Goal: Task Accomplishment & Management: Manage account settings

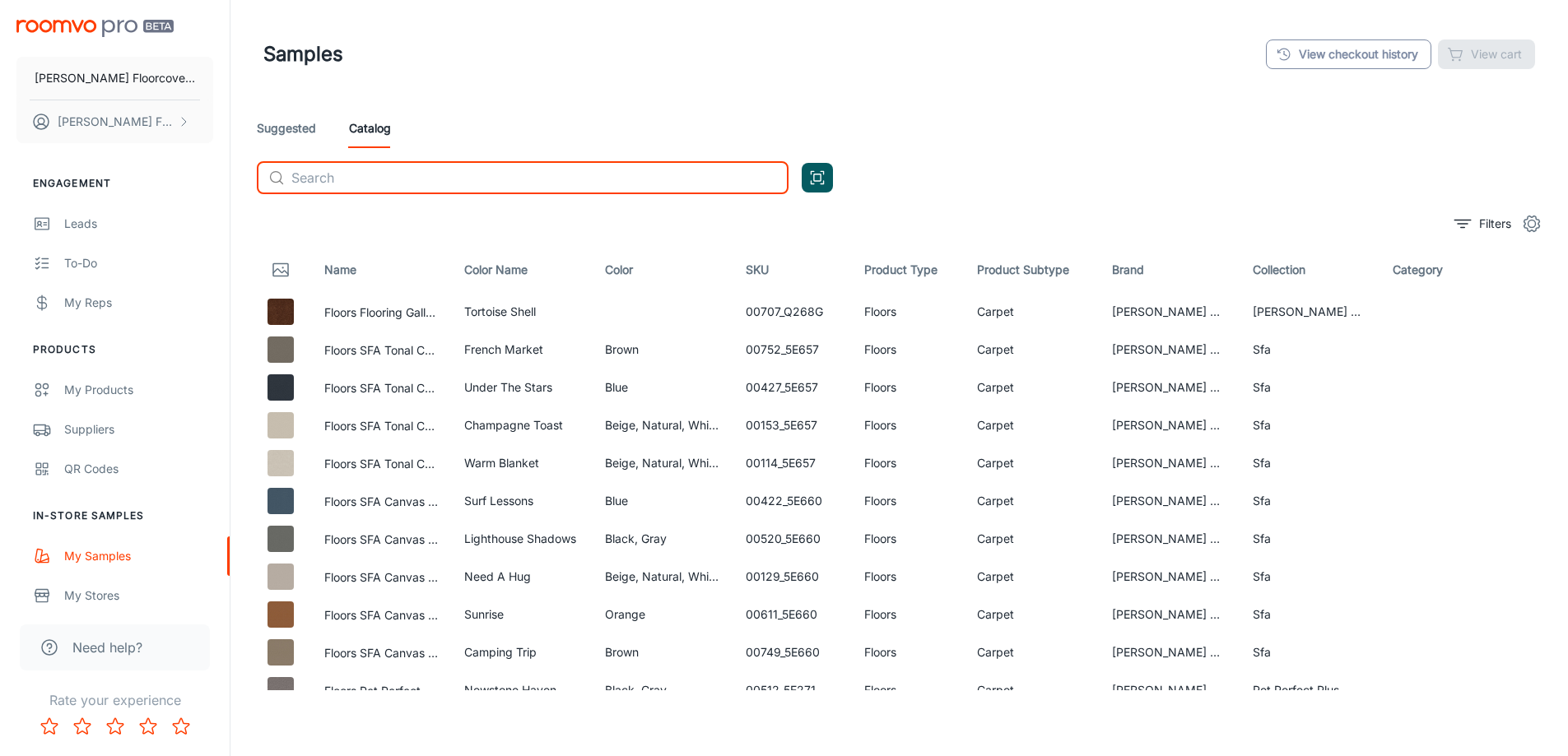
click at [1348, 52] on link "View checkout history" at bounding box center [1348, 54] width 165 height 29
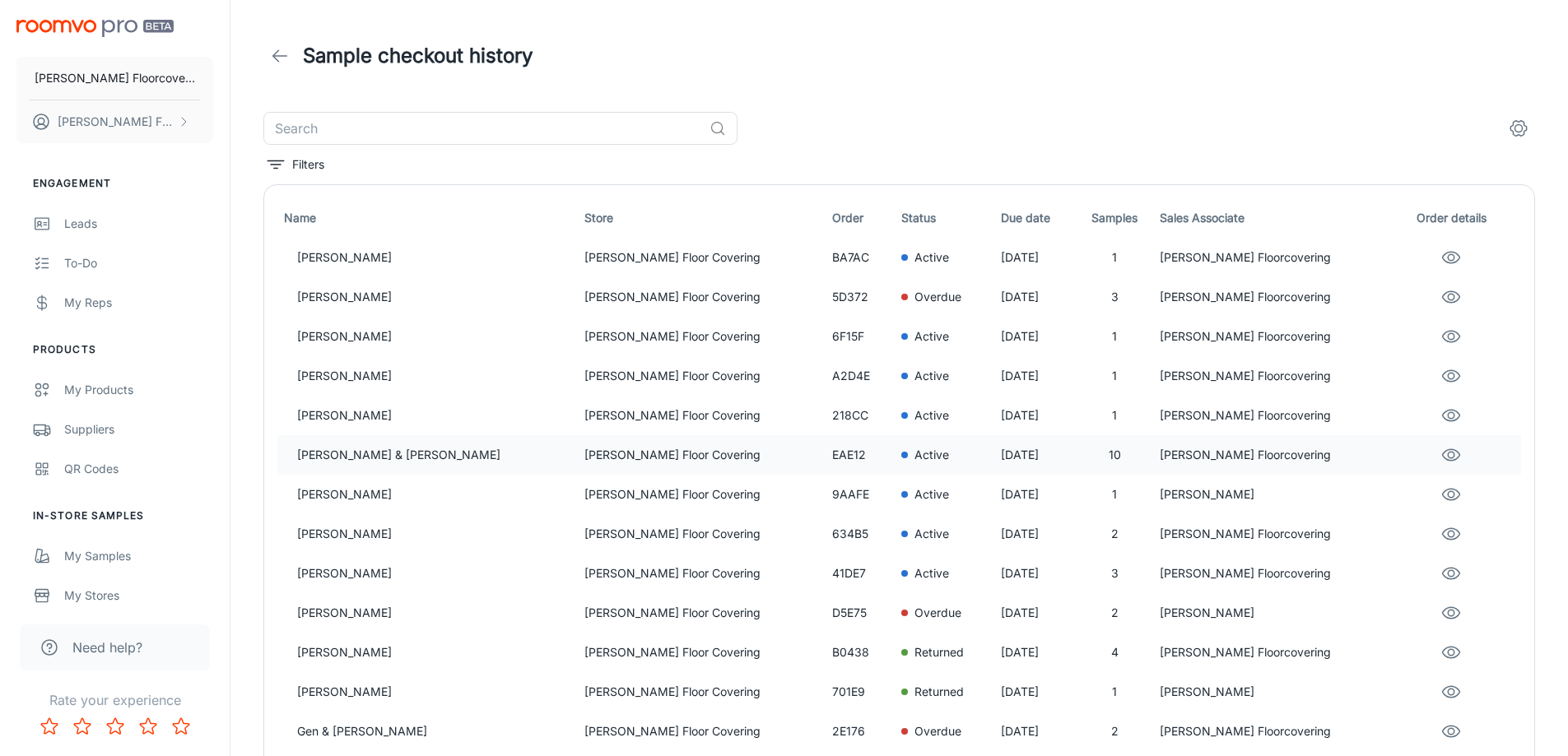
click at [378, 458] on p "[PERSON_NAME] & [PERSON_NAME]" at bounding box center [434, 455] width 274 height 18
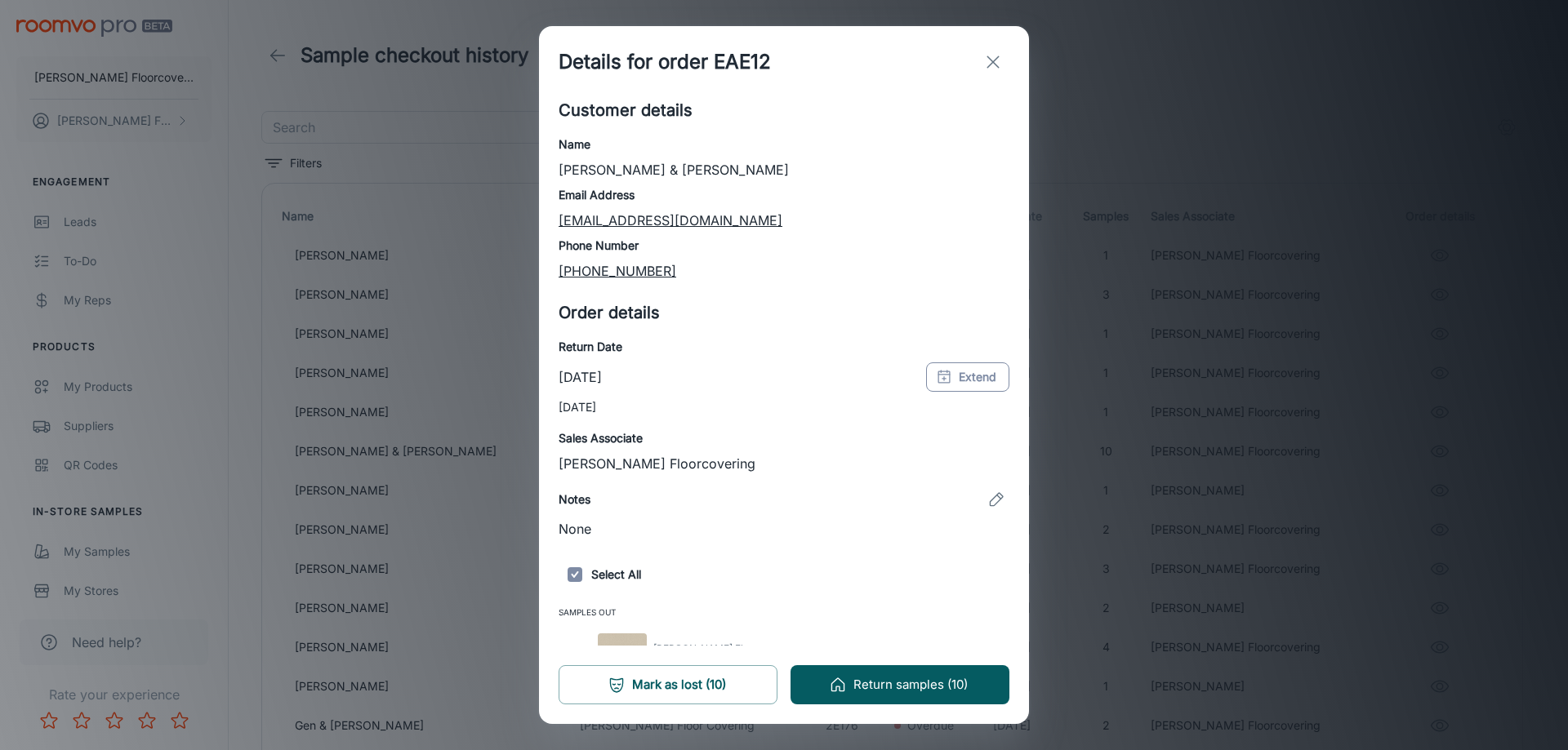
click at [975, 383] on button "Extend" at bounding box center [967, 377] width 83 height 29
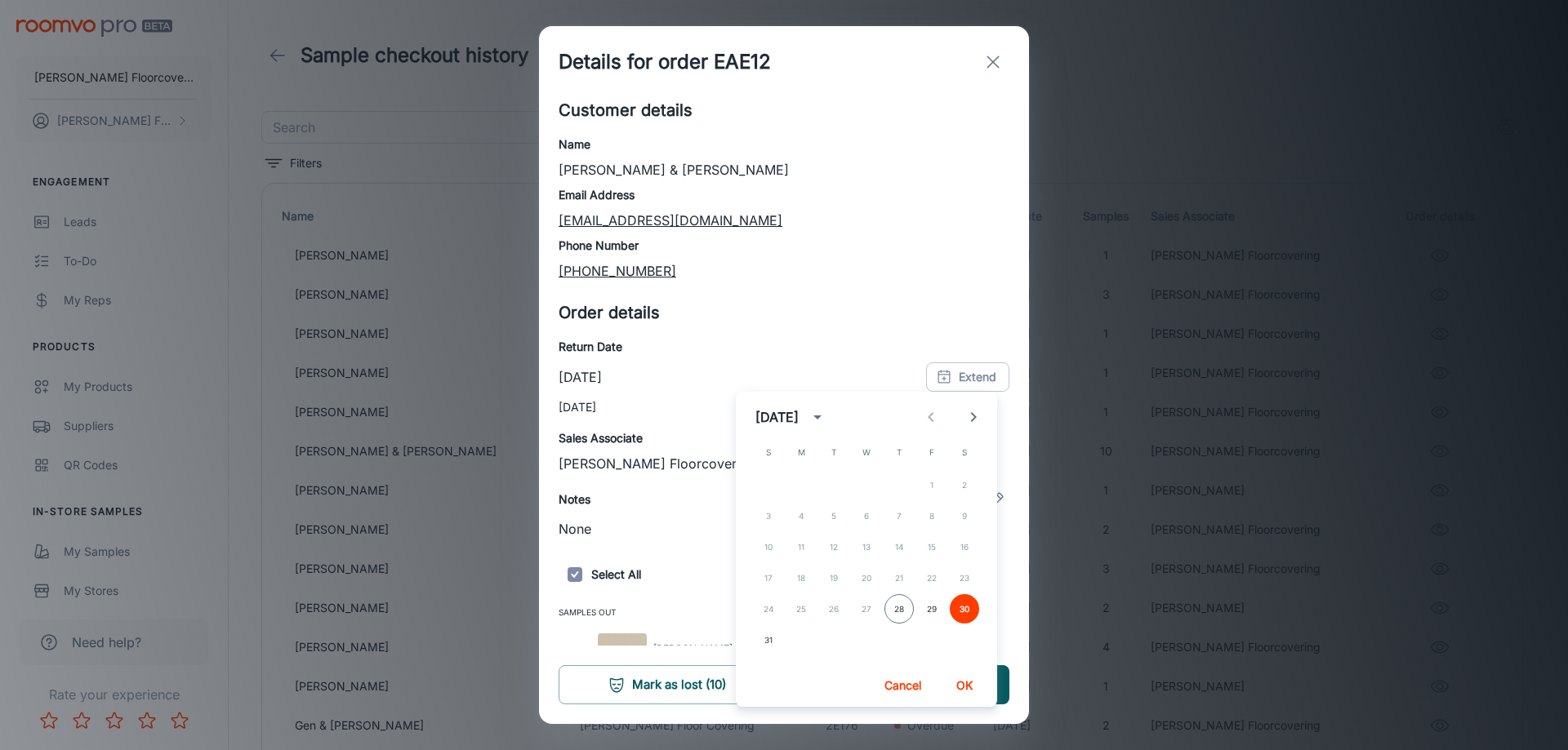
click at [977, 418] on icon "Next month" at bounding box center [974, 417] width 20 height 20
click at [963, 484] on button "6" at bounding box center [964, 485] width 29 height 29
click at [965, 686] on button "OK" at bounding box center [964, 685] width 52 height 29
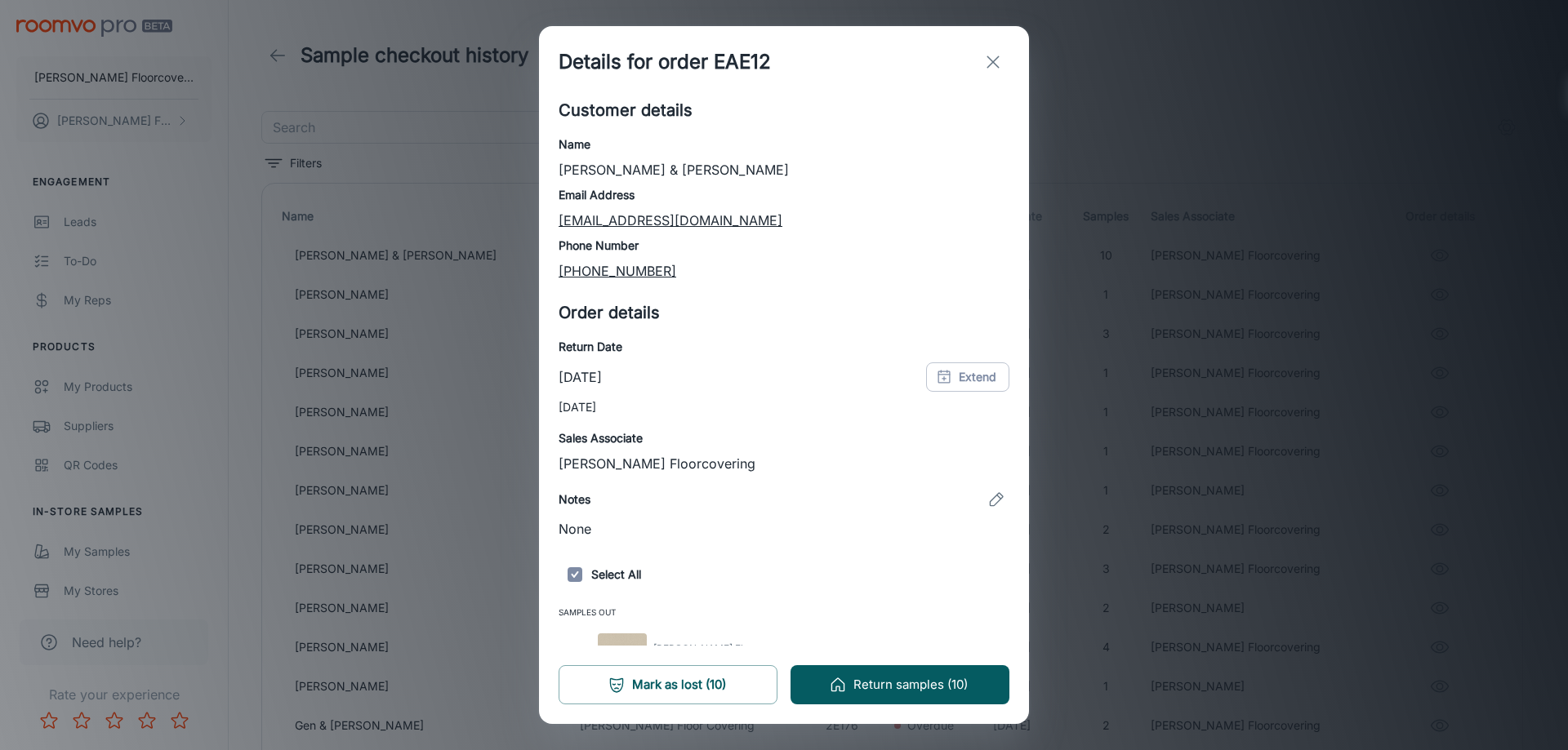
click at [997, 60] on icon "exit" at bounding box center [993, 62] width 20 height 20
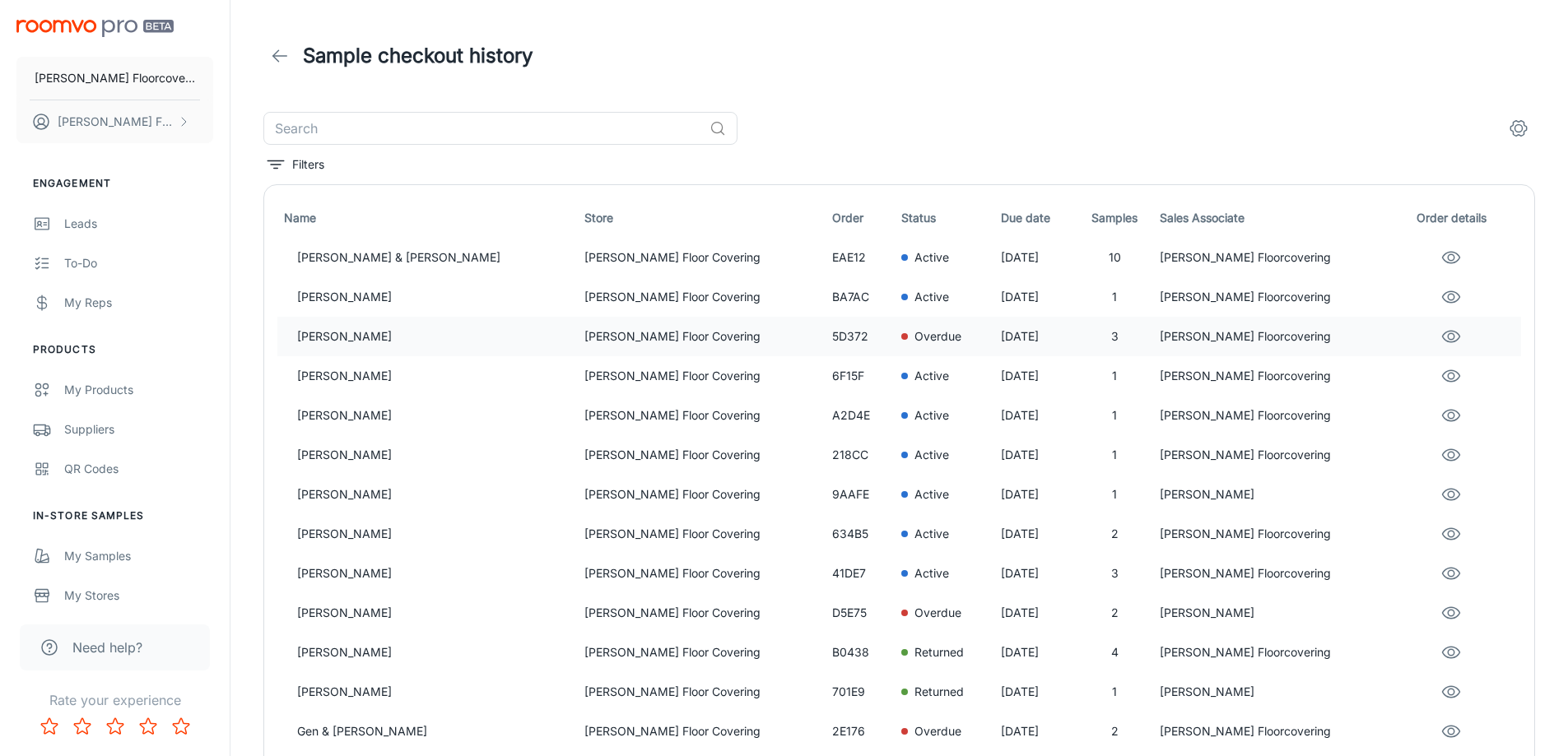
click at [461, 343] on p "[PERSON_NAME]" at bounding box center [434, 337] width 274 height 18
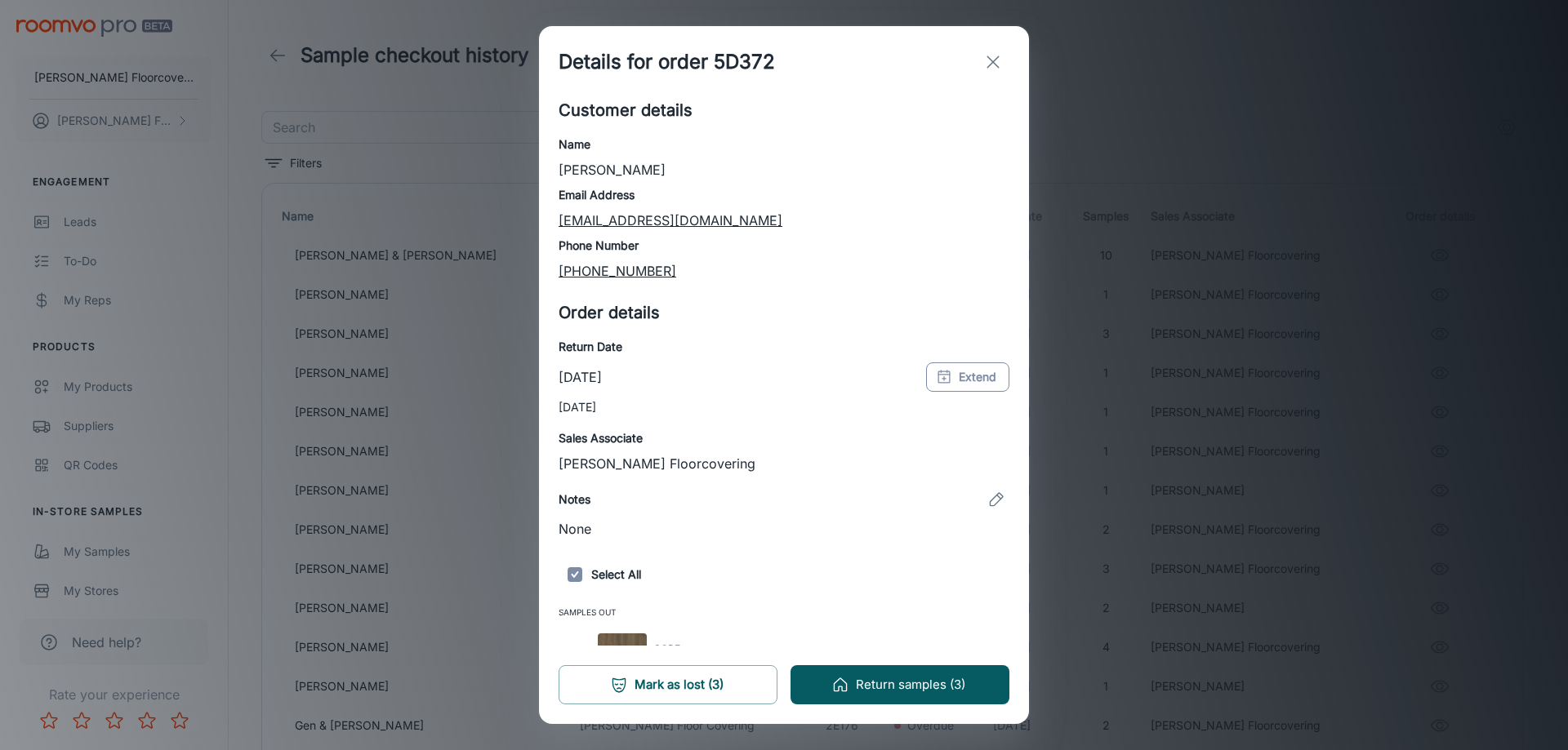
click at [958, 380] on button "Extend" at bounding box center [967, 377] width 83 height 29
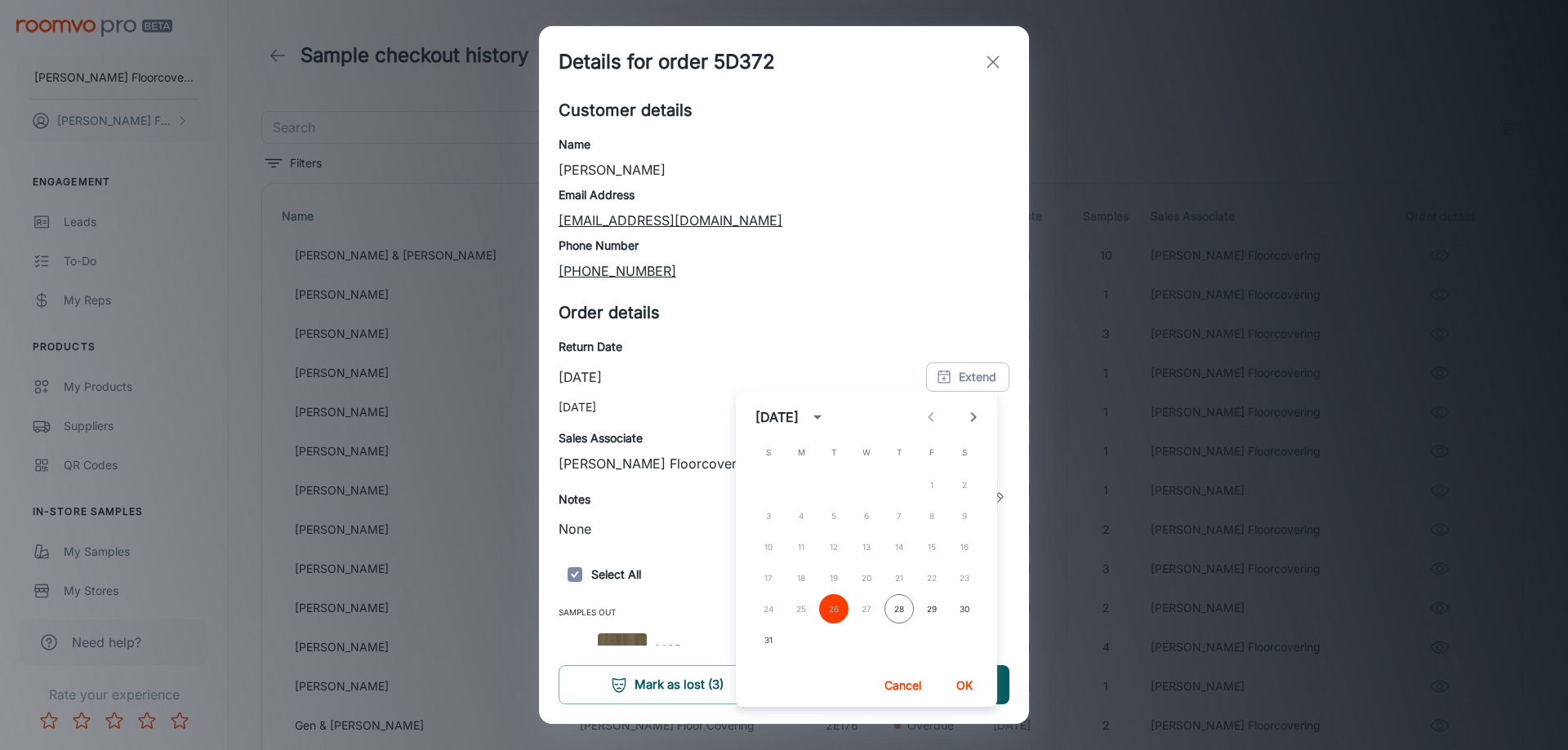
click at [967, 419] on icon "Next month" at bounding box center [974, 417] width 20 height 20
click at [963, 489] on button "6" at bounding box center [964, 485] width 29 height 29
click at [970, 681] on button "OK" at bounding box center [964, 685] width 52 height 29
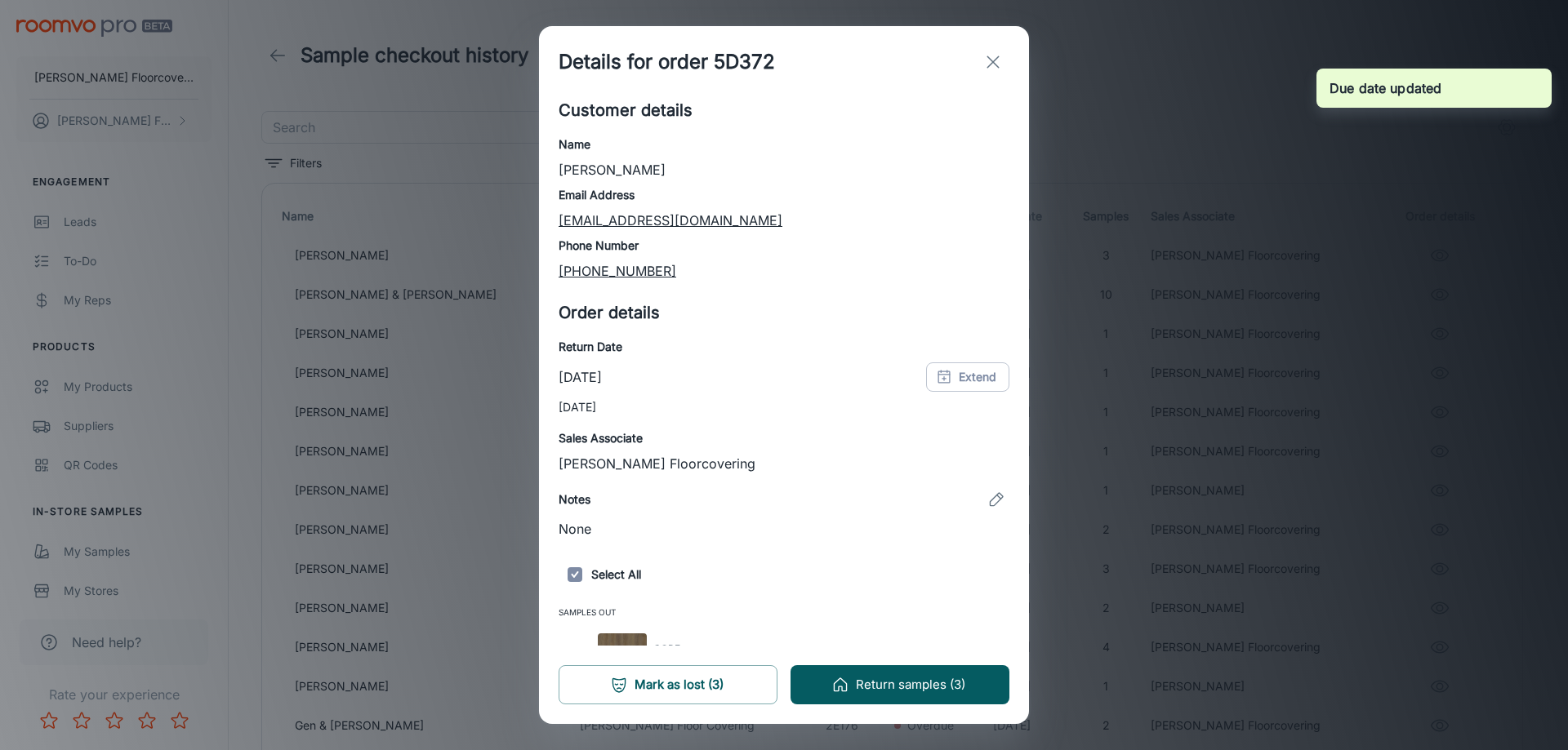
click at [996, 63] on icon "exit" at bounding box center [993, 62] width 20 height 20
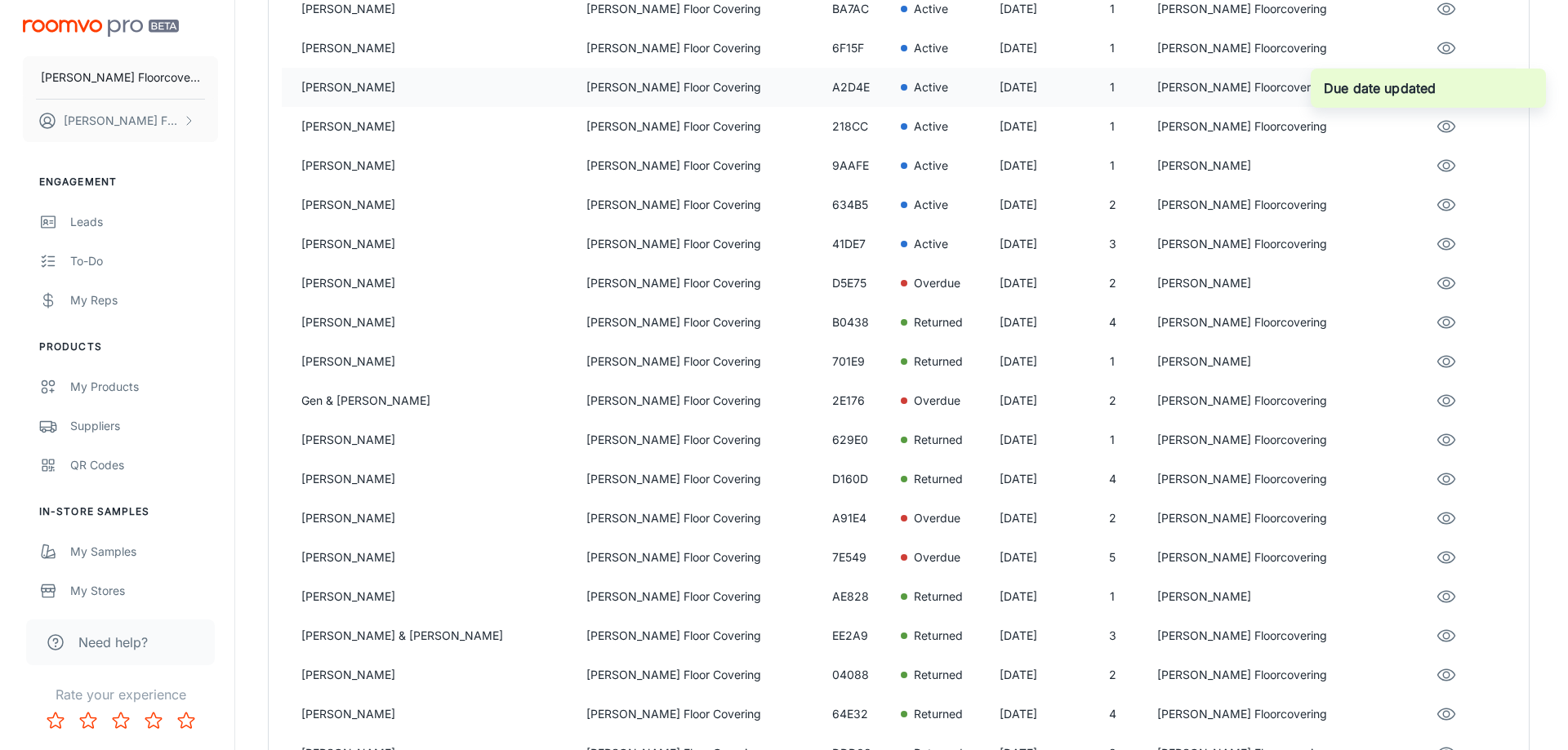
scroll to position [327, 0]
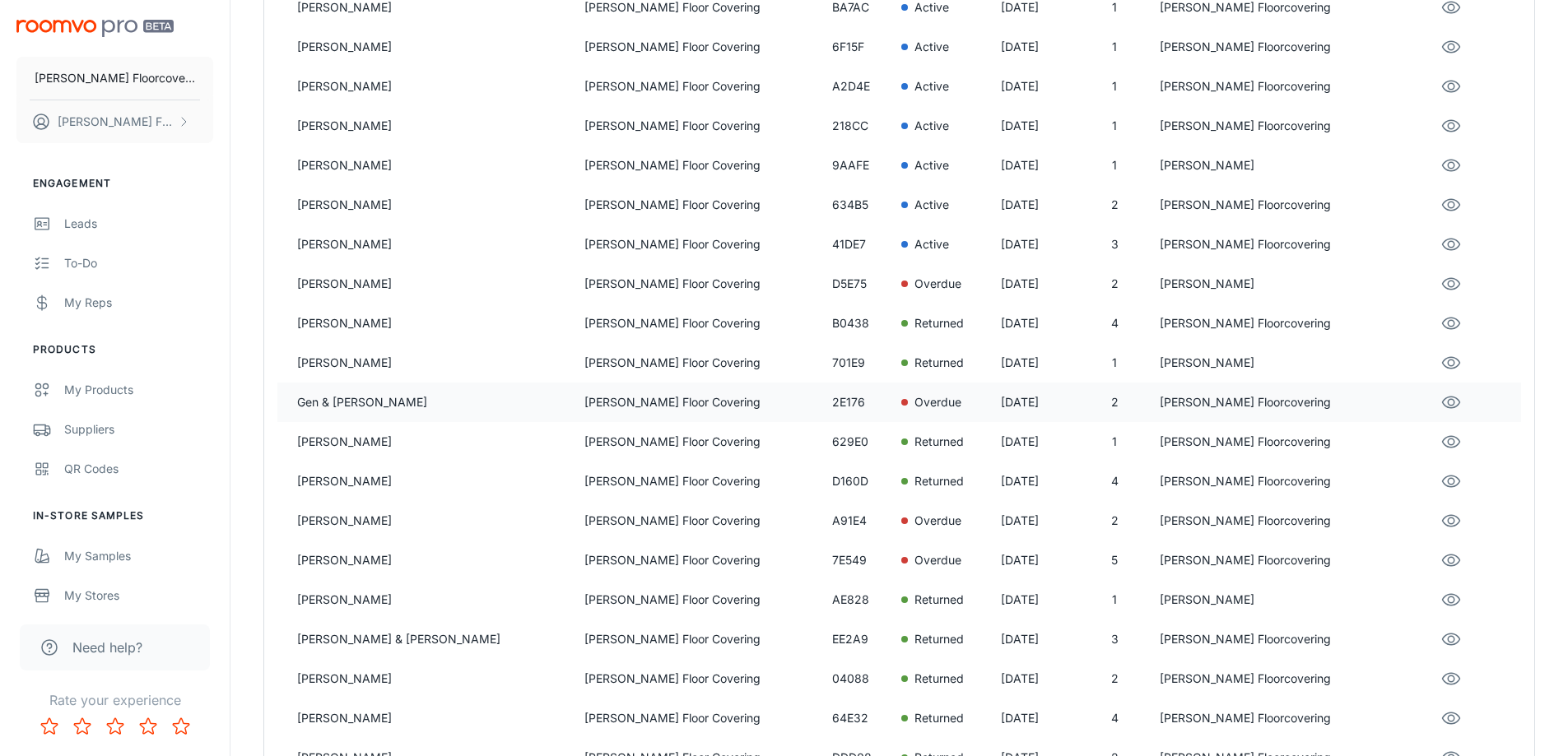
click at [451, 399] on p "Gen & [PERSON_NAME]" at bounding box center [434, 402] width 274 height 18
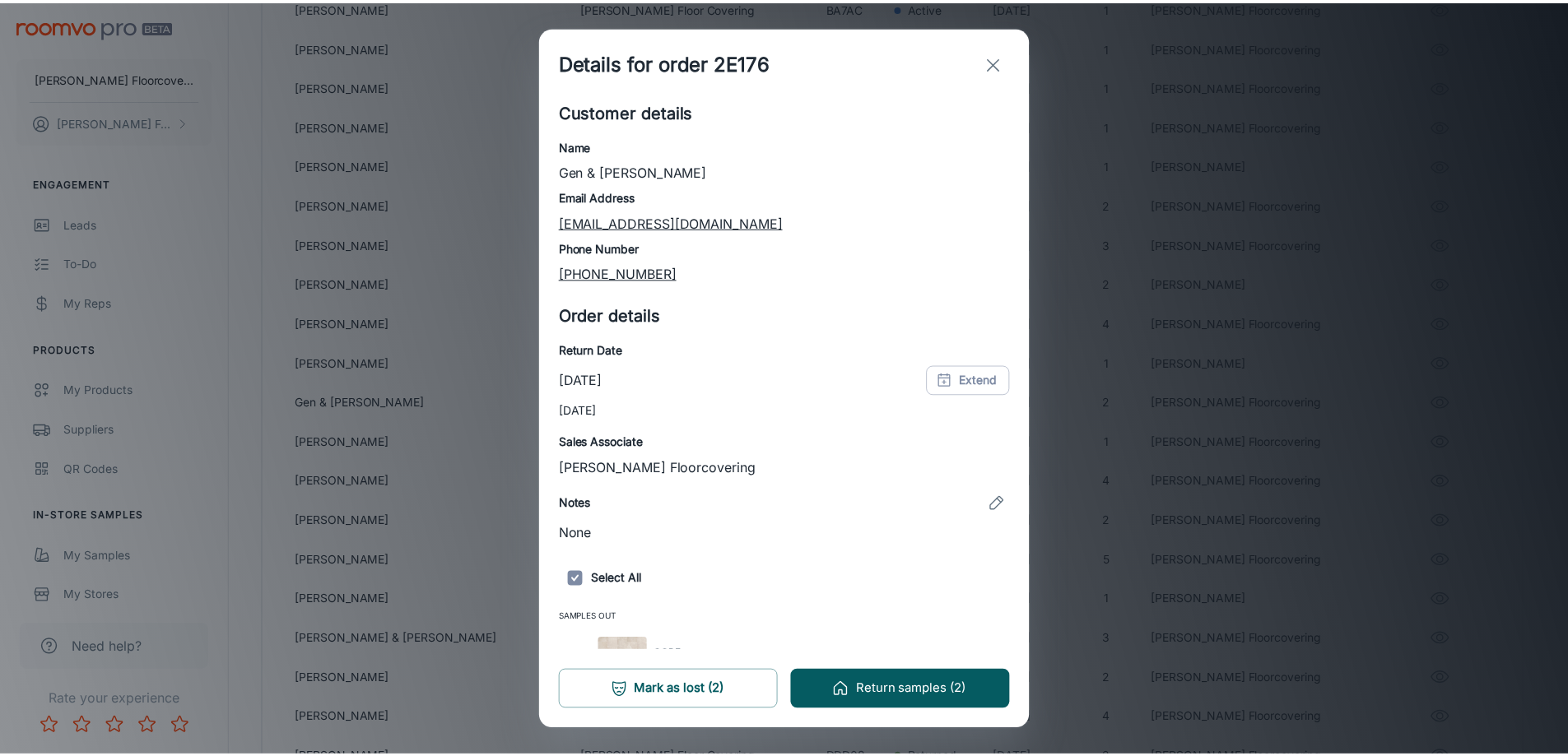
scroll to position [93, 0]
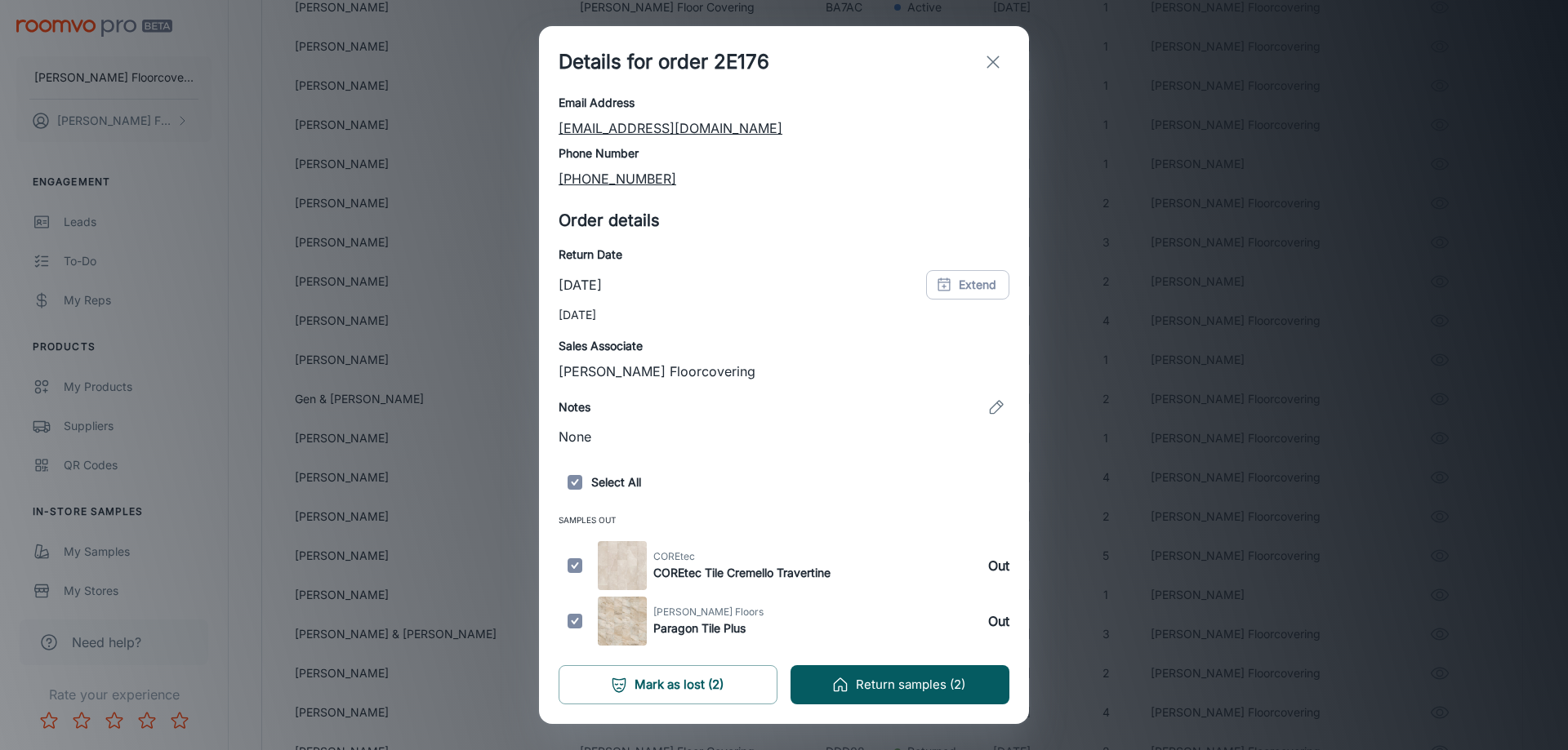
click at [697, 620] on h6 "Paragon Tile Plus" at bounding box center [708, 629] width 111 height 18
click at [925, 599] on div "[PERSON_NAME] Floors Paragon Tile Plus Out" at bounding box center [784, 621] width 451 height 49
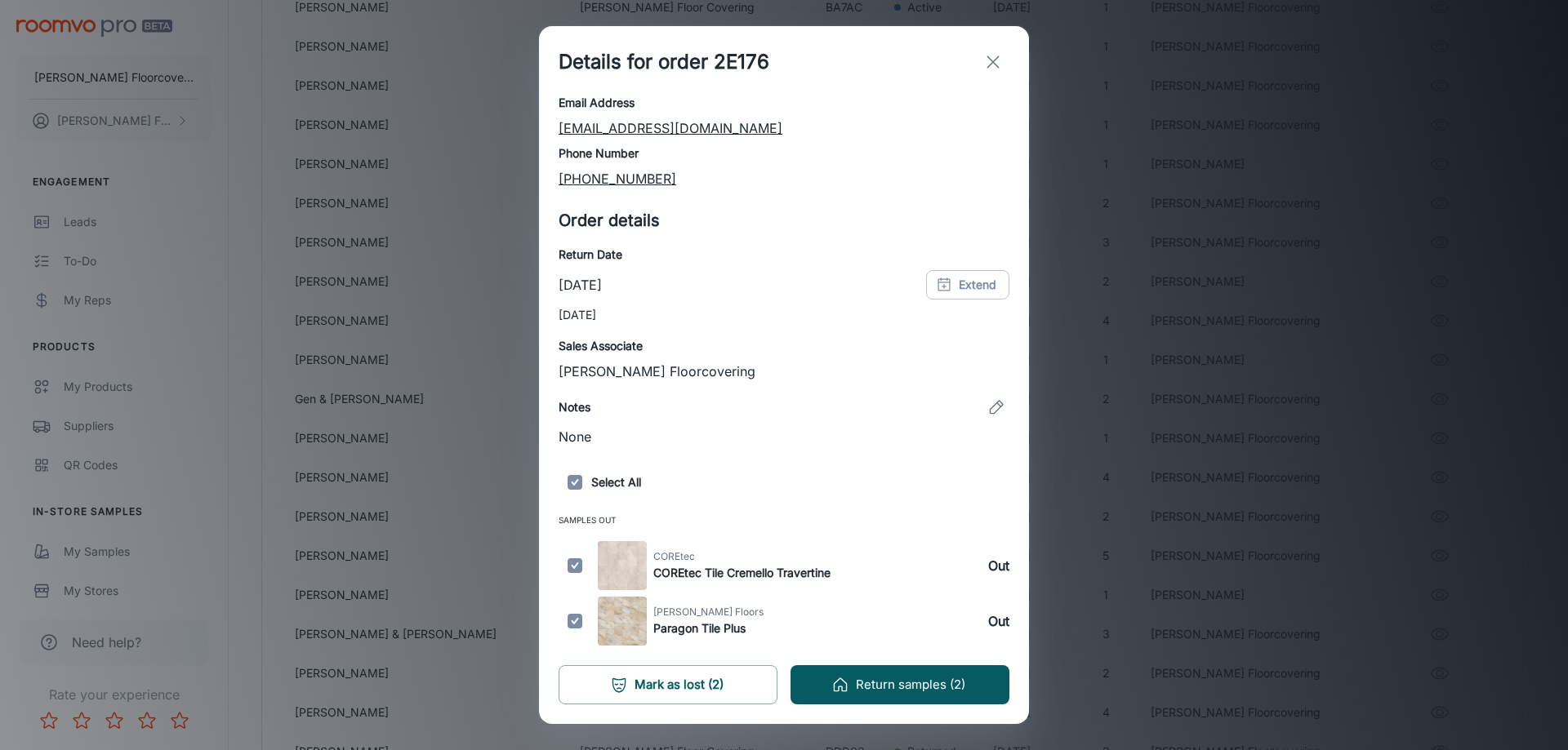
click at [991, 67] on icon "exit" at bounding box center [993, 62] width 20 height 20
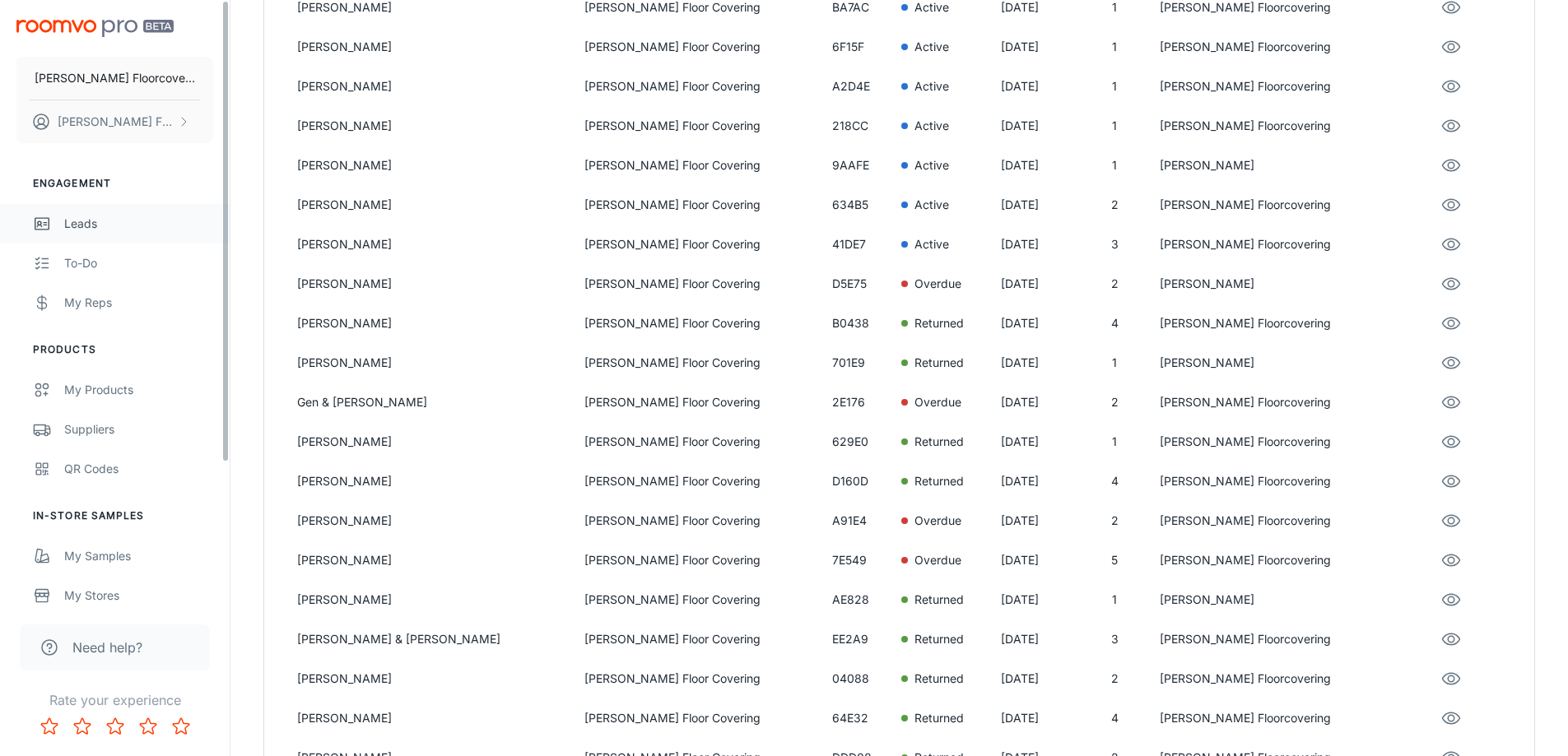
click at [68, 230] on div "Leads" at bounding box center [139, 224] width 149 height 18
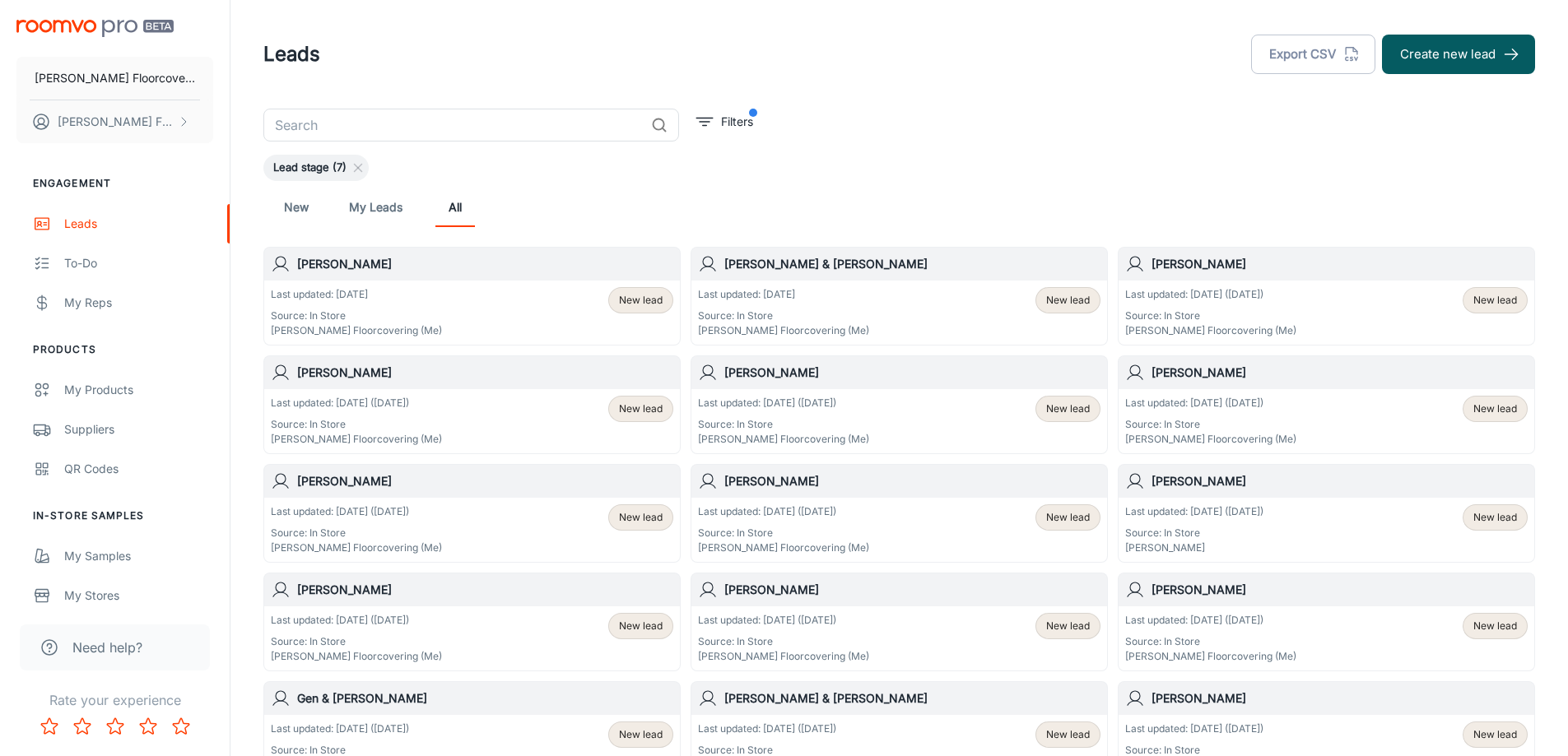
click at [526, 699] on h6 "Gen & [PERSON_NAME]" at bounding box center [485, 699] width 376 height 18
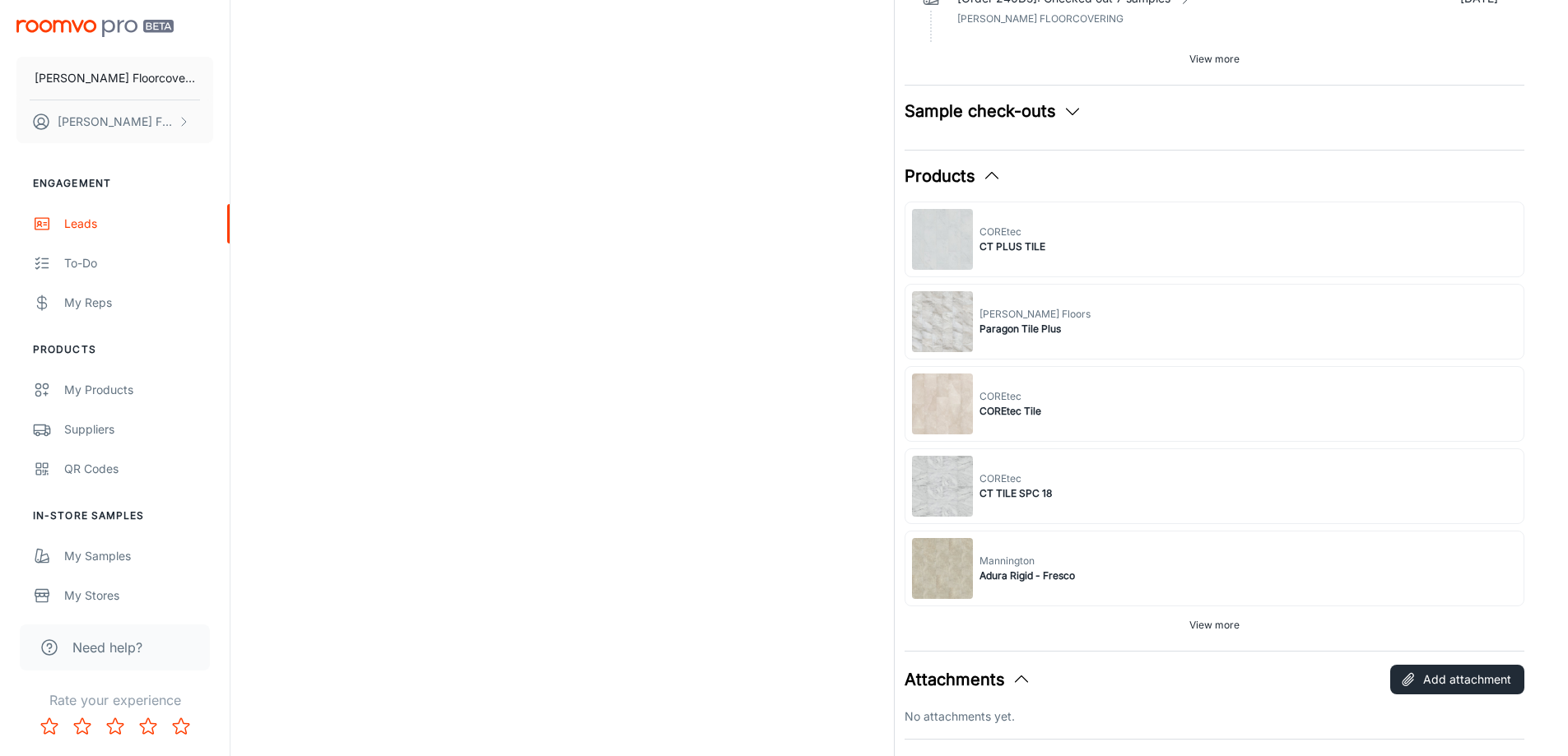
scroll to position [741, 0]
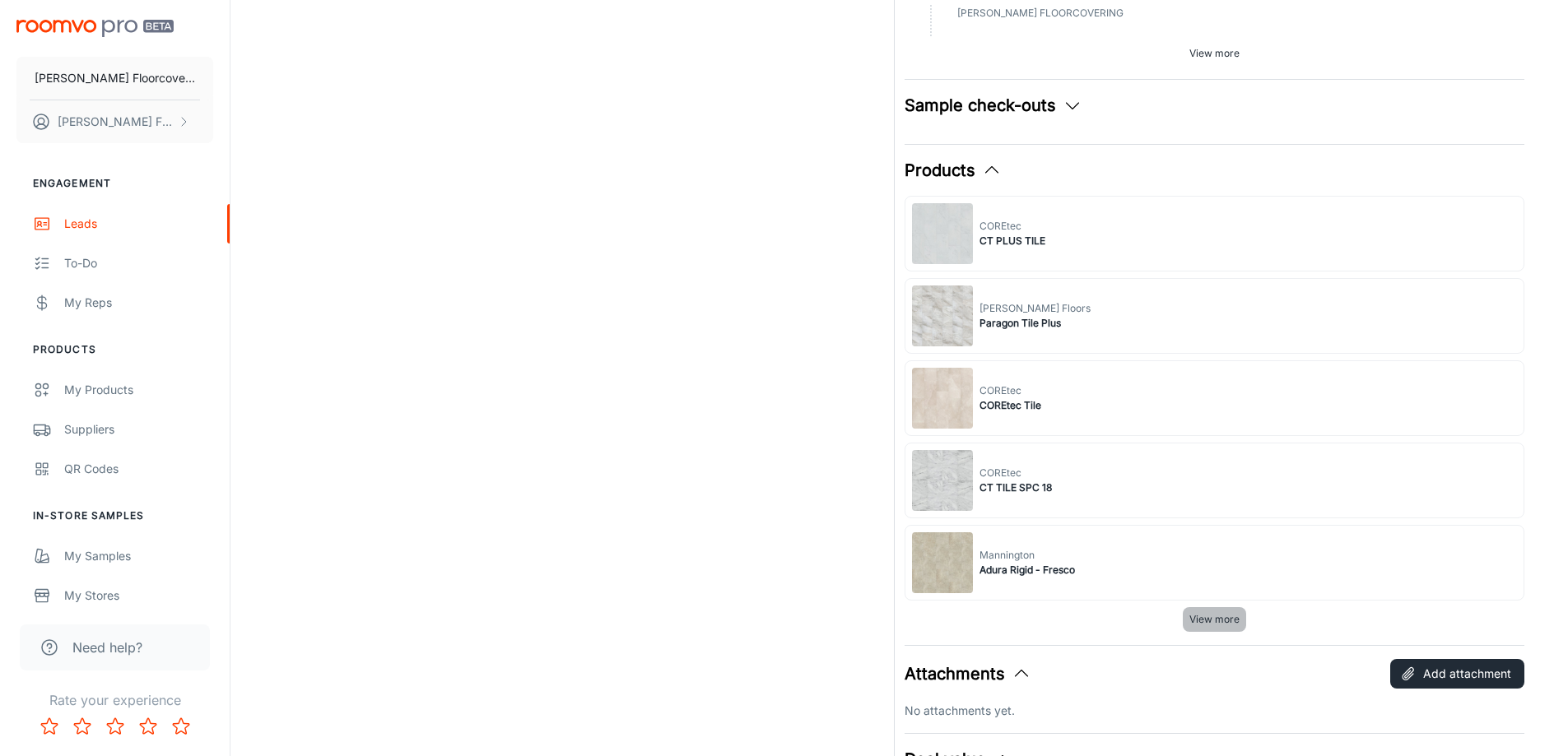
click at [1217, 617] on span "View more" at bounding box center [1215, 619] width 50 height 15
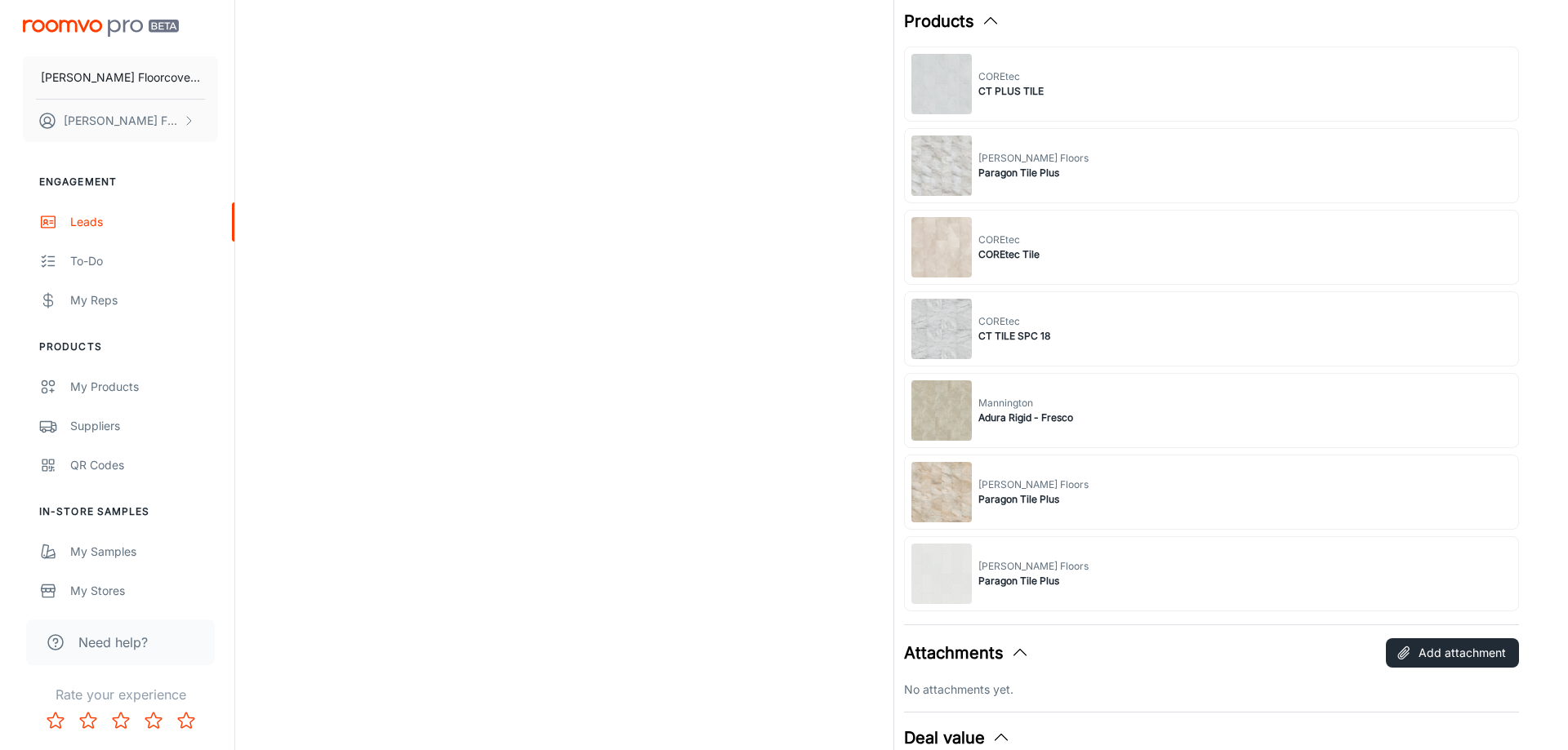
scroll to position [898, 0]
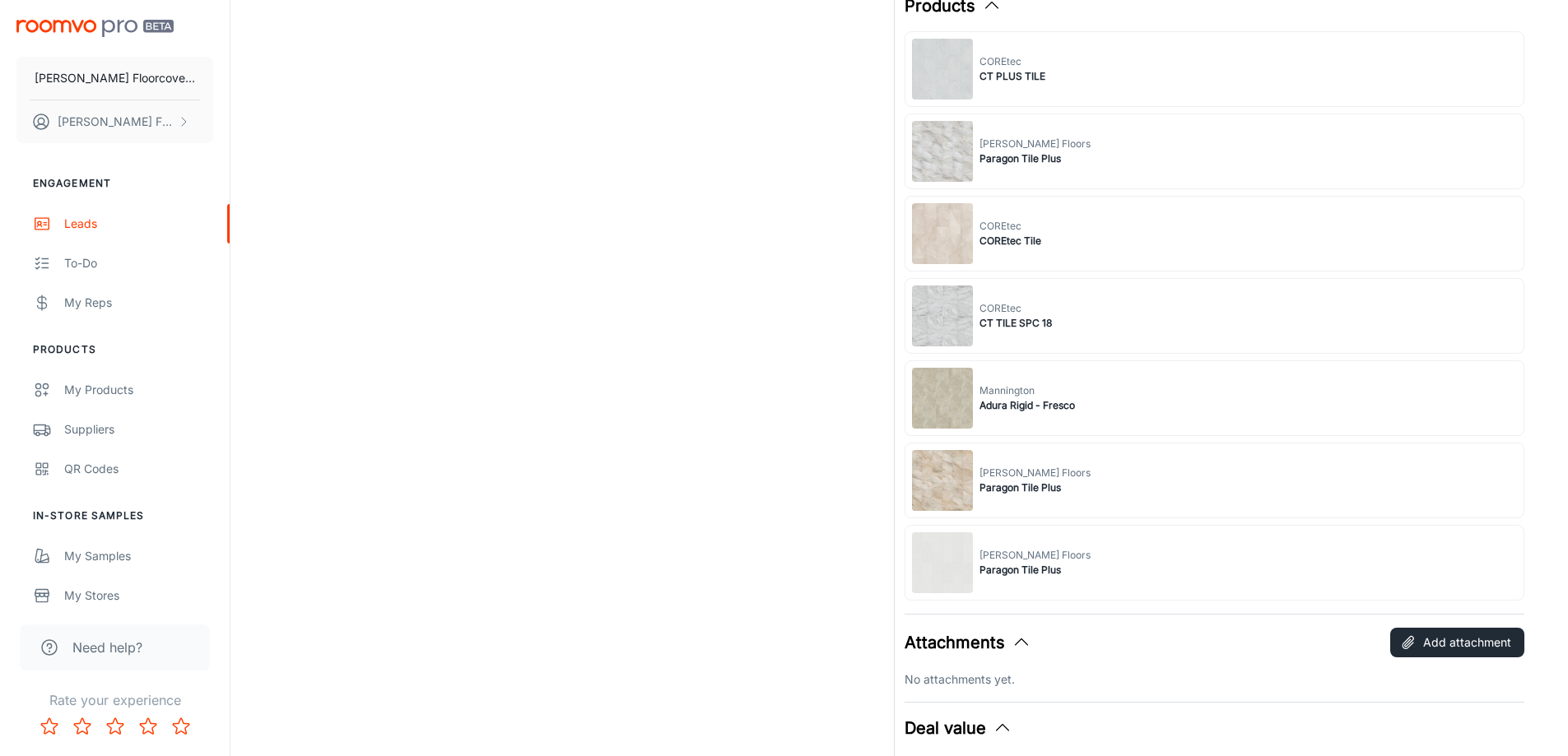
click at [1093, 483] on div "[PERSON_NAME] Floors Paragon Tile Plus" at bounding box center [1215, 480] width 620 height 75
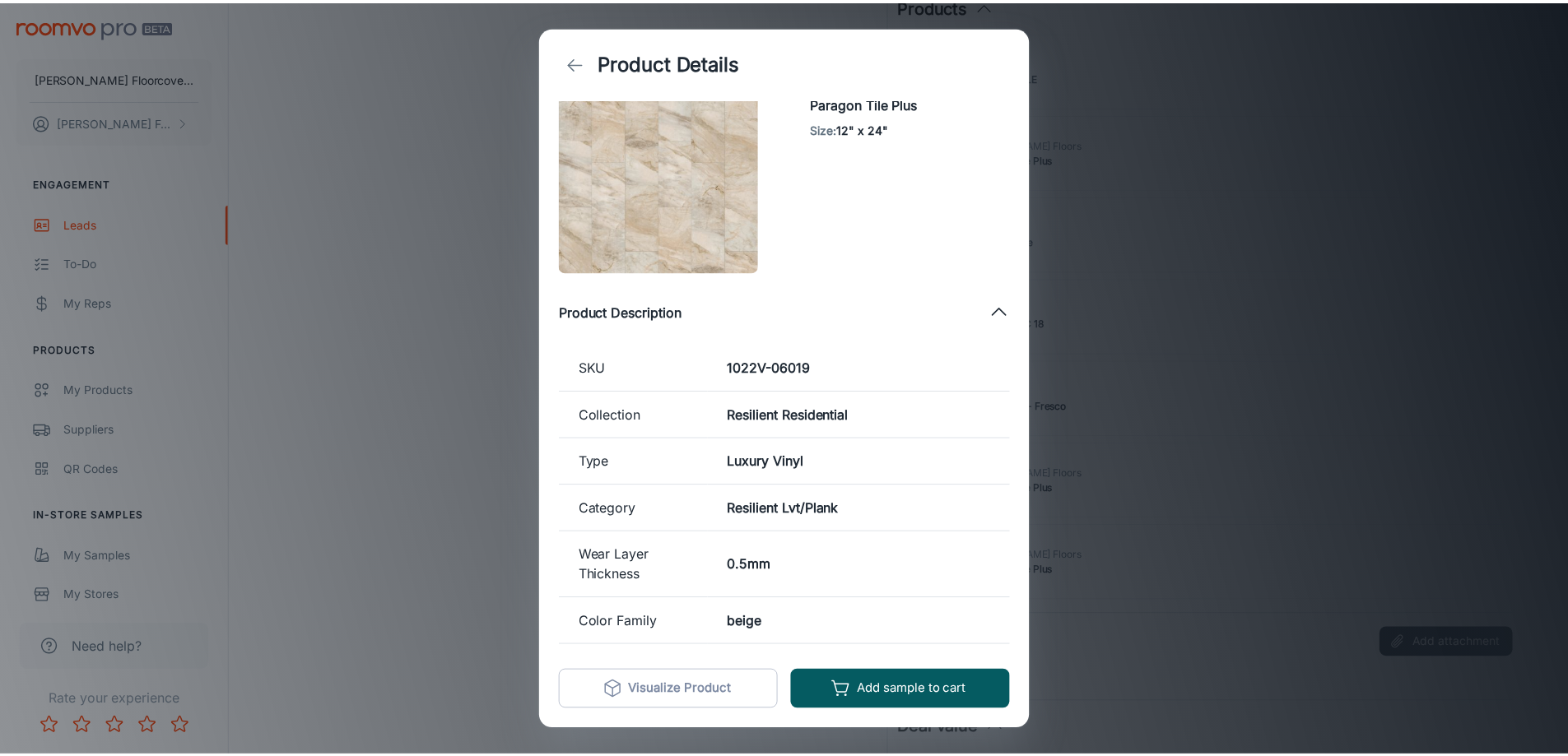
scroll to position [0, 0]
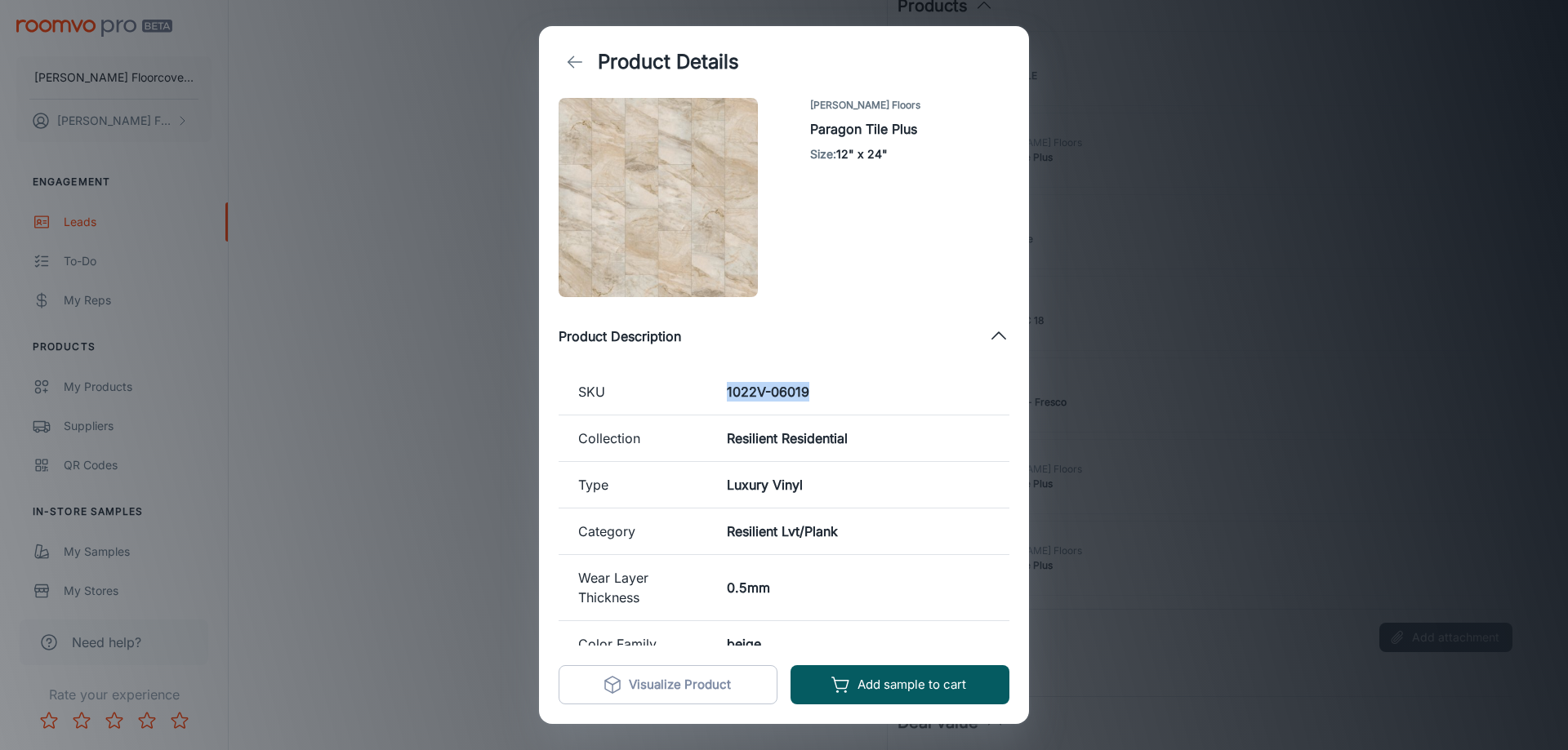
drag, startPoint x: 803, startPoint y: 387, endPoint x: 717, endPoint y: 388, distance: 86.0
click at [717, 388] on td "1022V-06019" at bounding box center [858, 392] width 302 height 47
copy h6 "1022V-06019"
click at [570, 67] on icon "back" at bounding box center [575, 62] width 20 height 20
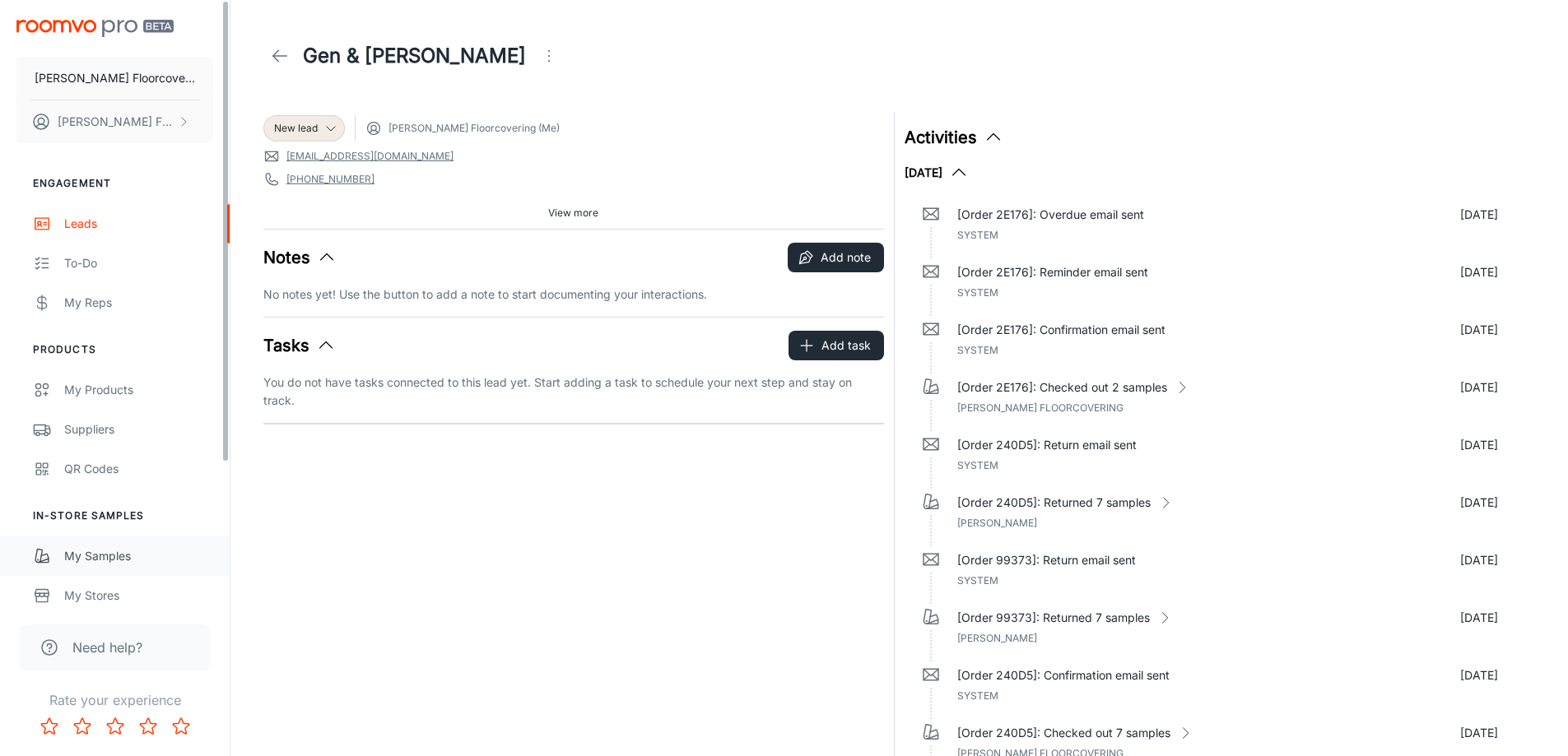
click at [85, 572] on link "My Samples" at bounding box center [115, 556] width 230 height 39
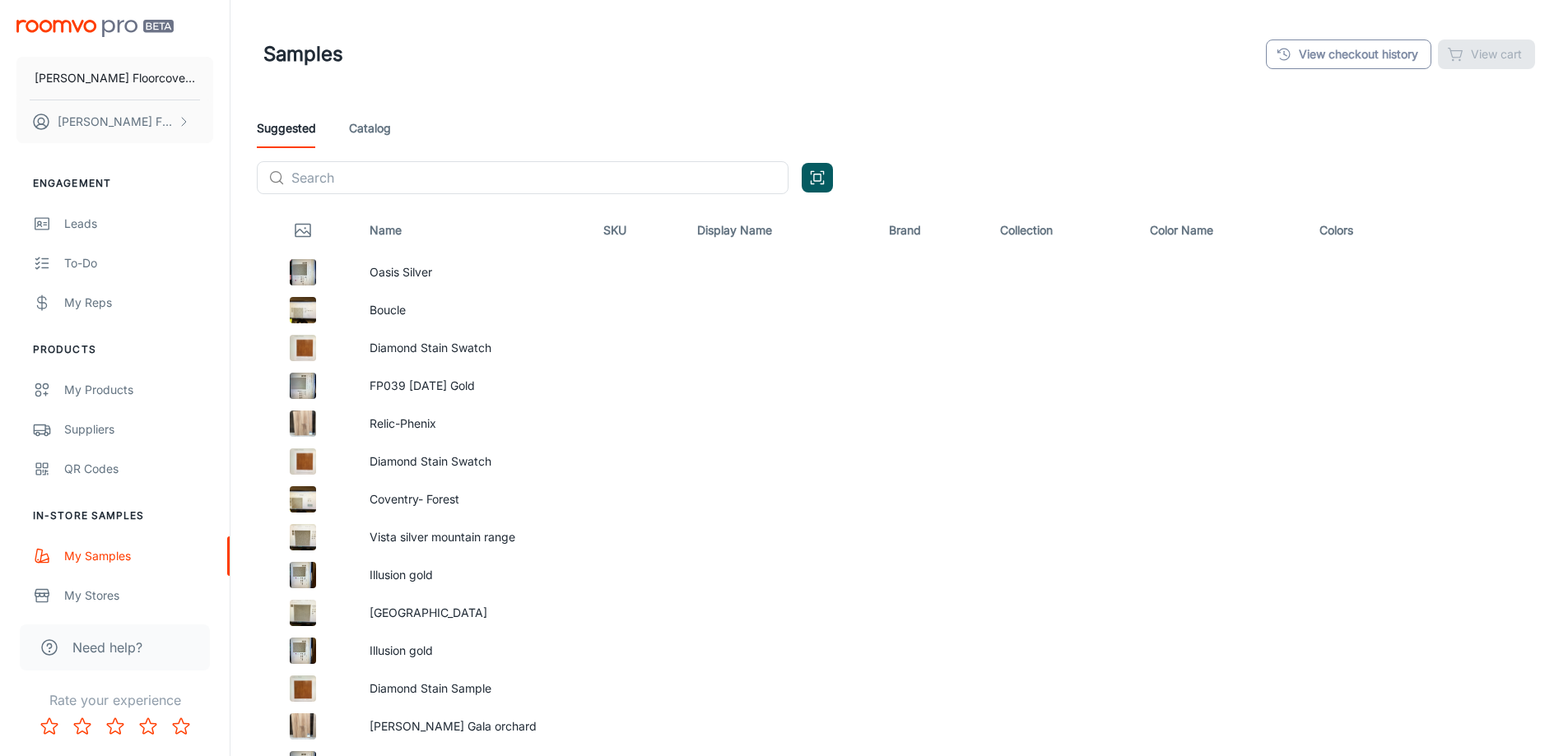
click at [1321, 53] on link "View checkout history" at bounding box center [1348, 54] width 165 height 29
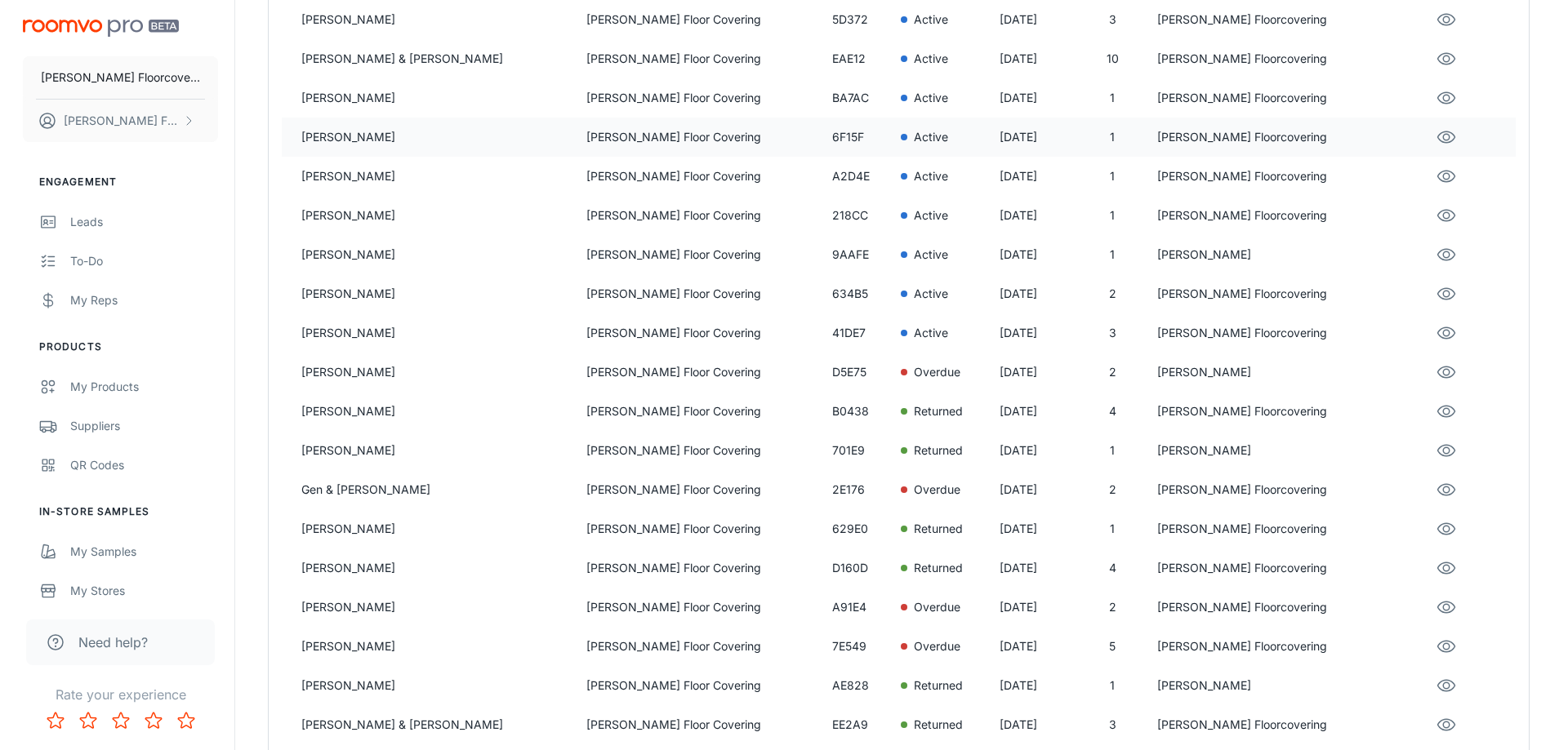
scroll to position [245, 0]
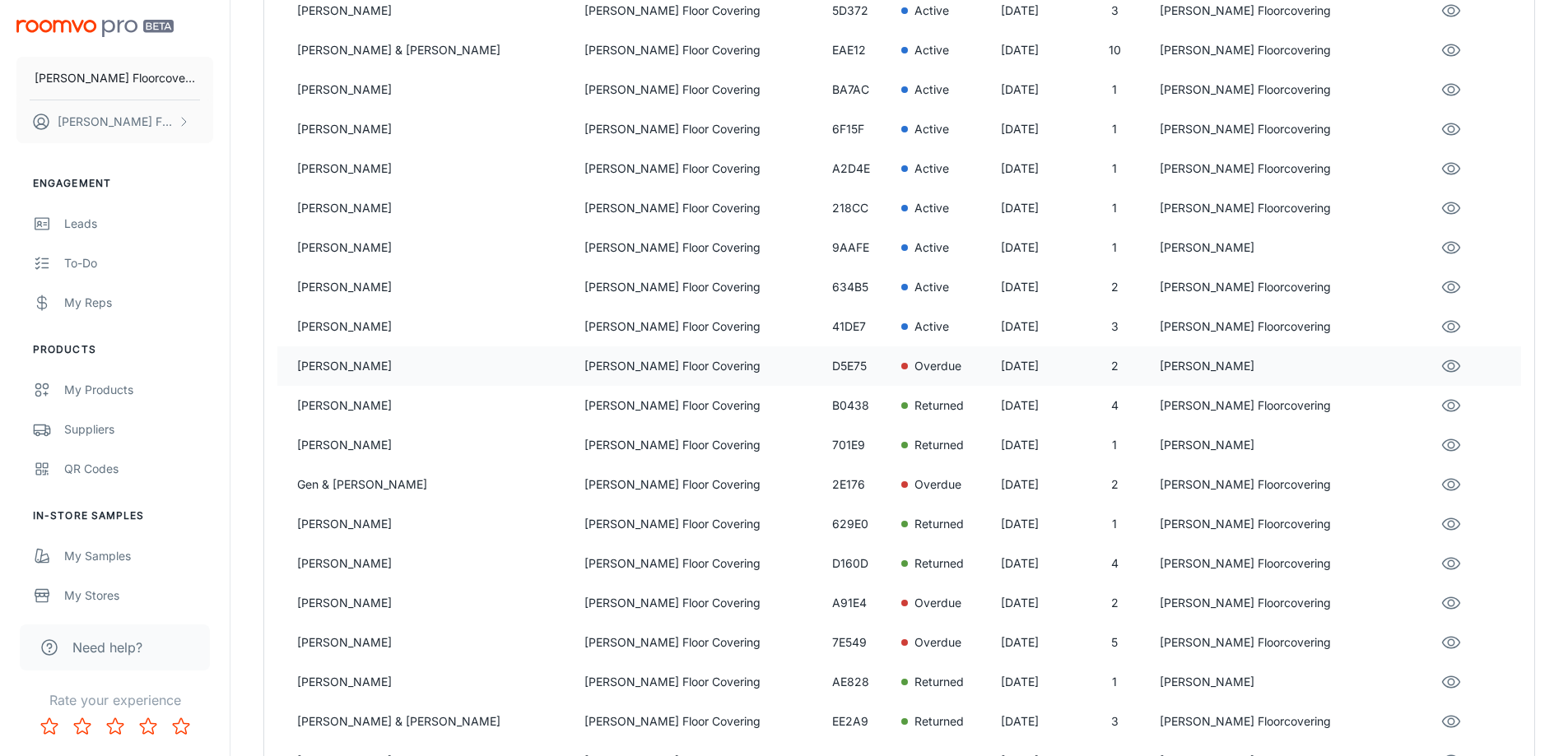
click at [488, 368] on p "[PERSON_NAME]" at bounding box center [434, 366] width 274 height 18
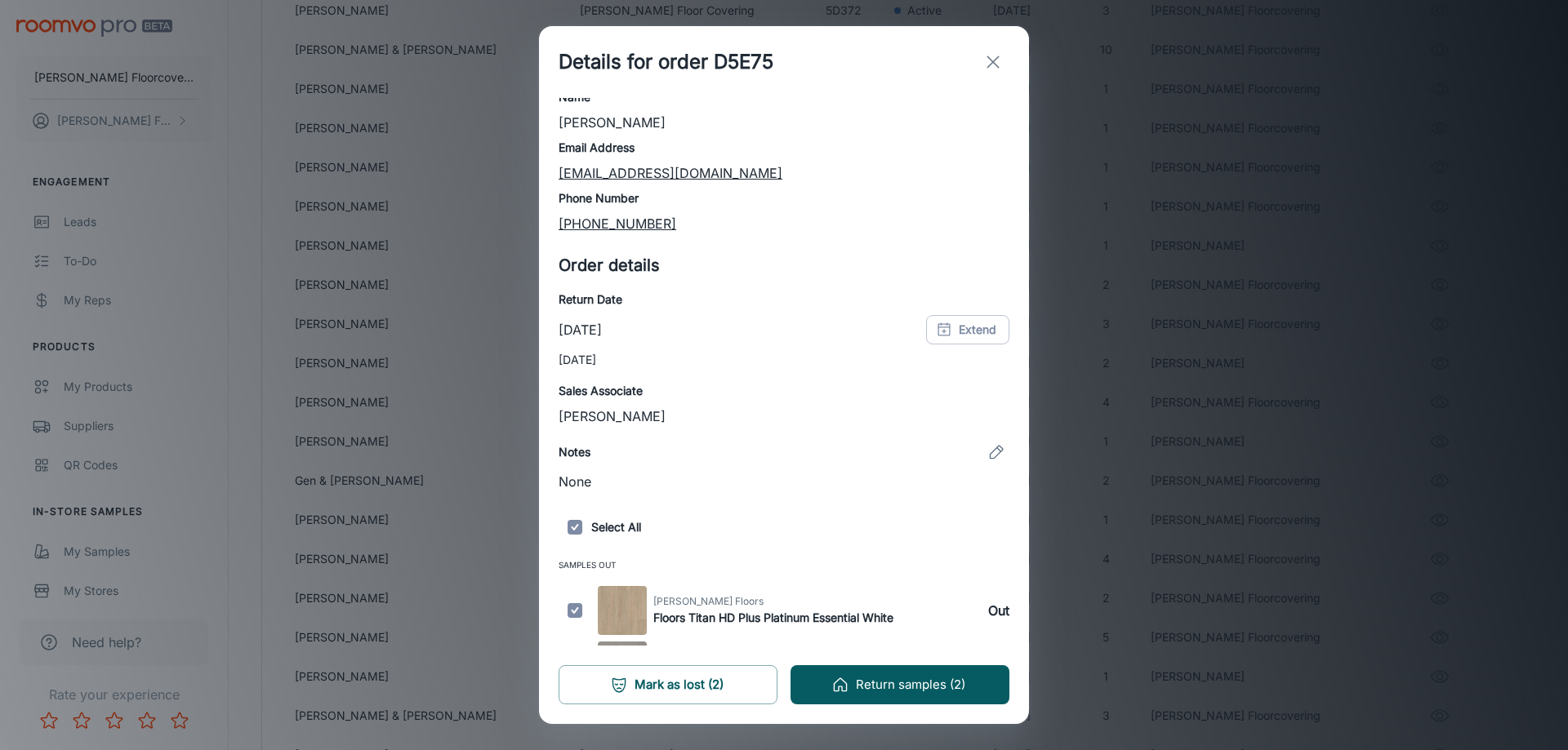
scroll to position [92, 0]
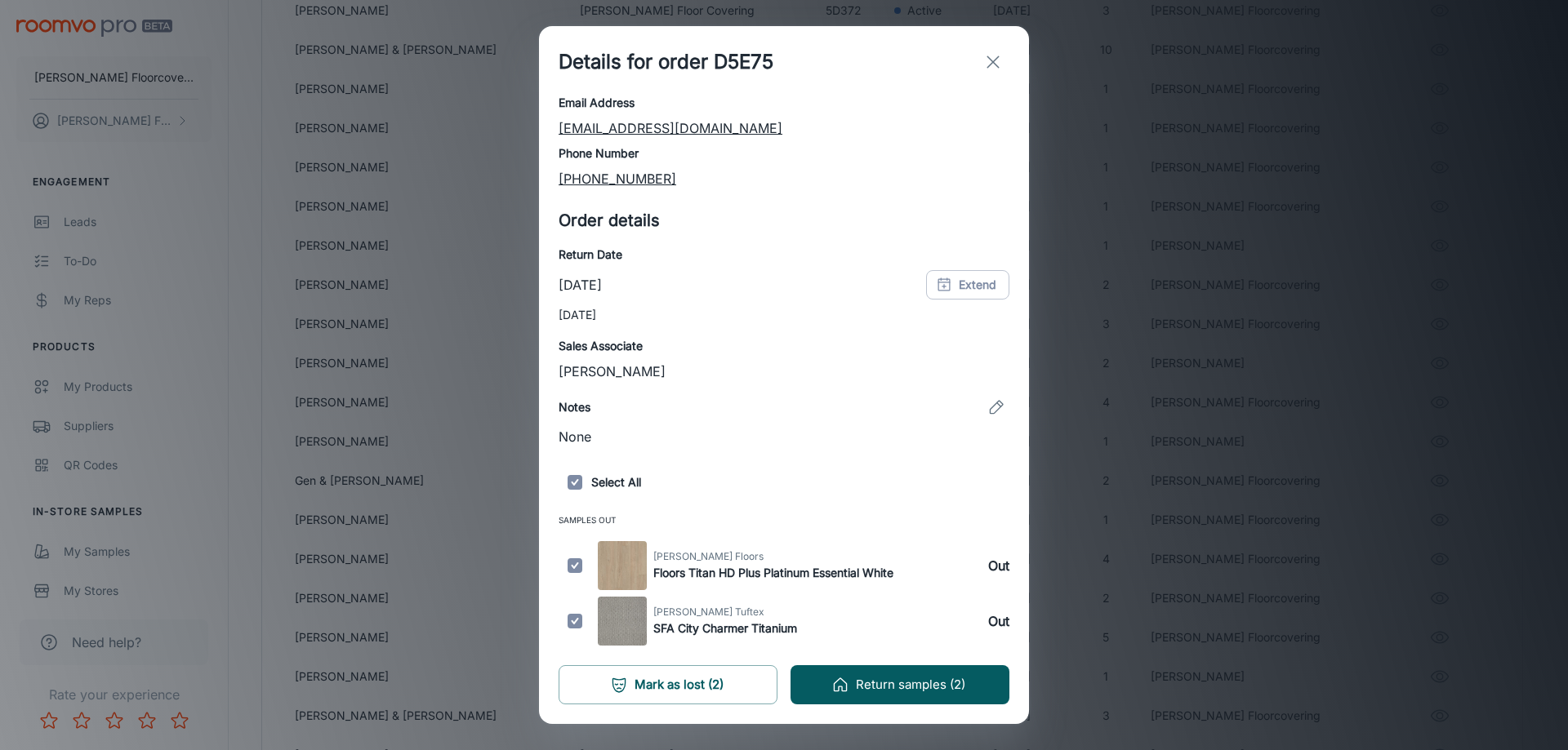
click at [991, 60] on line "exit" at bounding box center [993, 62] width 12 height 12
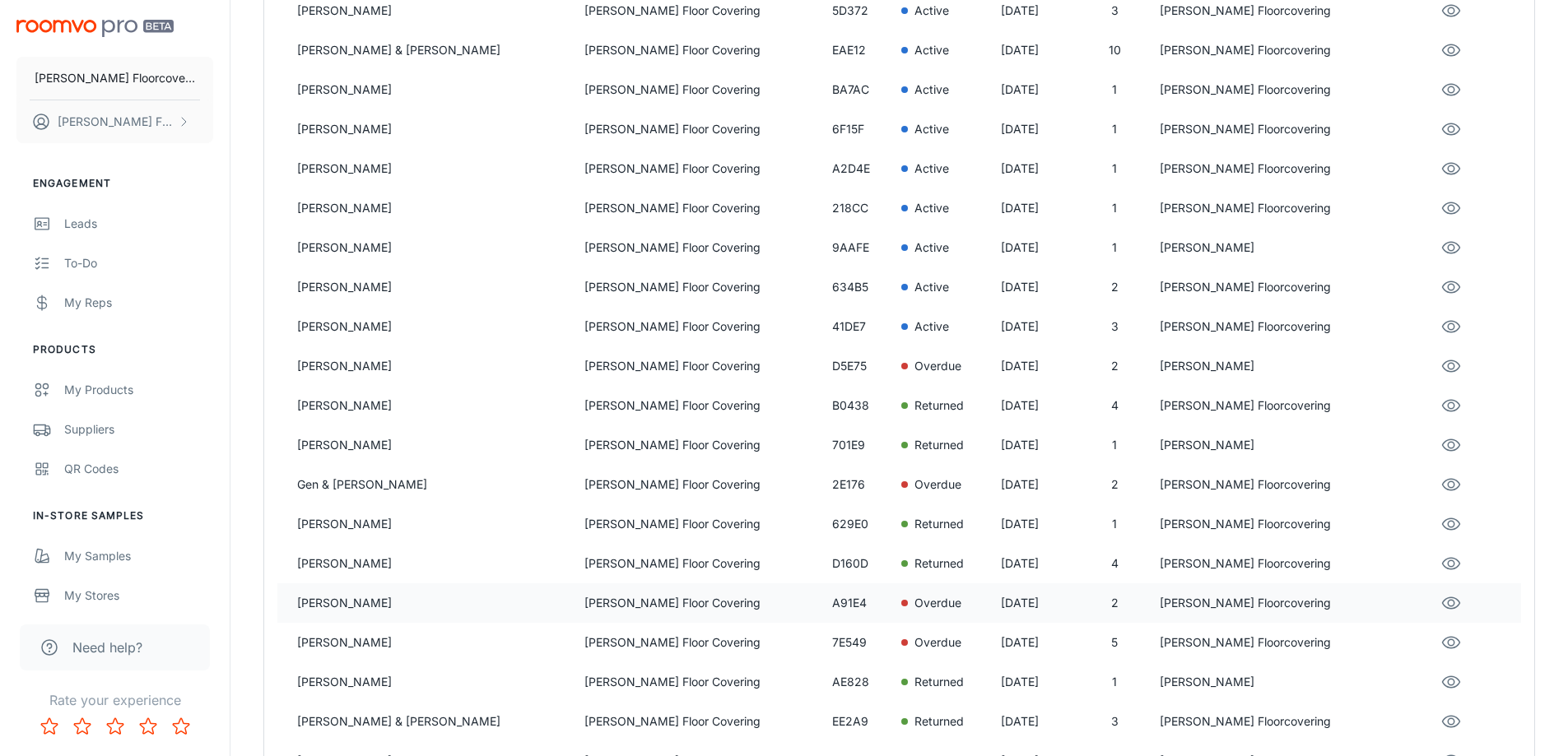
click at [915, 598] on p "Overdue" at bounding box center [938, 603] width 47 height 18
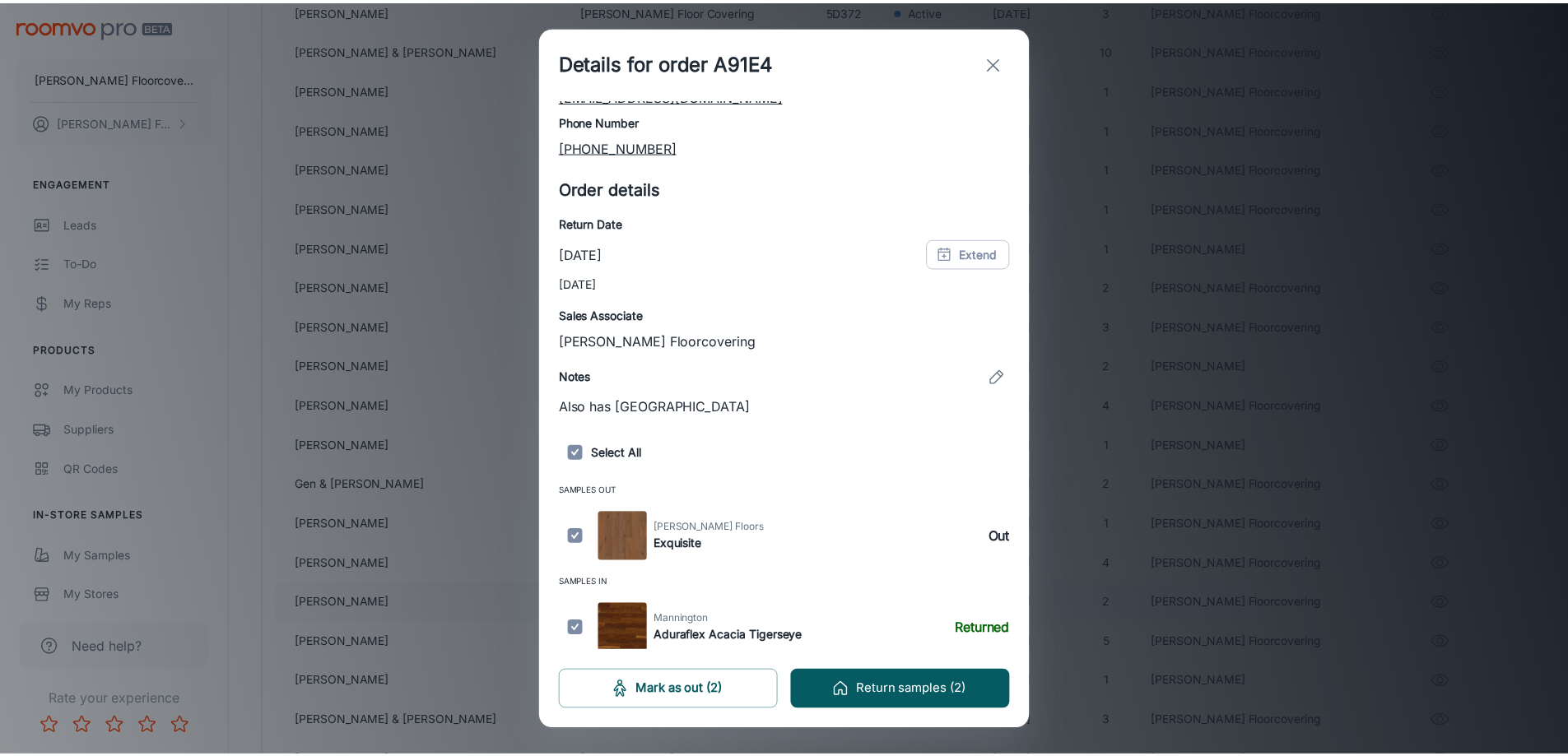
scroll to position [129, 0]
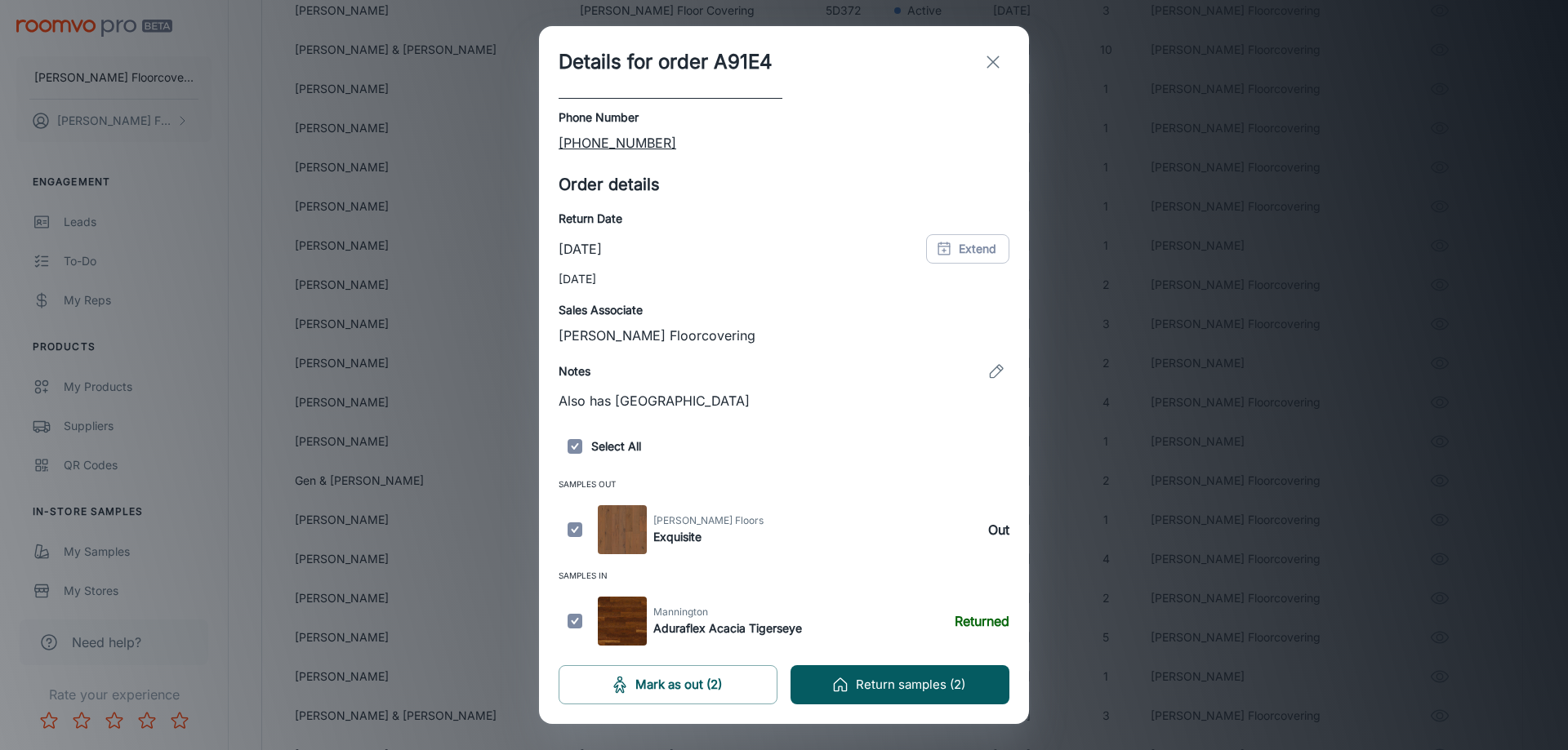
click at [987, 63] on icon "exit" at bounding box center [993, 62] width 20 height 20
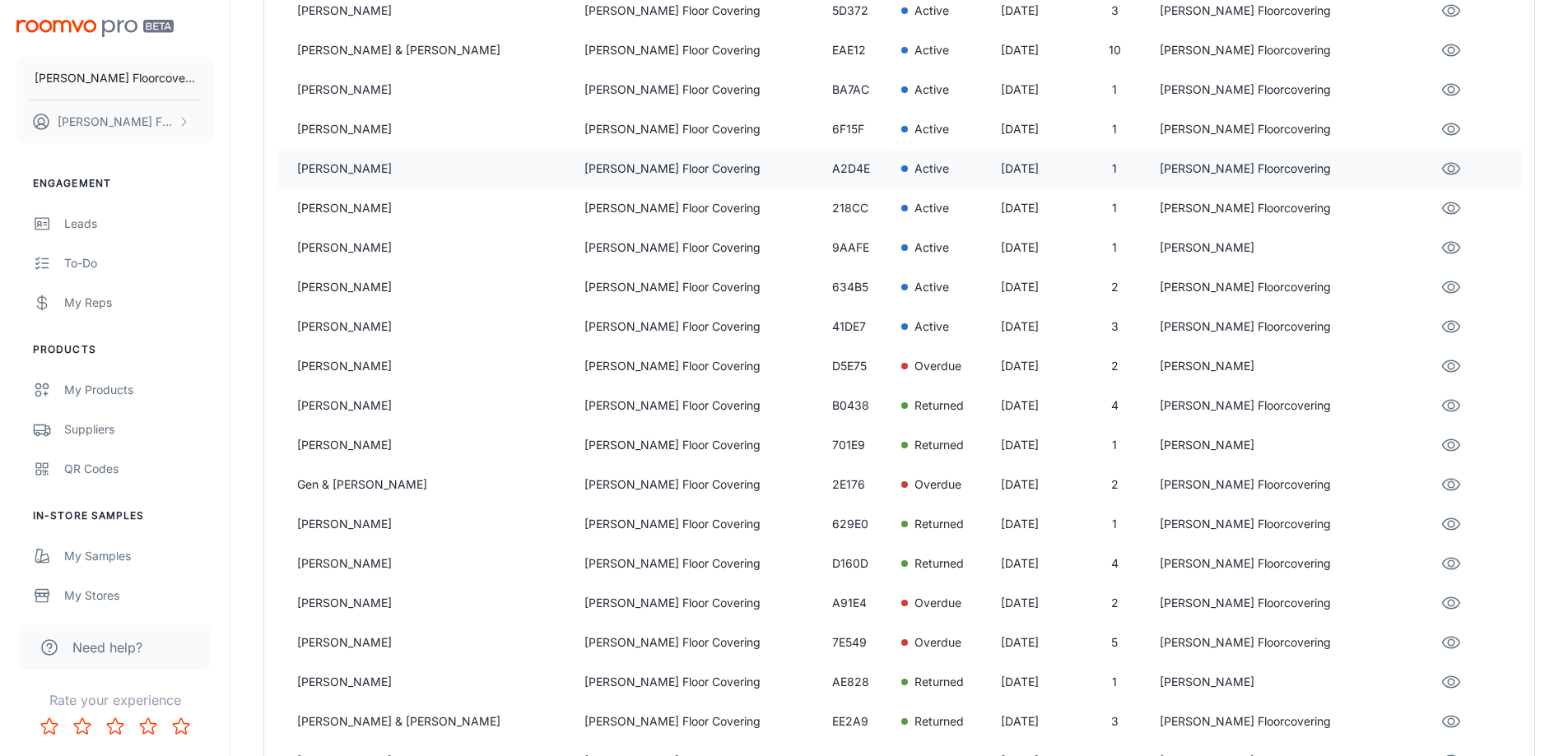
scroll to position [0, 0]
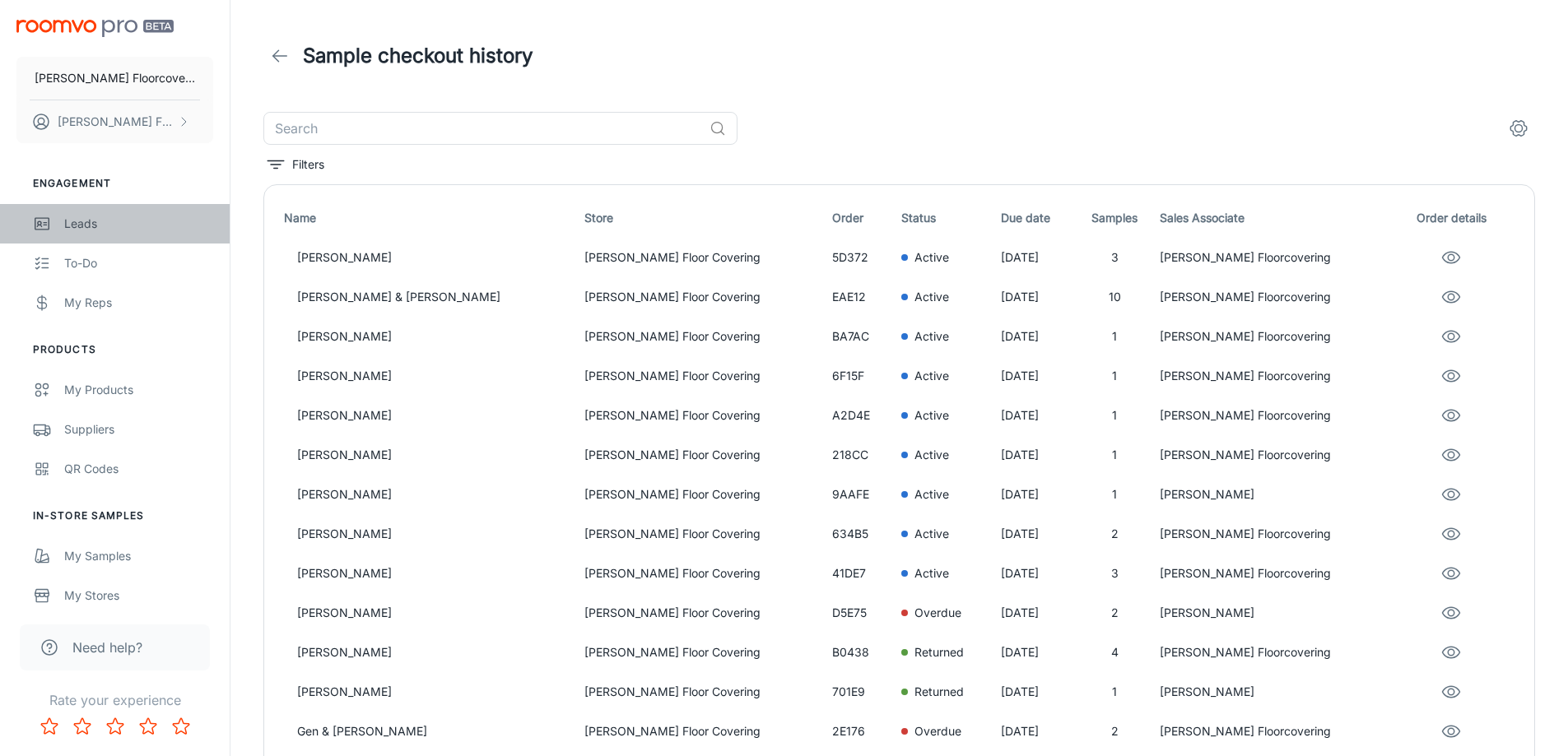
click at [81, 230] on div "Leads" at bounding box center [139, 224] width 149 height 18
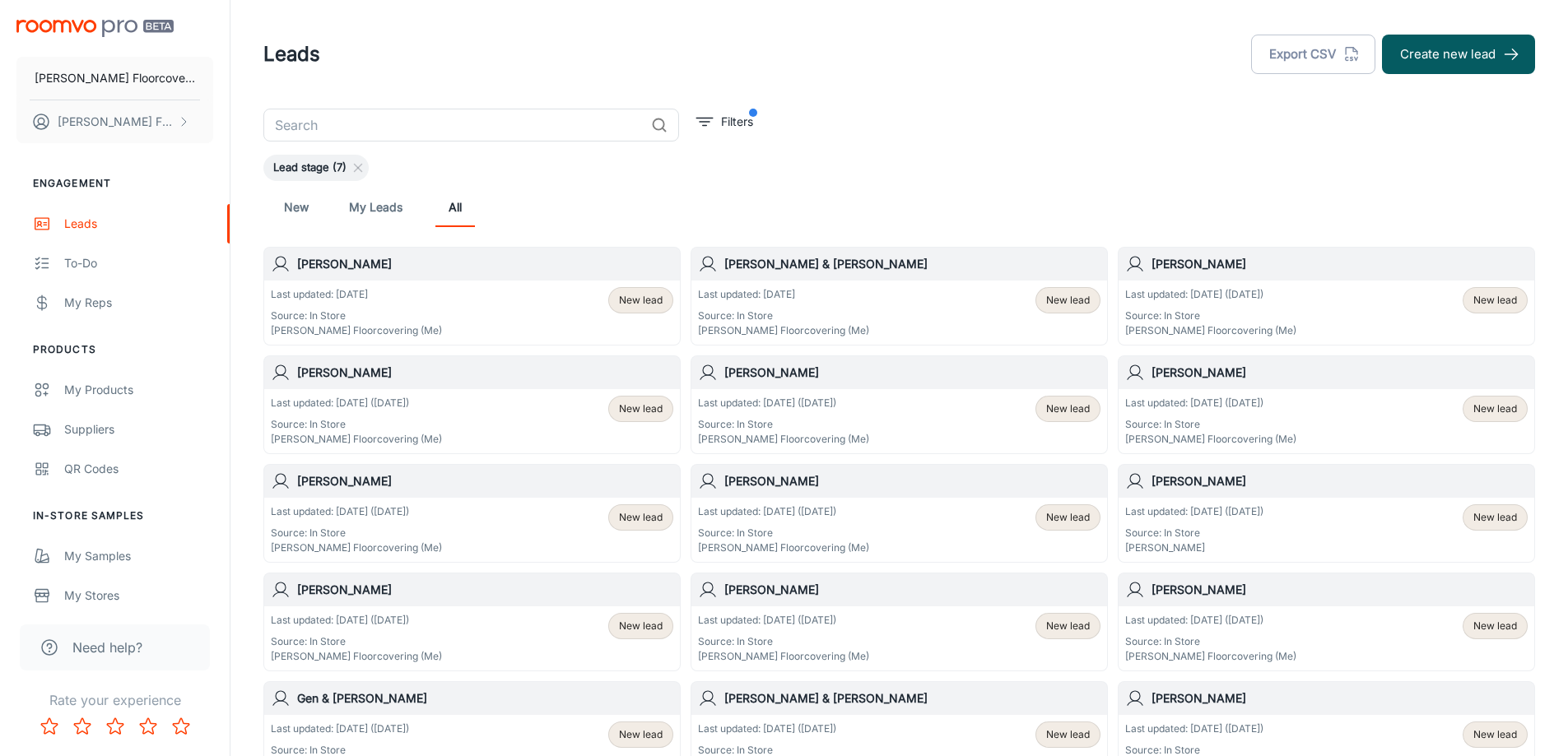
click at [1259, 705] on h6 "[PERSON_NAME]" at bounding box center [1340, 699] width 376 height 18
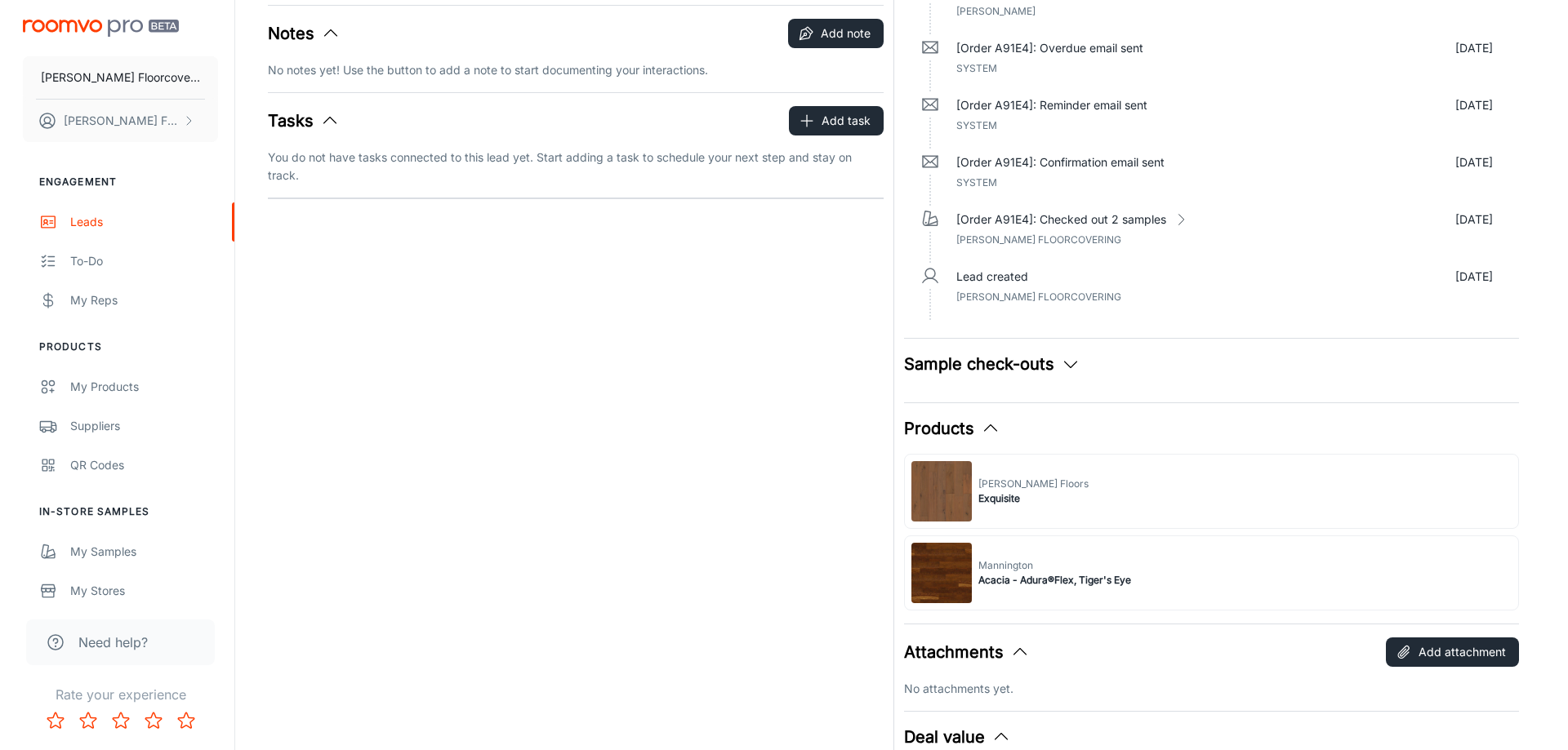
scroll to position [245, 0]
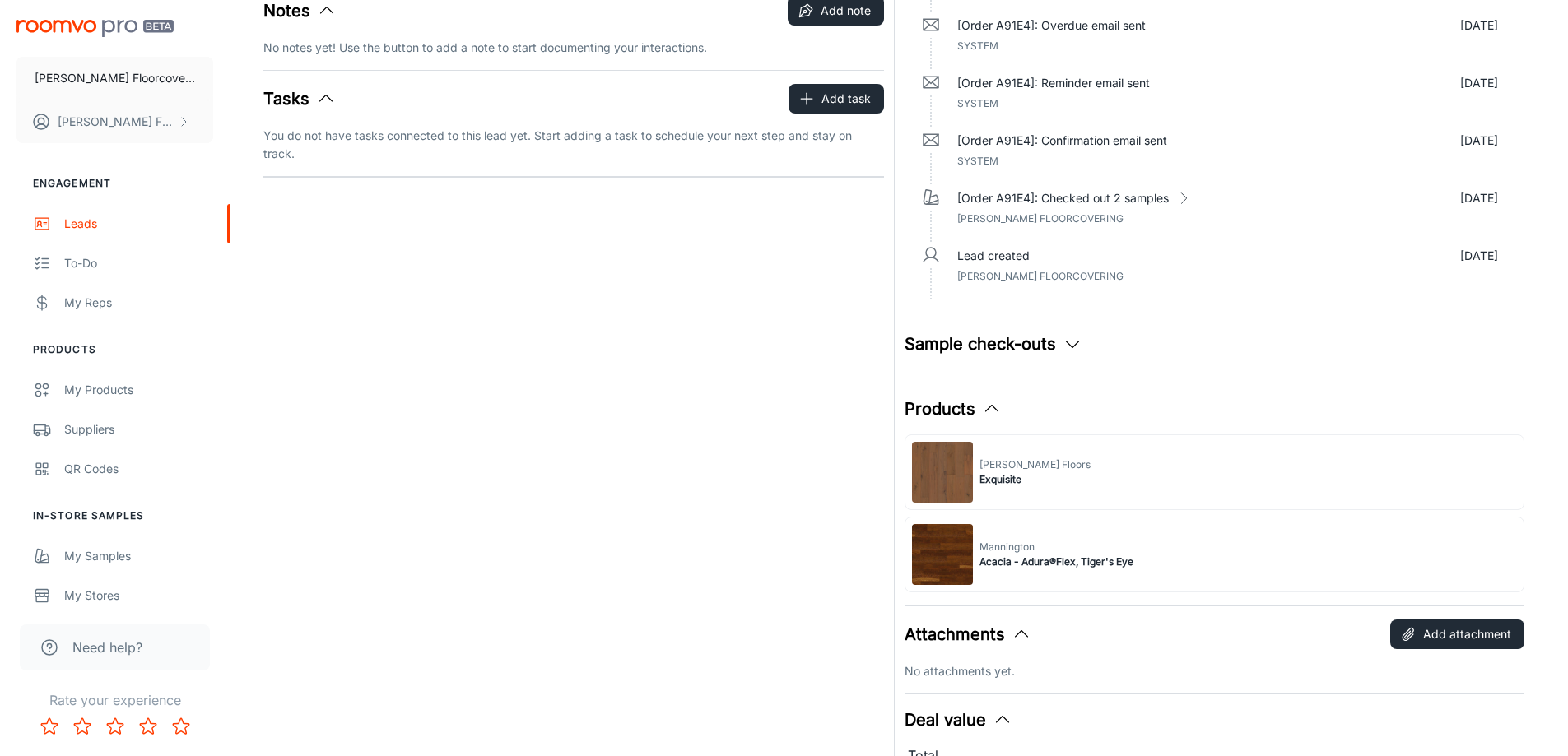
click at [1058, 476] on div "[PERSON_NAME] Floors Exquisite" at bounding box center [1215, 472] width 620 height 75
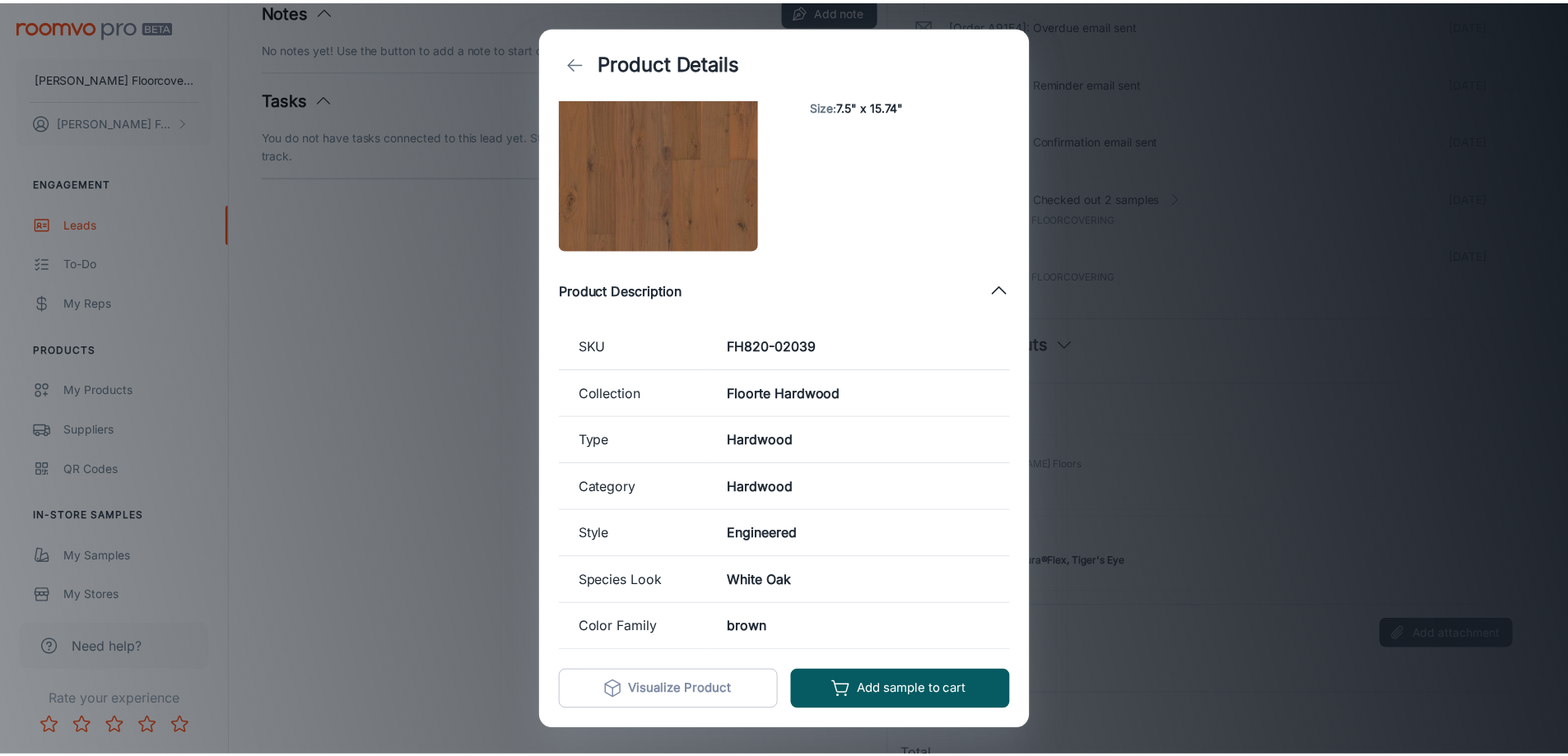
scroll to position [0, 0]
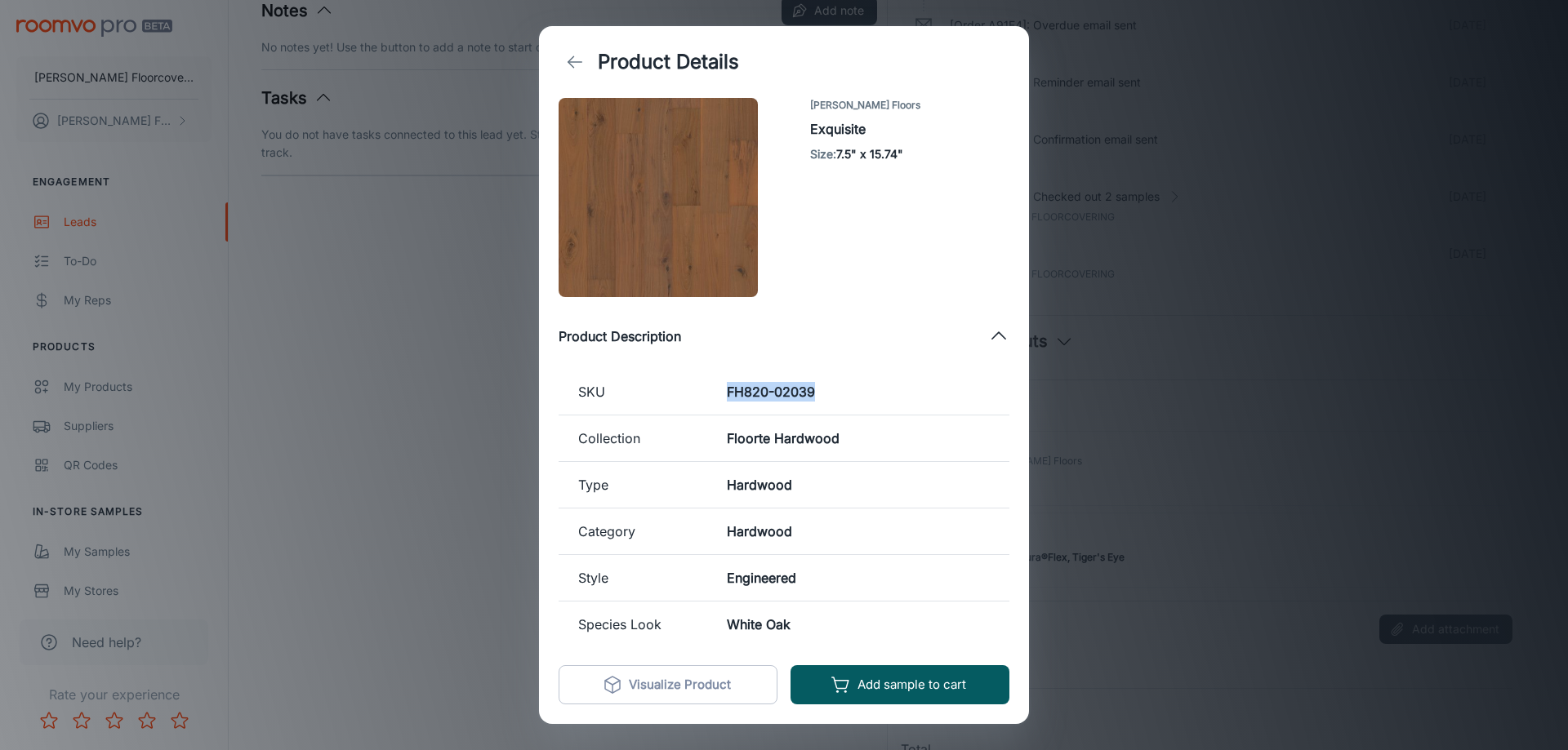
drag, startPoint x: 810, startPoint y: 387, endPoint x: 720, endPoint y: 387, distance: 90.0
click at [720, 387] on td "FH820-02039" at bounding box center [858, 392] width 302 height 47
copy h6 "FH820-02039"
click at [575, 61] on icon "back" at bounding box center [575, 62] width 20 height 20
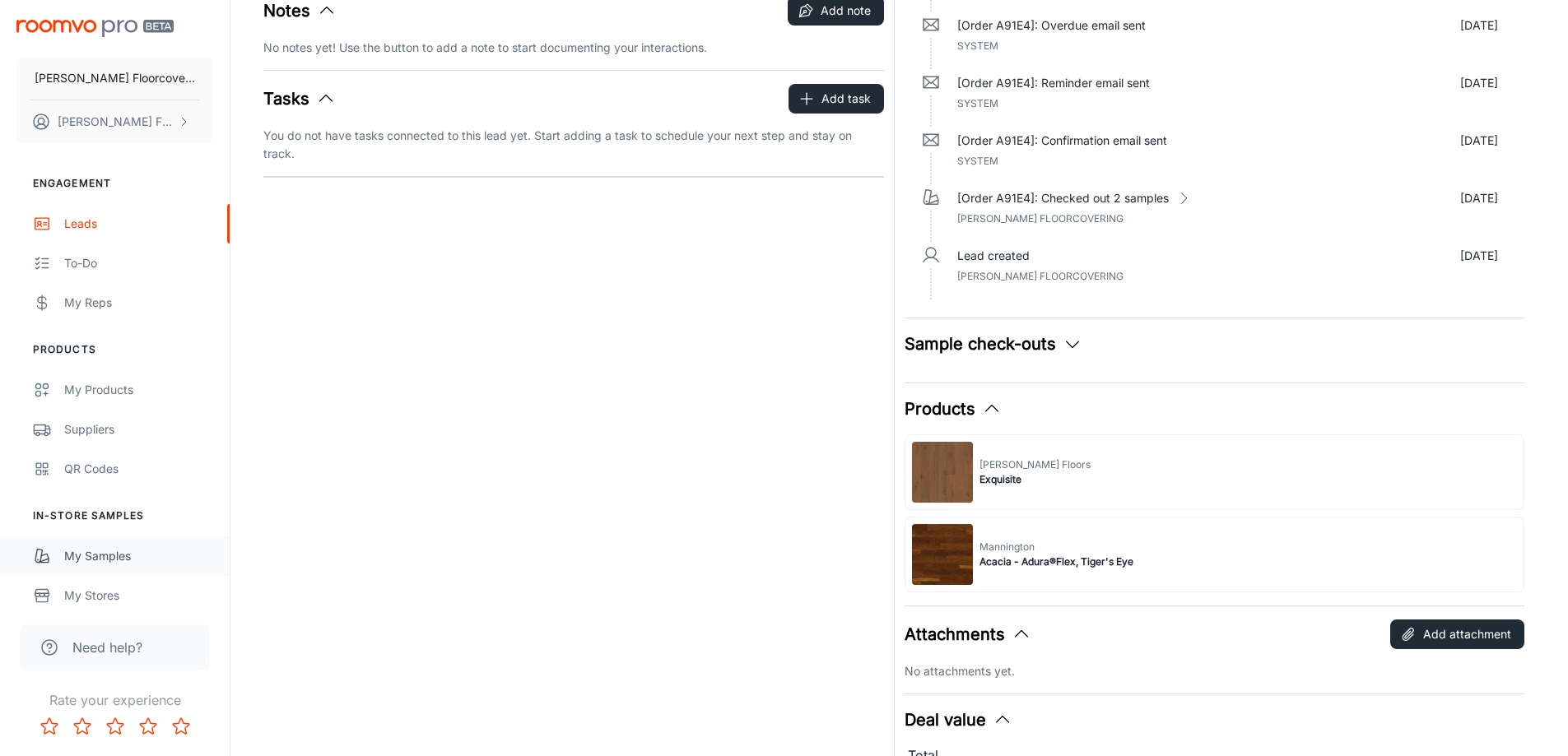
click at [103, 552] on div "My Samples" at bounding box center [139, 557] width 149 height 18
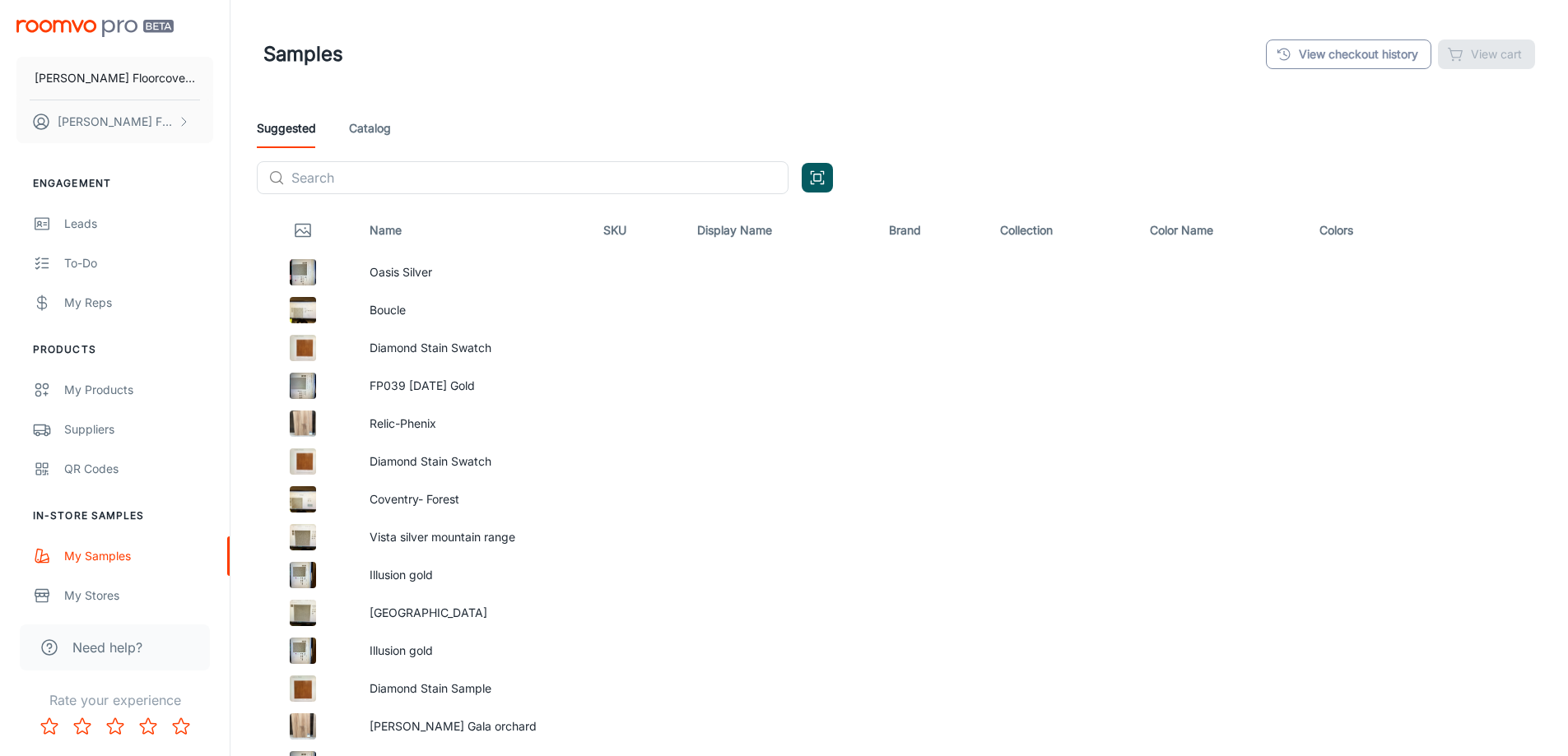
click at [1376, 56] on link "View checkout history" at bounding box center [1348, 54] width 165 height 29
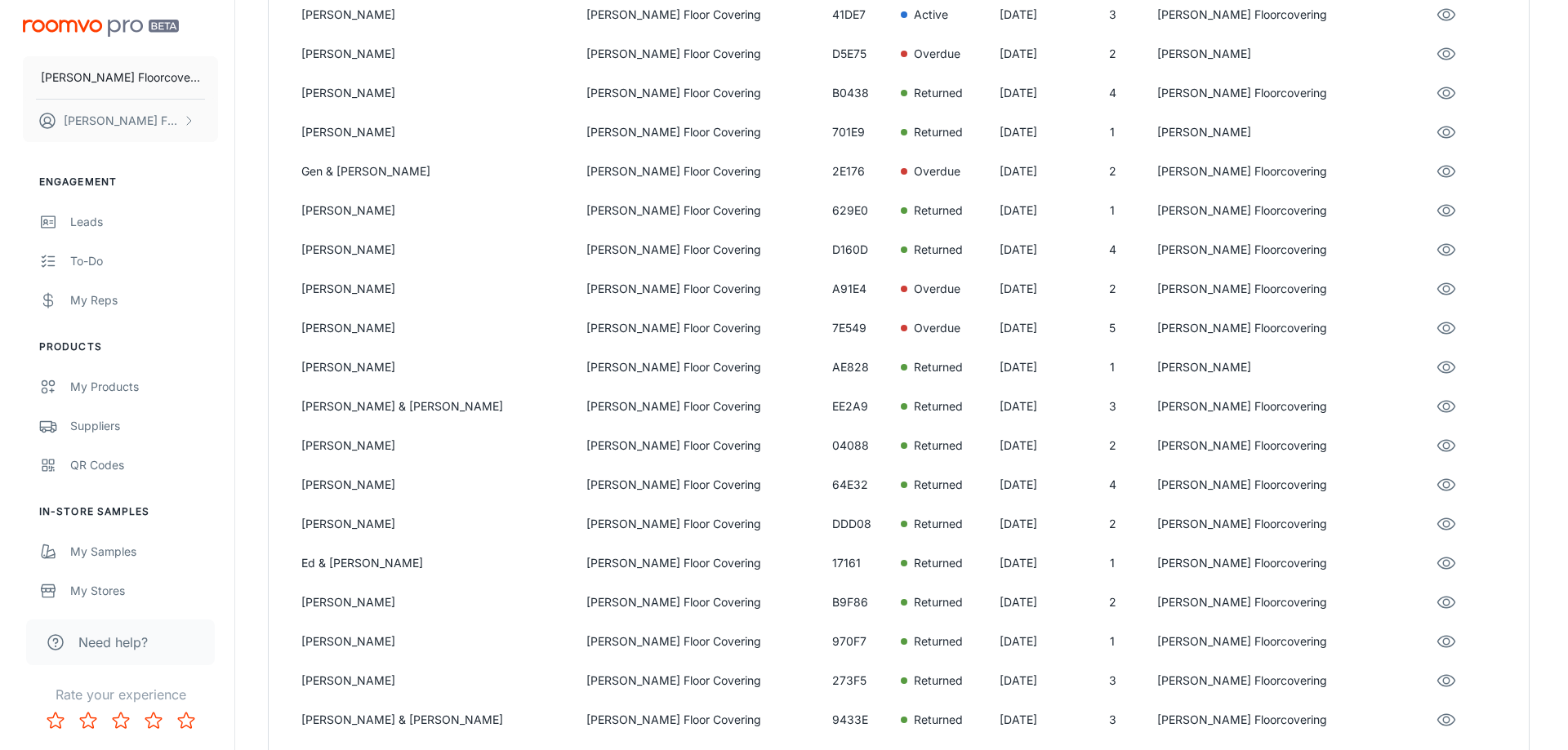
scroll to position [571, 0]
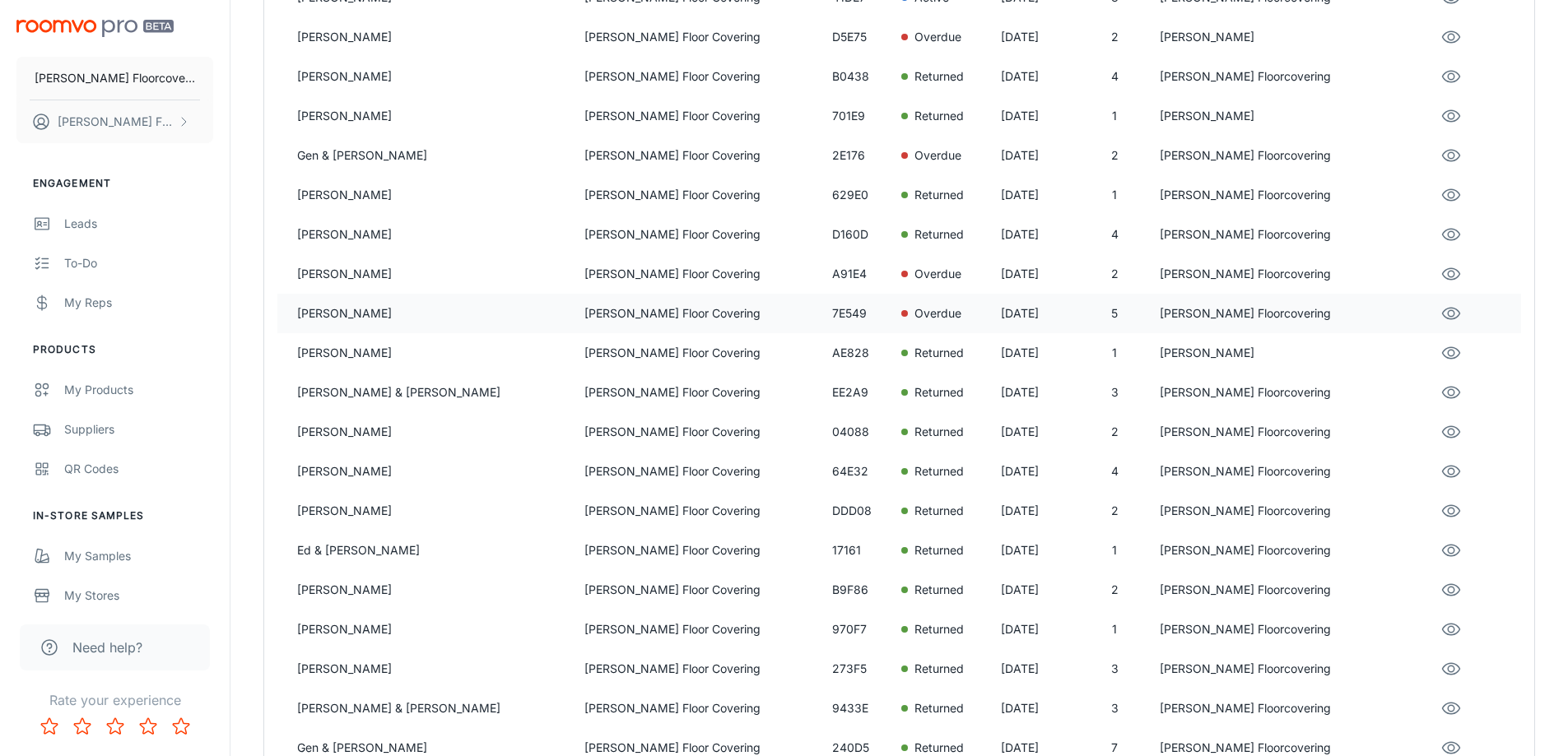
click at [725, 316] on p "[PERSON_NAME] Floor Covering" at bounding box center [702, 313] width 235 height 18
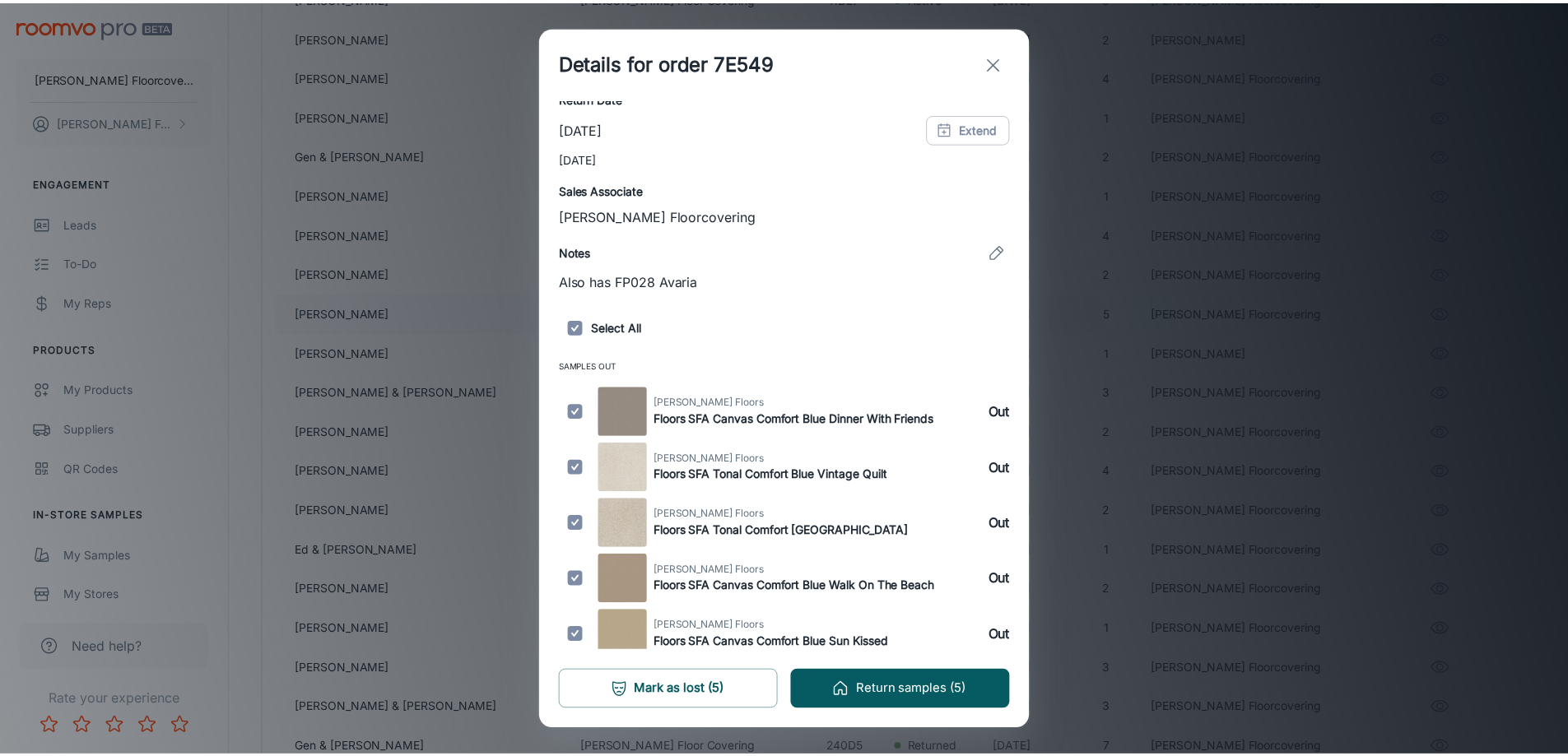
scroll to position [261, 0]
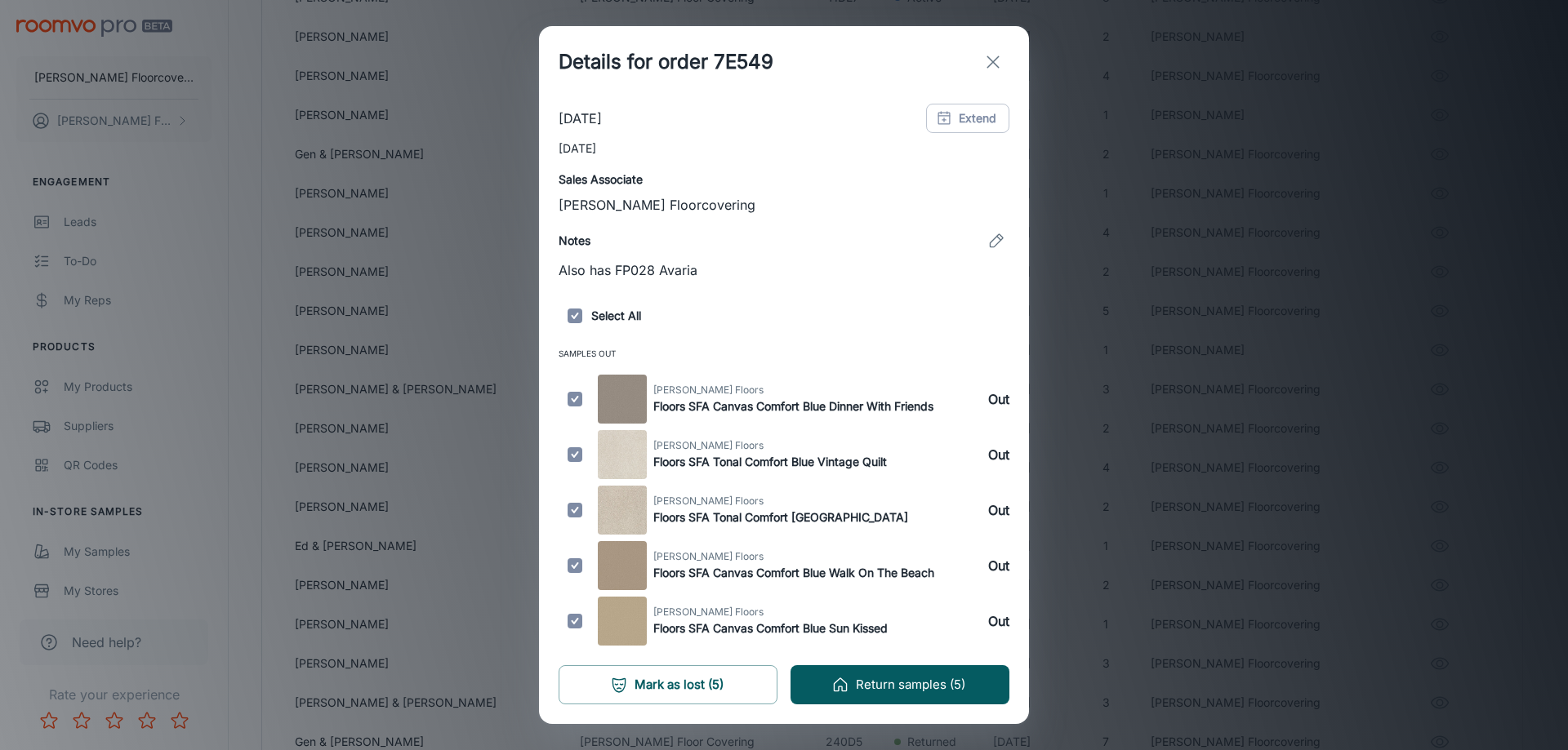
click at [992, 62] on icon "exit" at bounding box center [993, 62] width 20 height 20
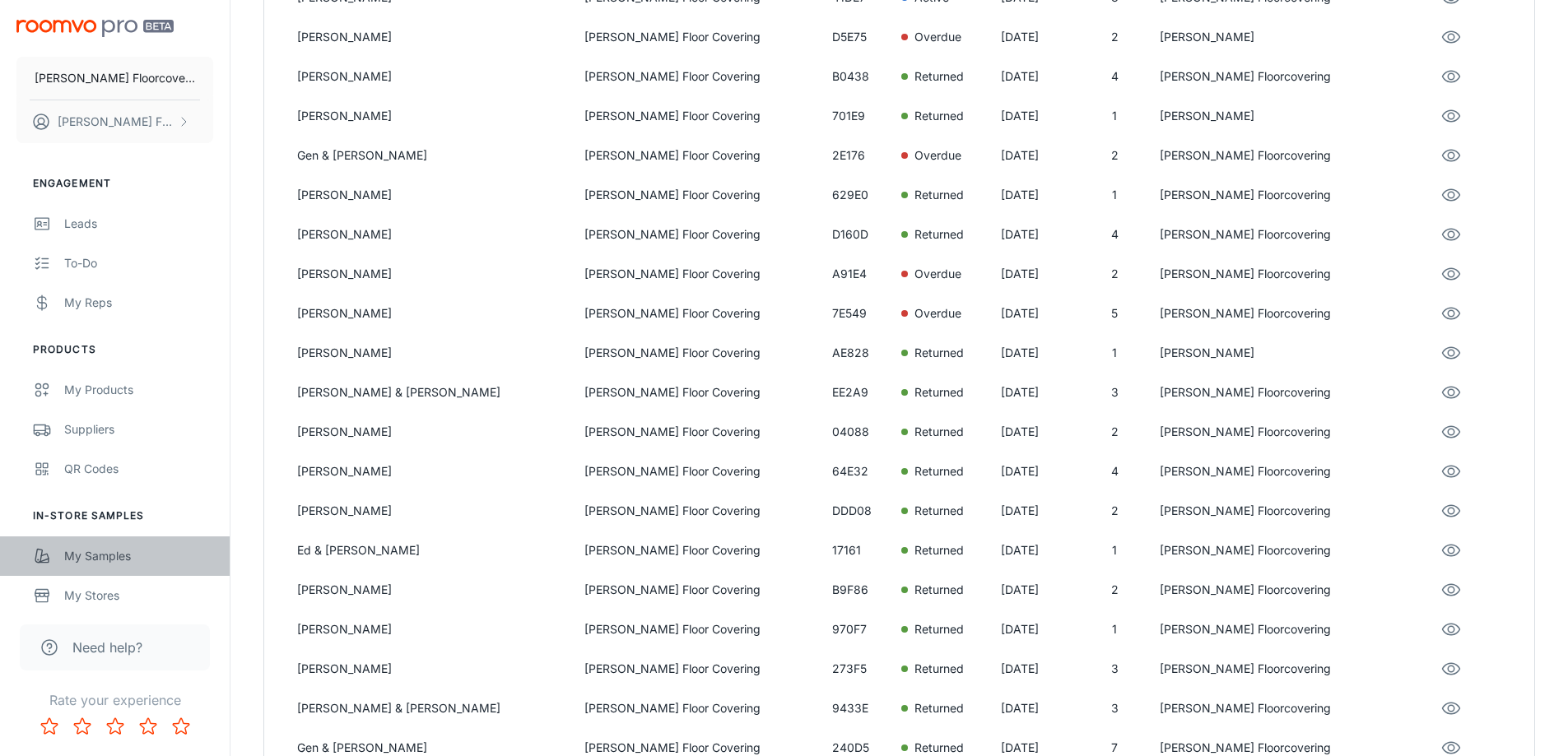
click at [68, 559] on div "My Samples" at bounding box center [139, 557] width 149 height 18
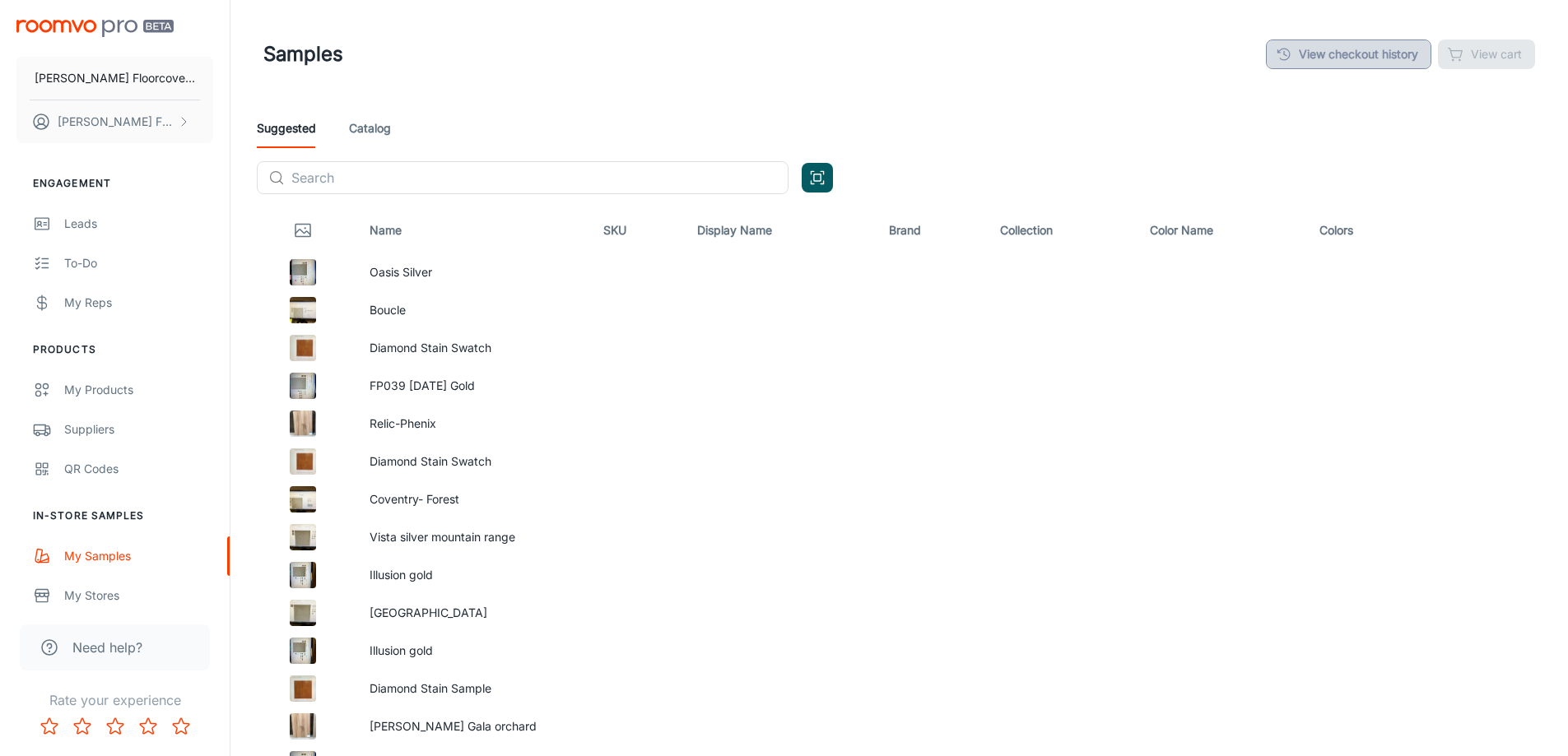
click at [1361, 53] on link "View checkout history" at bounding box center [1348, 54] width 165 height 29
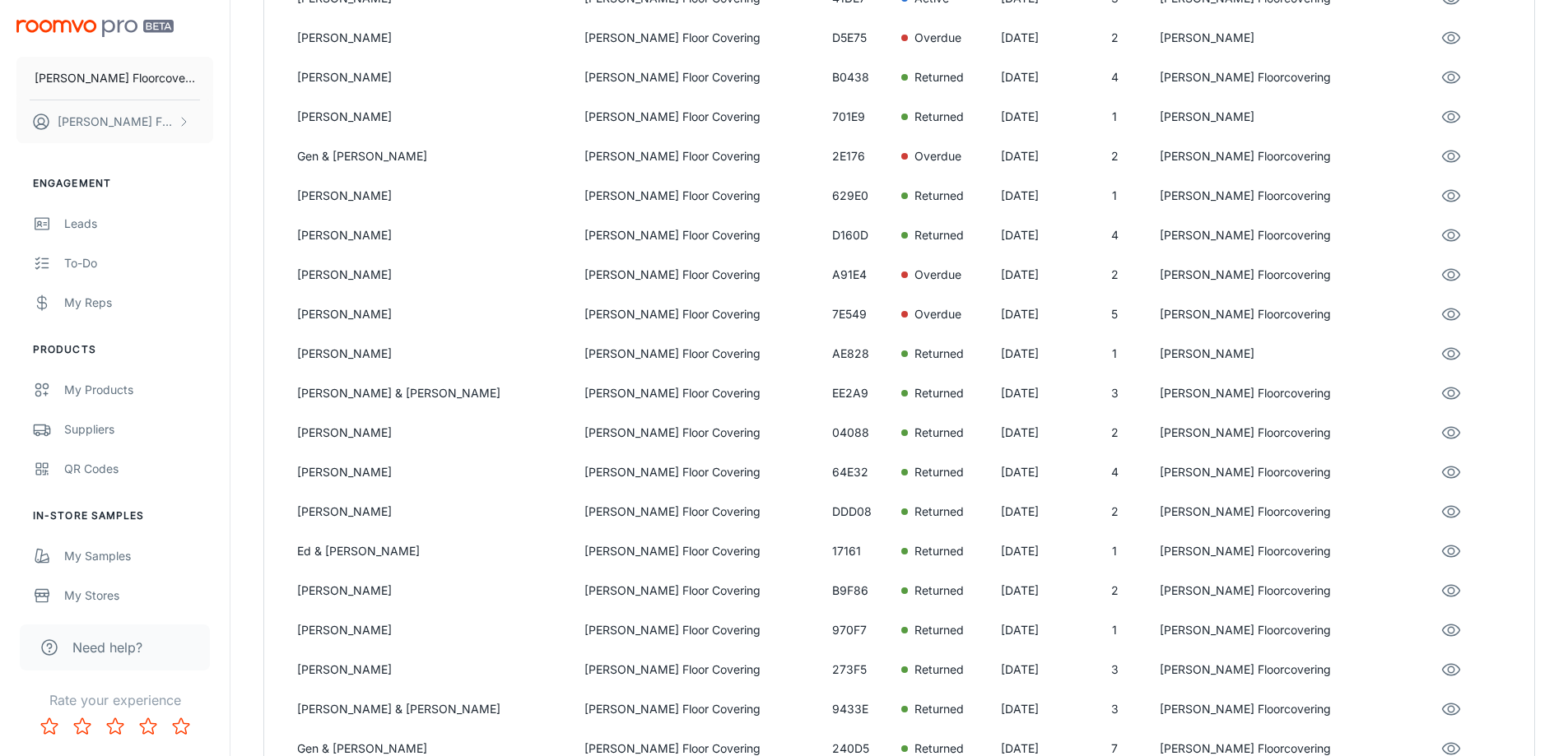
scroll to position [493, 0]
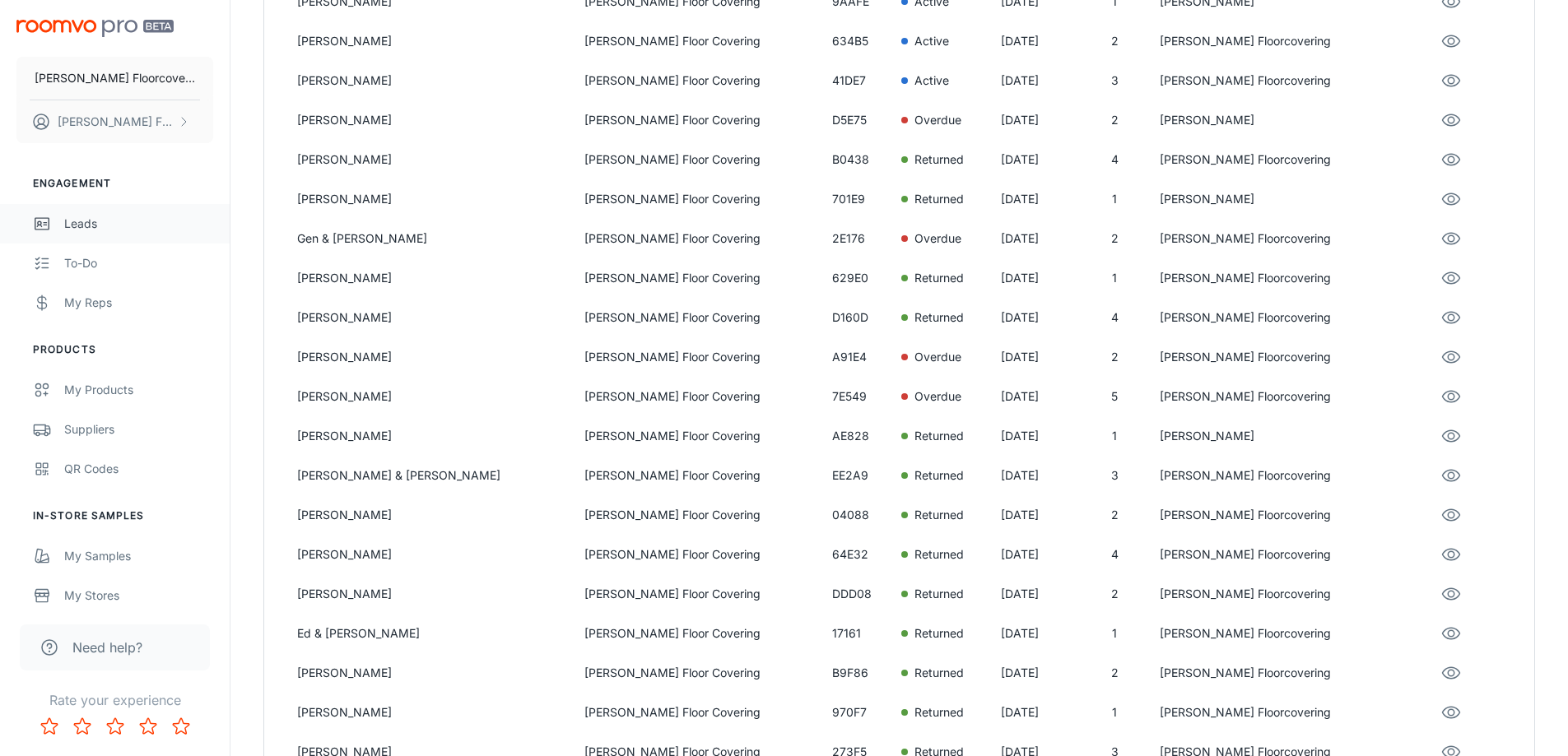
click at [106, 225] on div "Leads" at bounding box center [139, 224] width 149 height 18
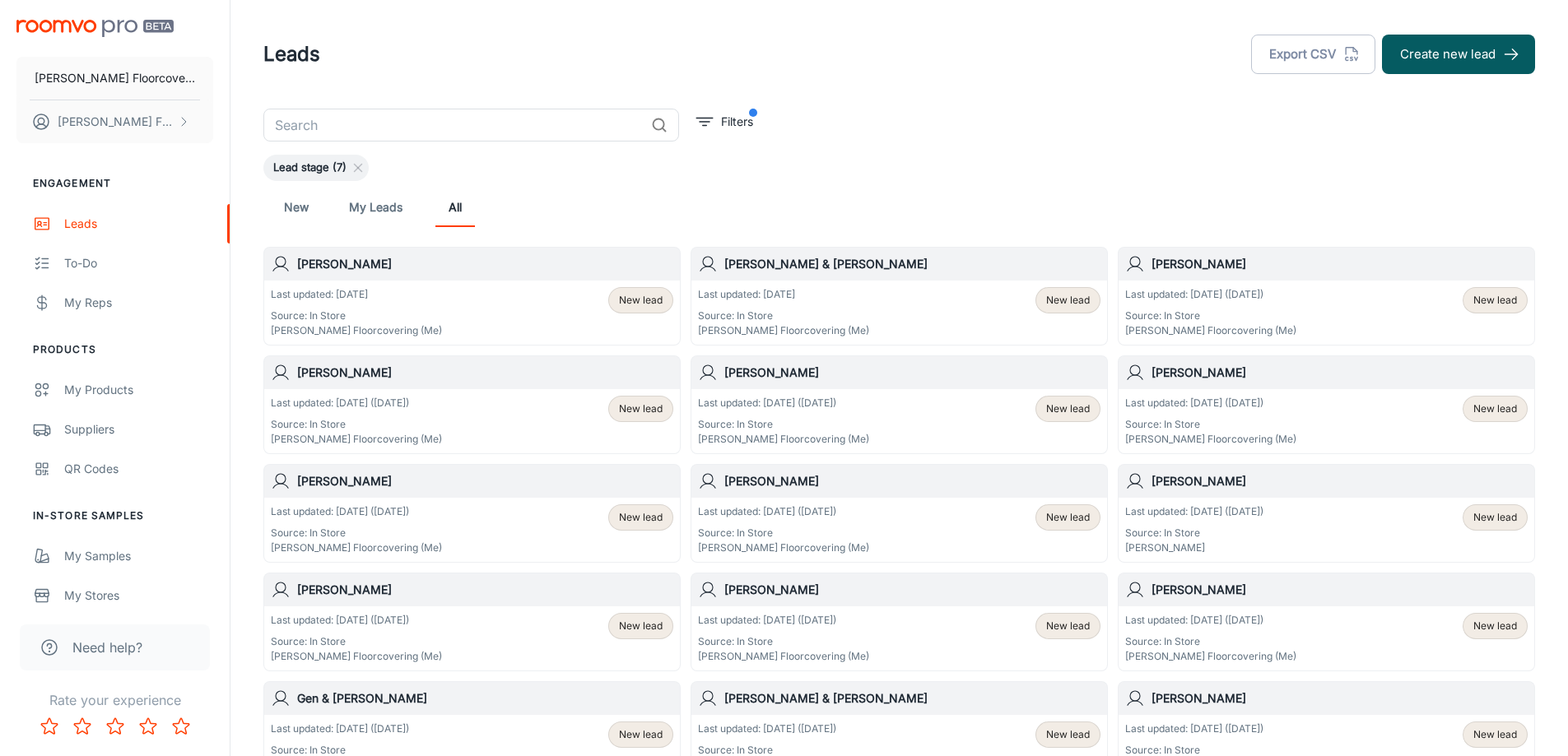
click at [1223, 472] on div "[PERSON_NAME]" at bounding box center [1327, 481] width 416 height 33
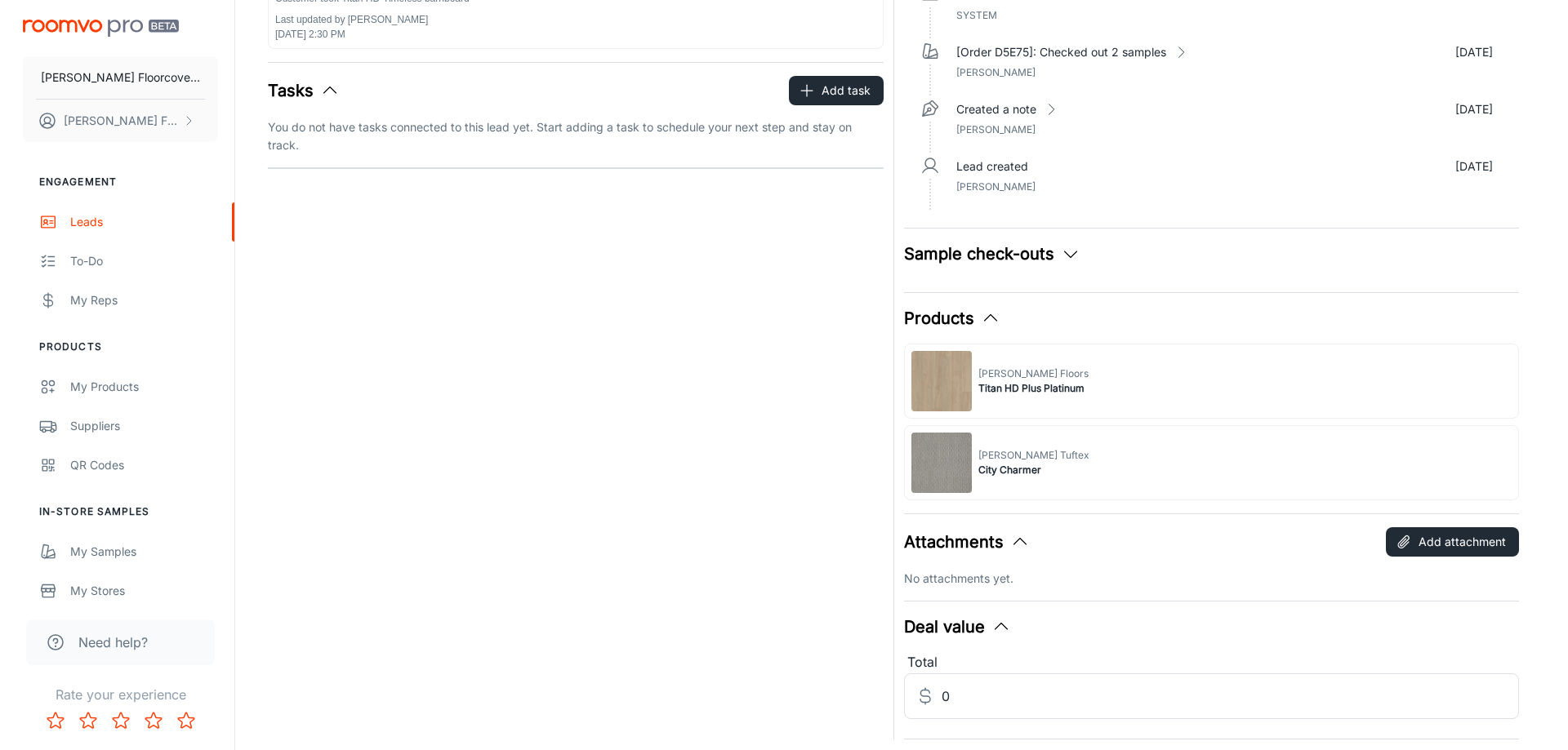
scroll to position [387, 0]
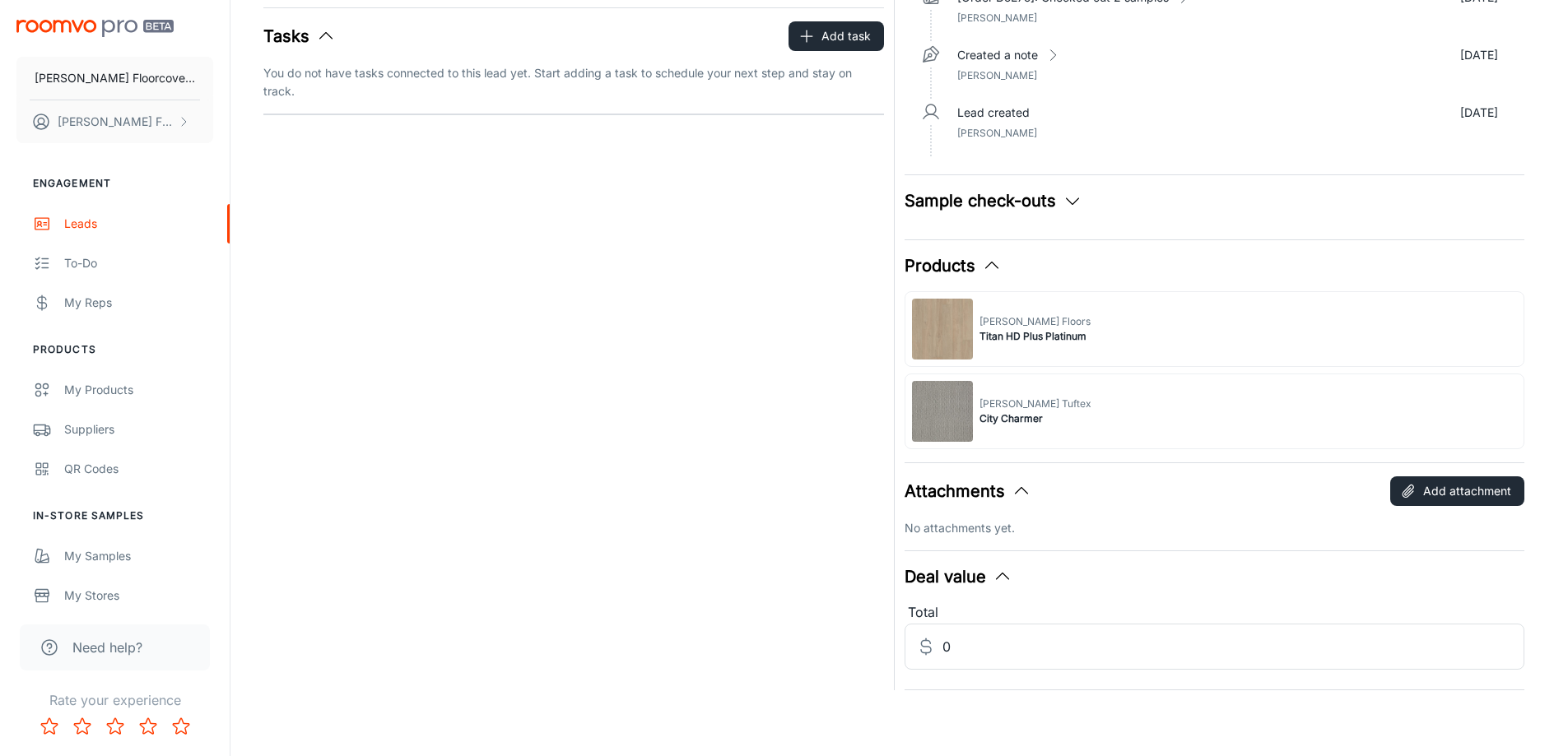
click at [1178, 409] on div "[PERSON_NAME] Tuftex City Charmer" at bounding box center [1215, 412] width 620 height 75
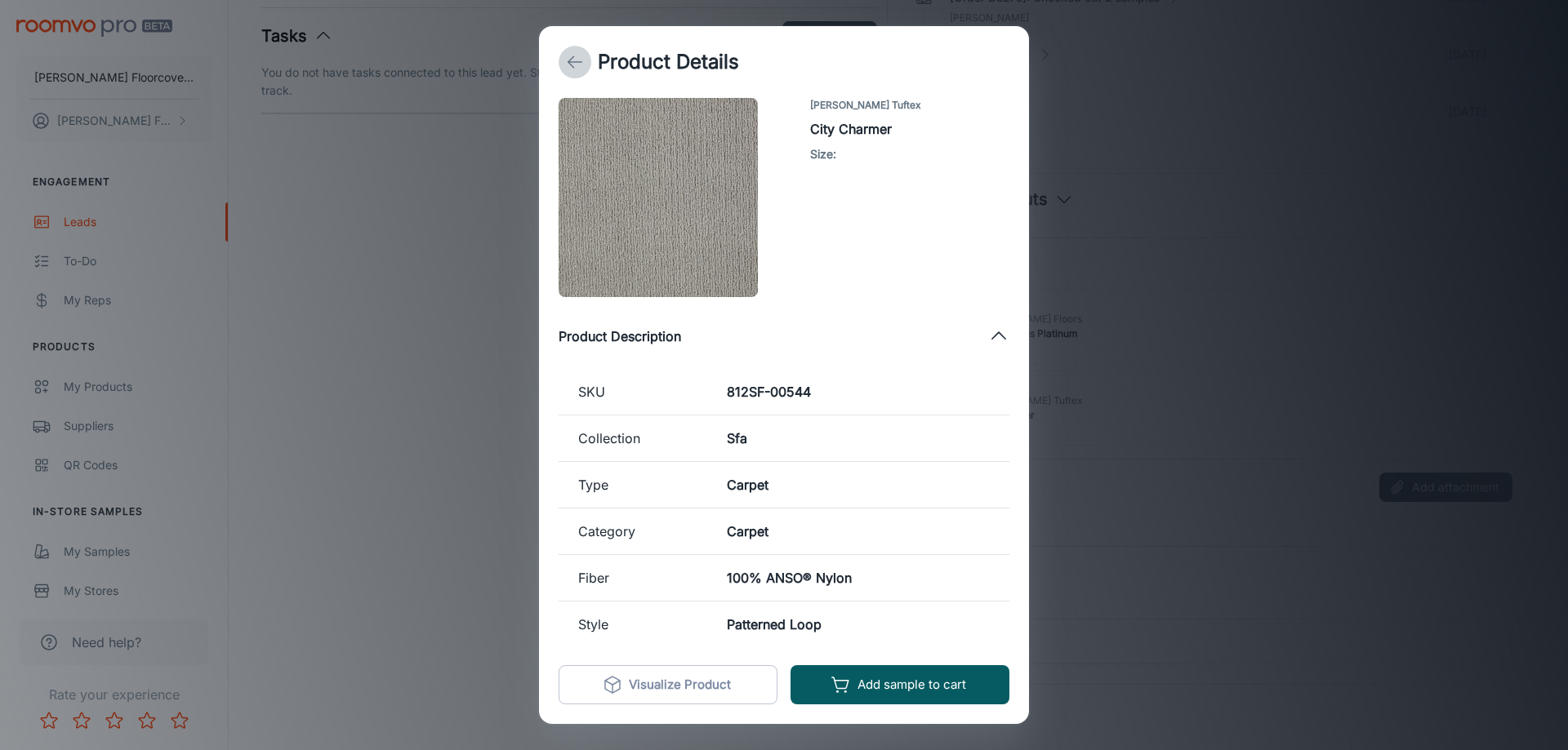
click at [571, 61] on icon "back" at bounding box center [575, 62] width 20 height 20
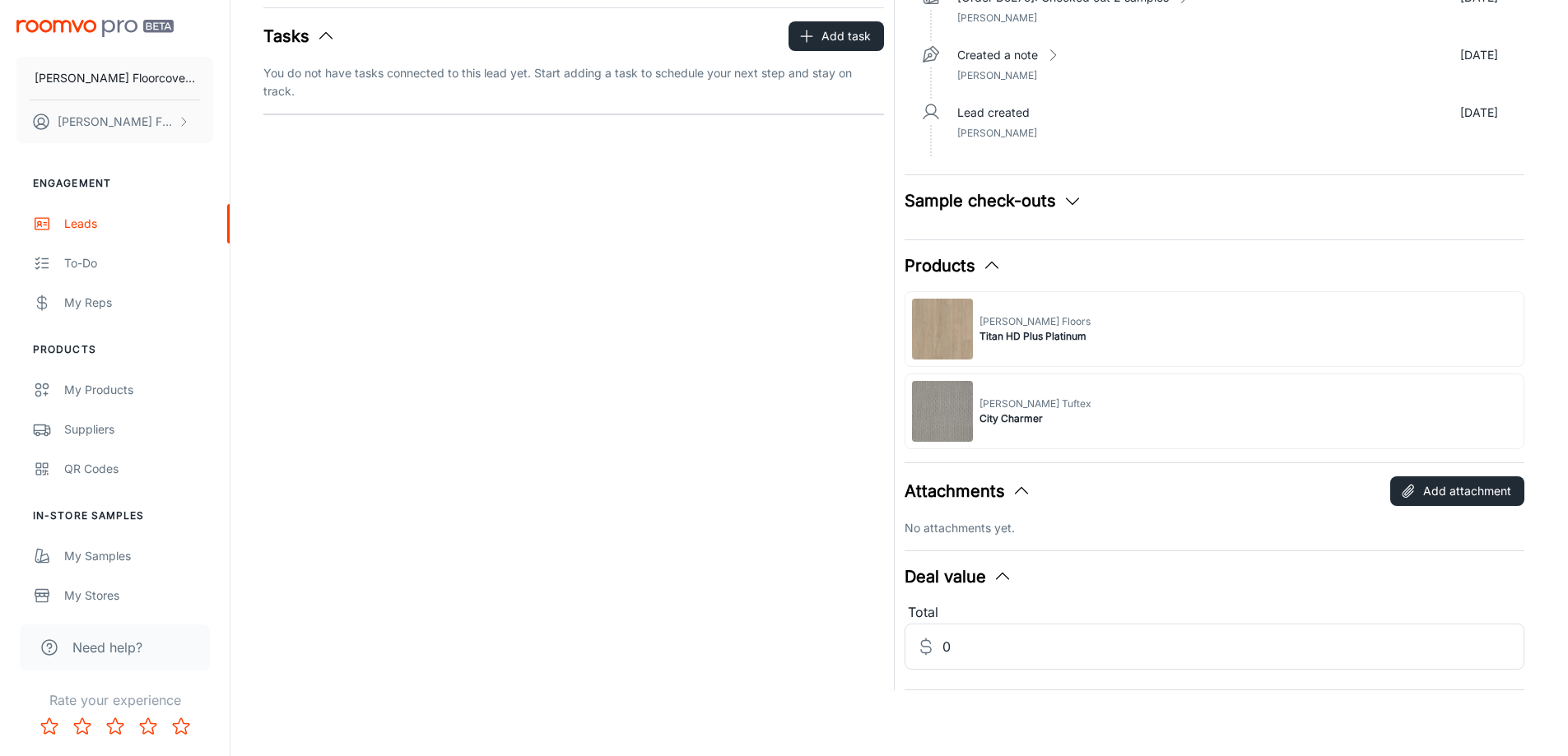
click at [1088, 341] on div "[PERSON_NAME] Floors Titan HD Plus Platinum" at bounding box center [1215, 329] width 620 height 75
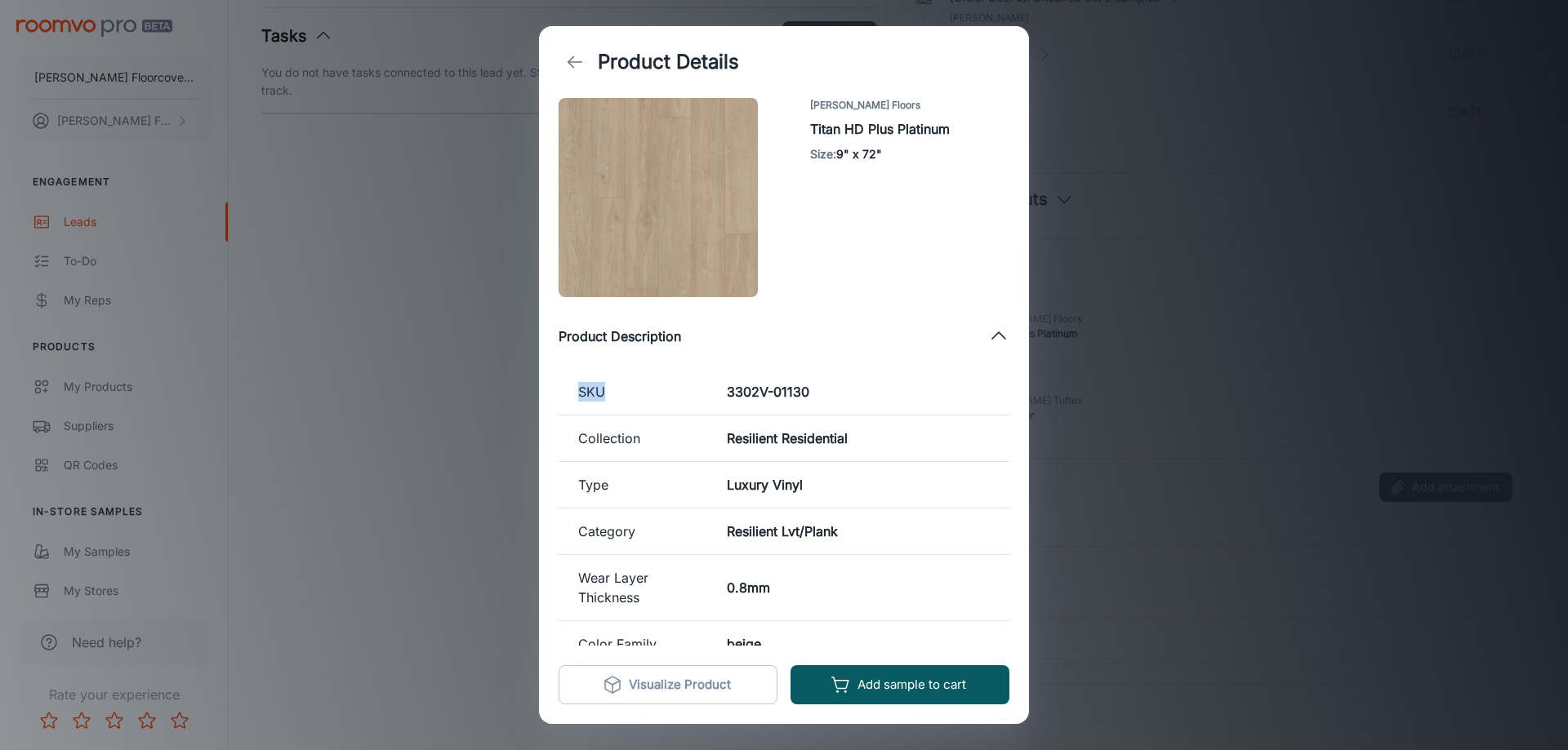
click at [1079, 338] on div "Product Details [PERSON_NAME] Floors Titan HD Plus Platinum Size : 9" x 72" Pro…" at bounding box center [784, 375] width 1568 height 750
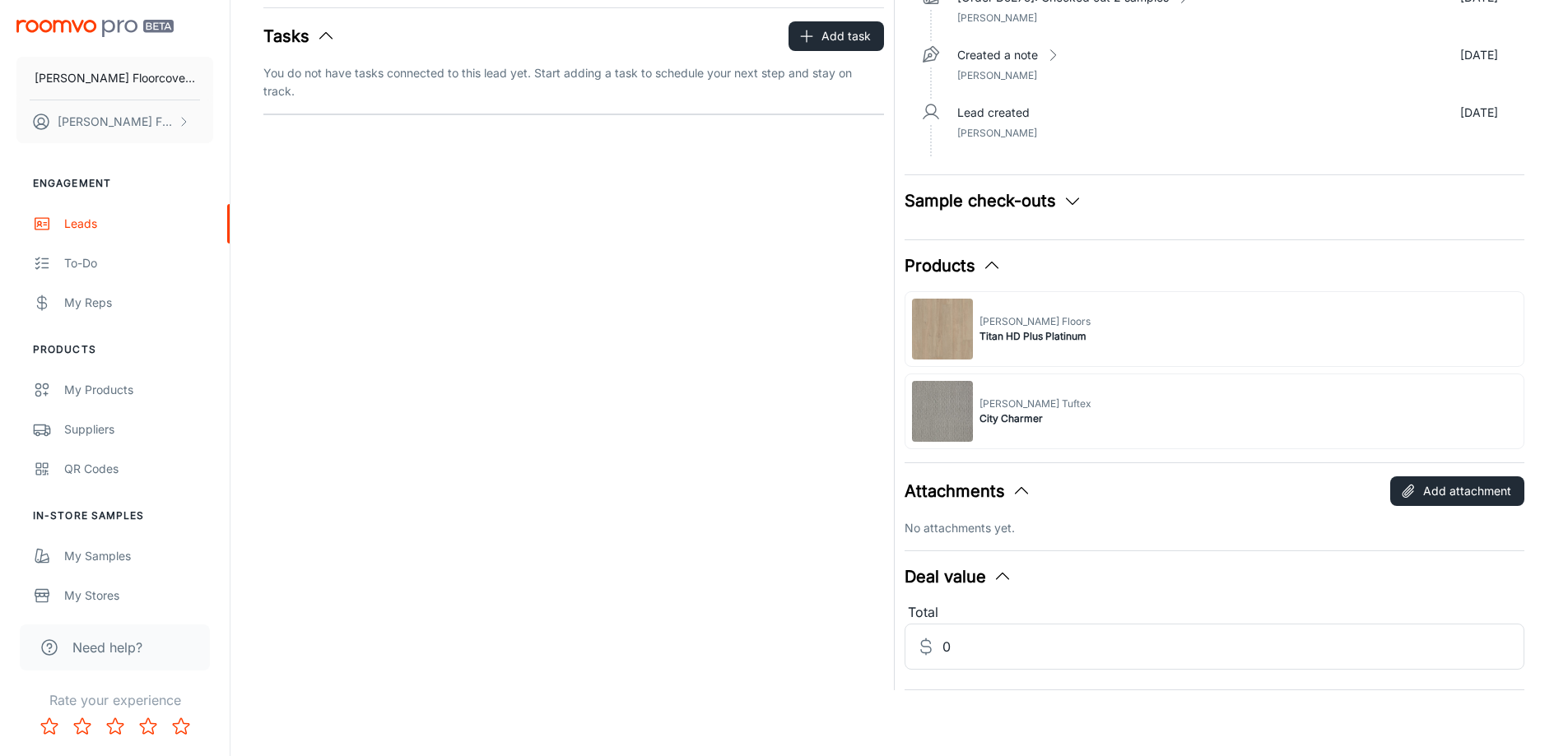
click at [1088, 341] on div "[PERSON_NAME] Floors Titan HD Plus Platinum" at bounding box center [1215, 329] width 620 height 75
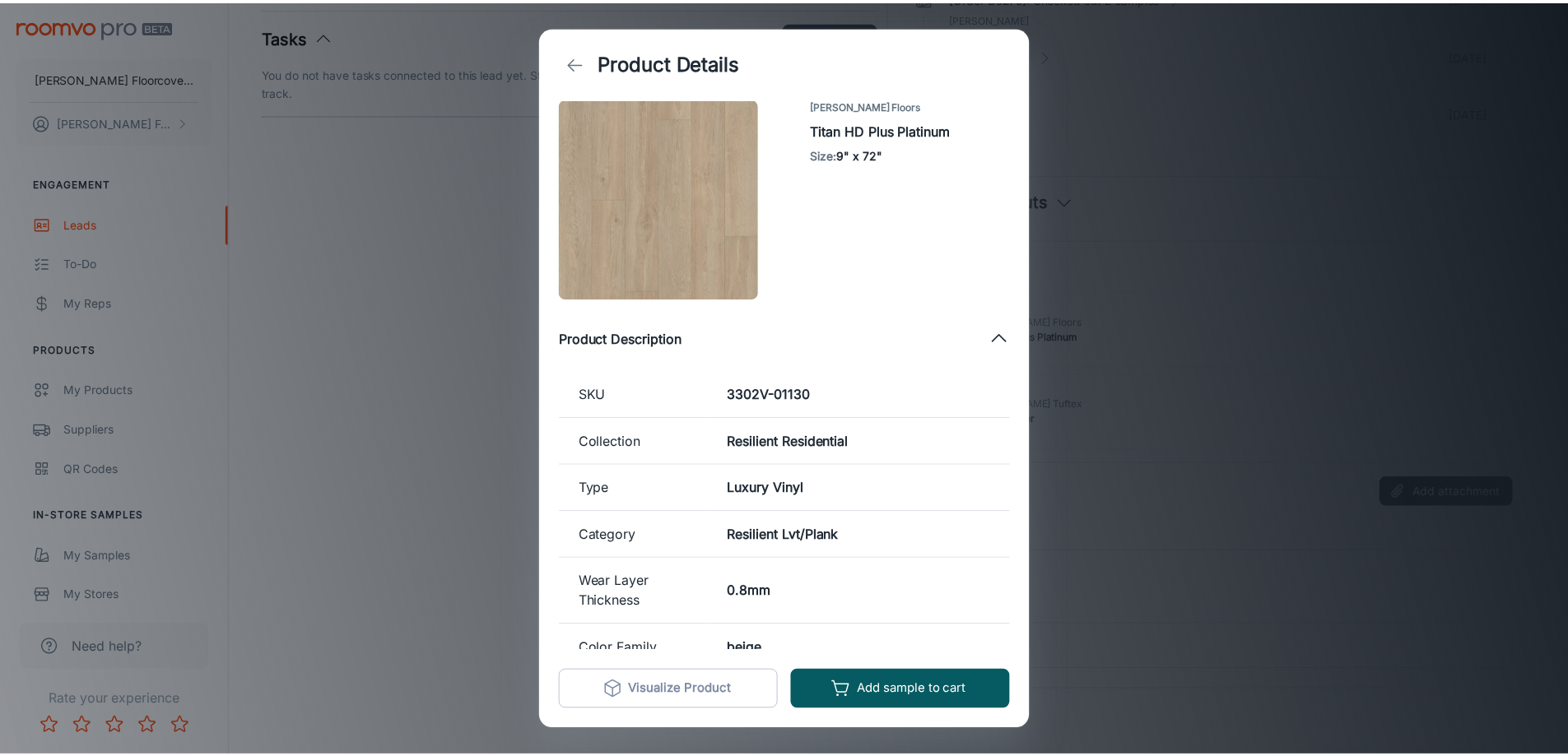
scroll to position [0, 0]
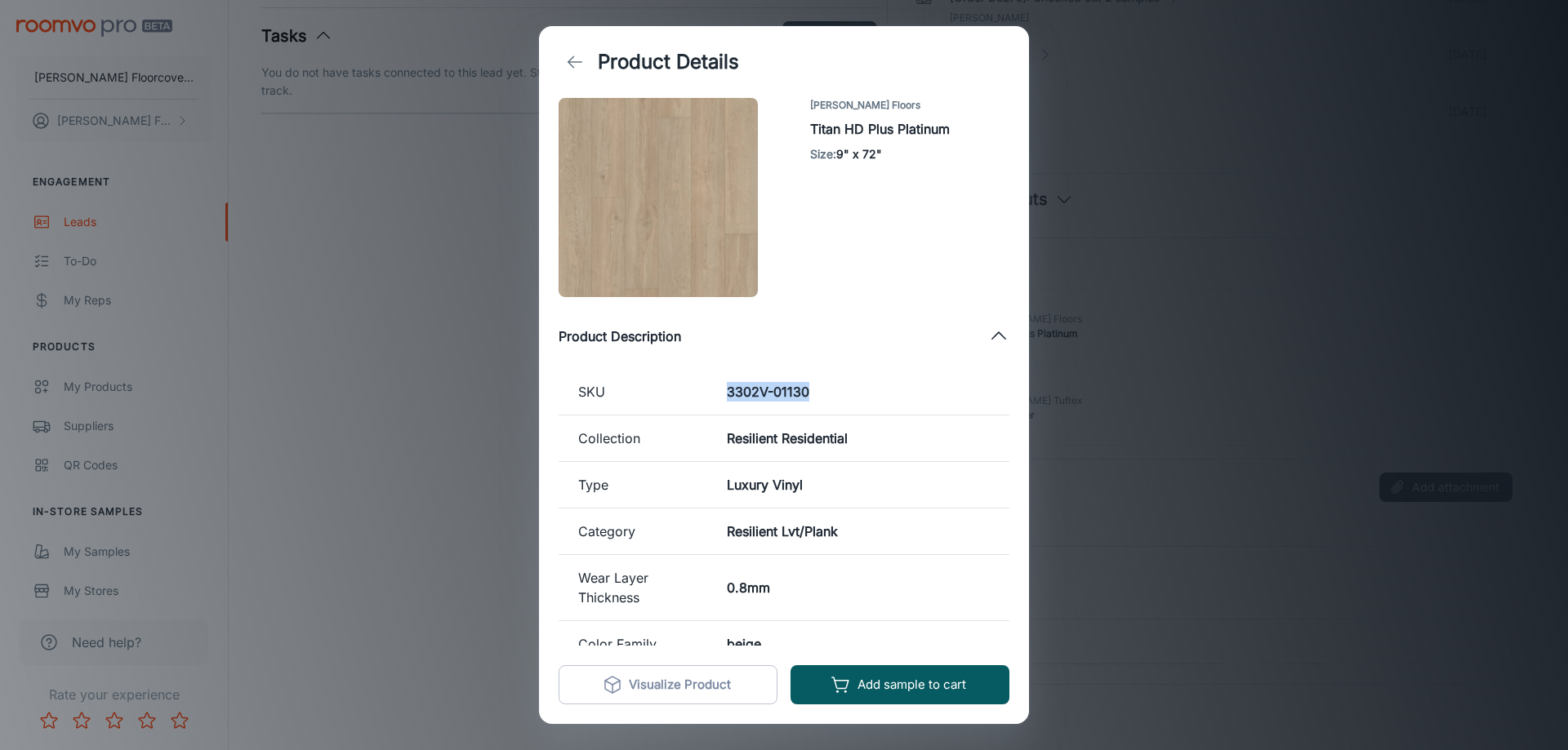
drag, startPoint x: 809, startPoint y: 387, endPoint x: 710, endPoint y: 389, distance: 99.0
click at [710, 389] on td "3302V-01130" at bounding box center [858, 392] width 302 height 47
copy h6 "3302V-01130"
click at [881, 387] on h6 "3302V-01130" at bounding box center [858, 392] width 263 height 20
drag, startPoint x: 1219, startPoint y: 125, endPoint x: 744, endPoint y: 129, distance: 475.0
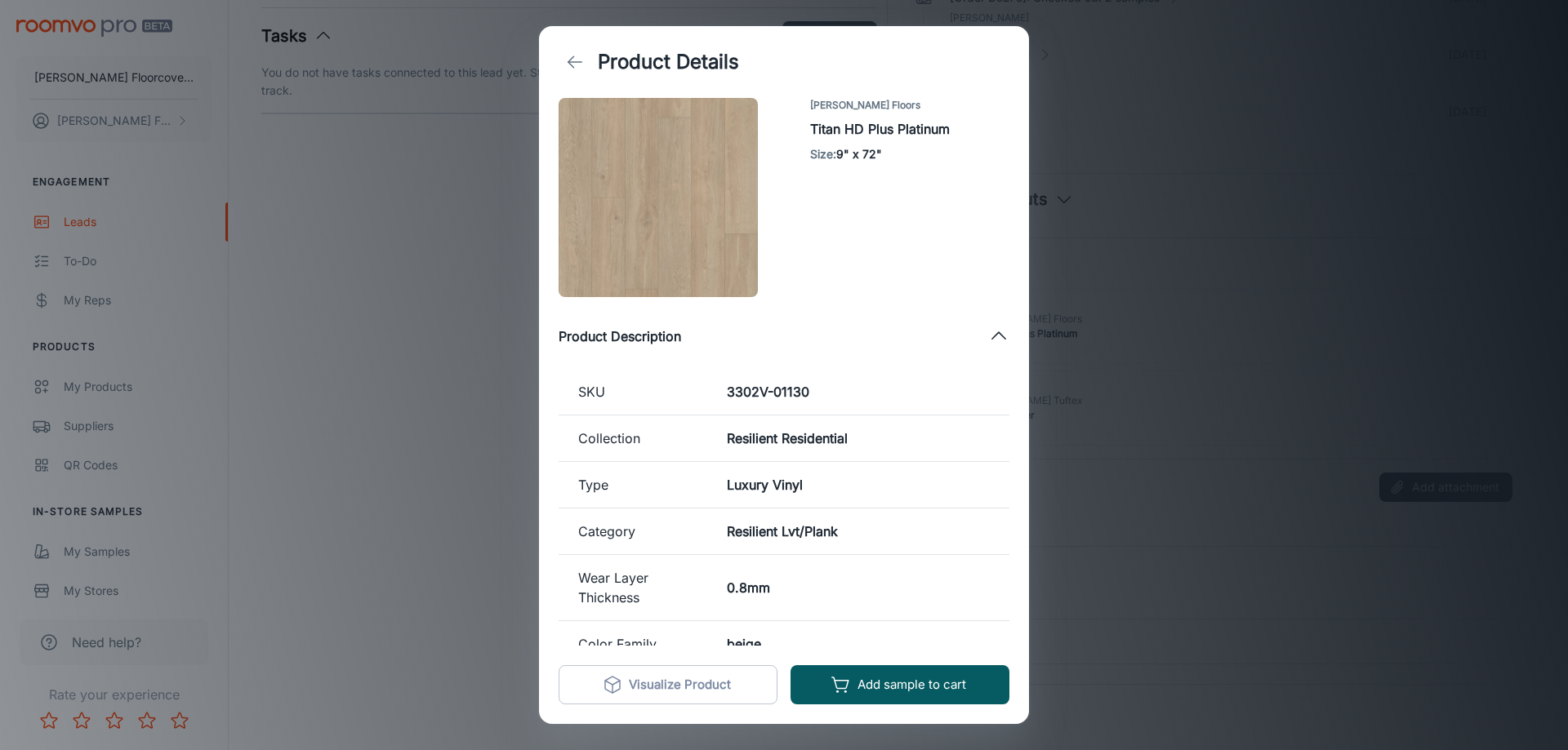
click at [1199, 125] on div "Product Details [PERSON_NAME] Floors Titan HD Plus Platinum Size : 9" x 72" Pro…" at bounding box center [784, 375] width 1568 height 750
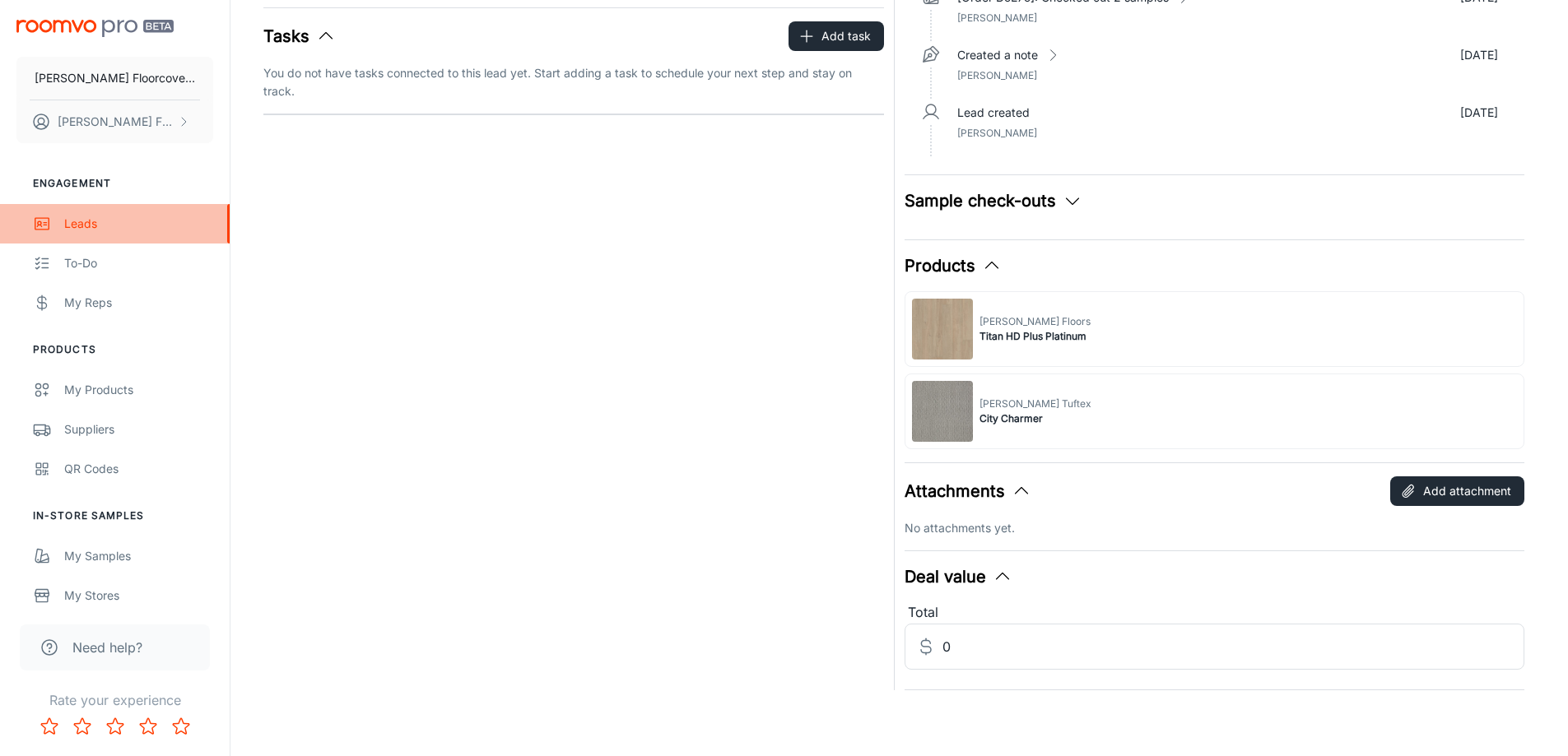
click at [85, 226] on div "Leads" at bounding box center [139, 224] width 149 height 18
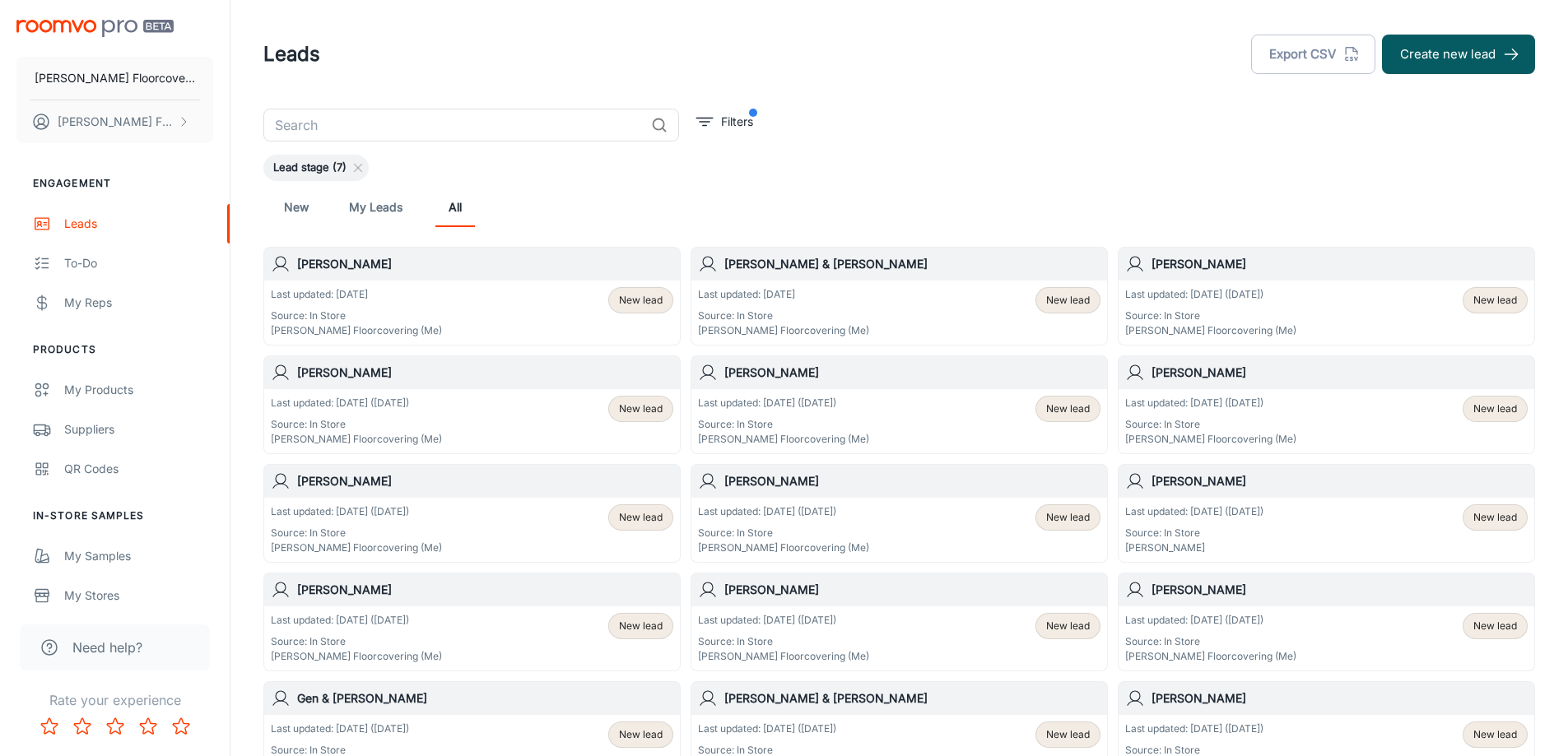
click at [1260, 708] on div "[PERSON_NAME]" at bounding box center [1327, 698] width 416 height 33
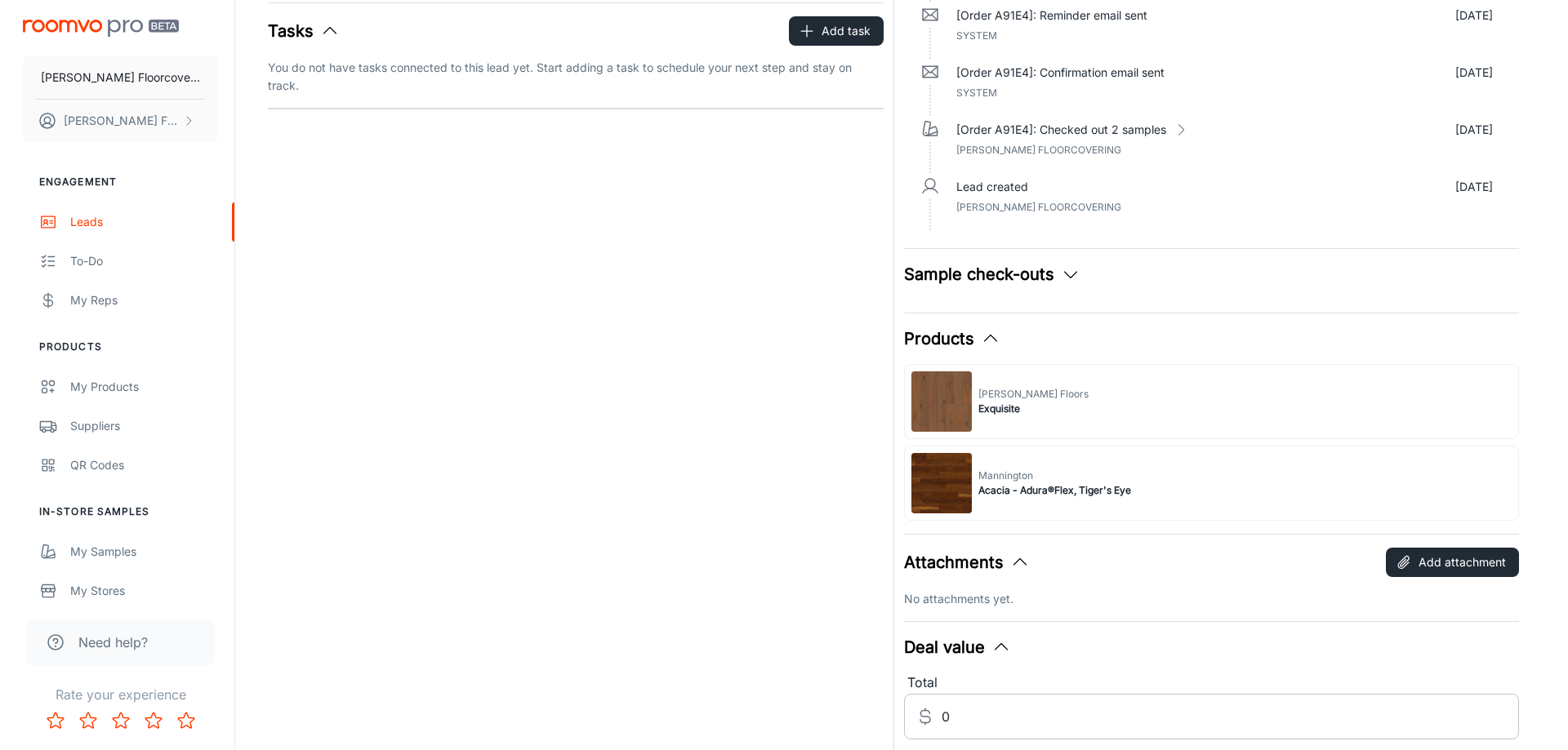
scroll to position [387, 0]
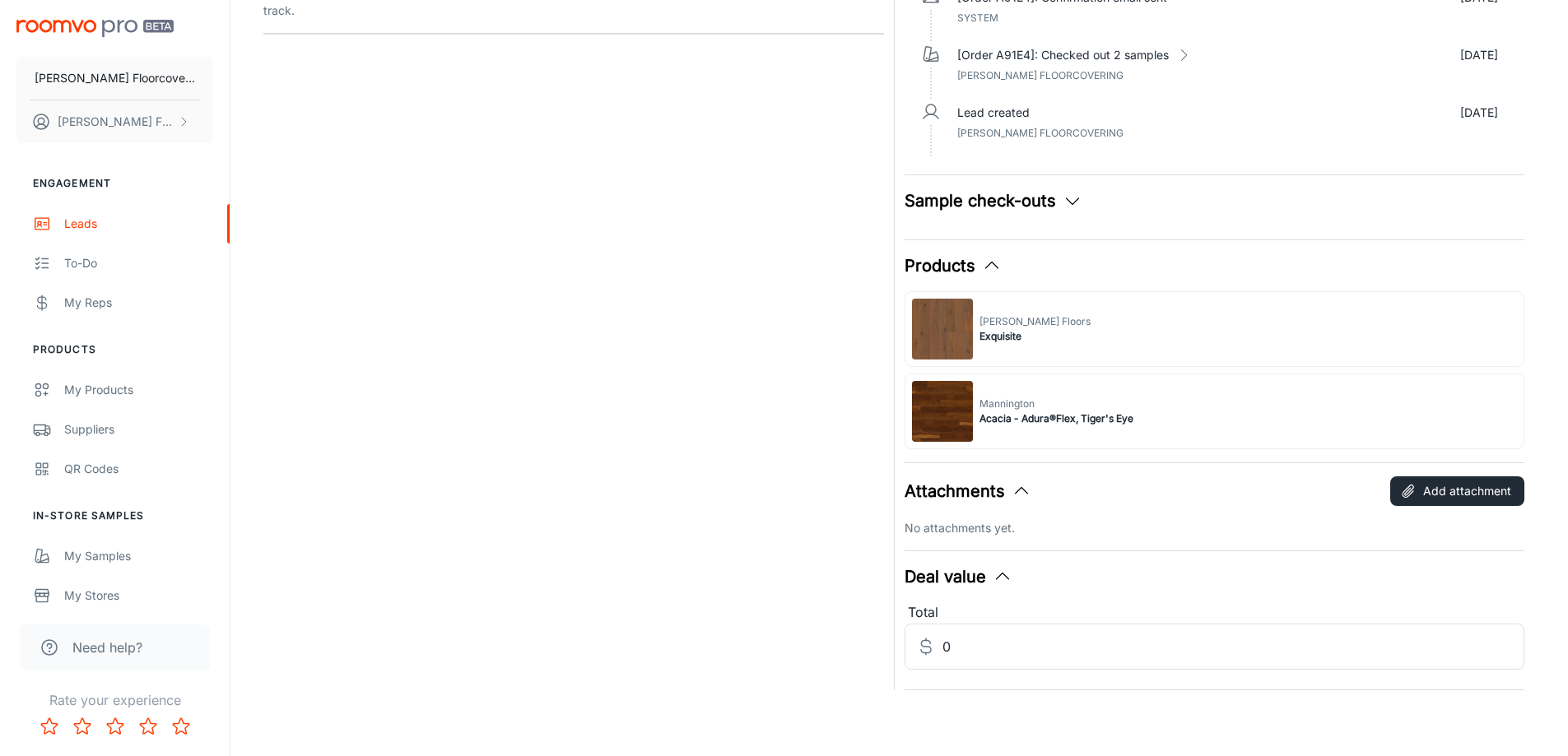
click at [1062, 340] on div "[PERSON_NAME] Floors Exquisite" at bounding box center [1215, 329] width 620 height 75
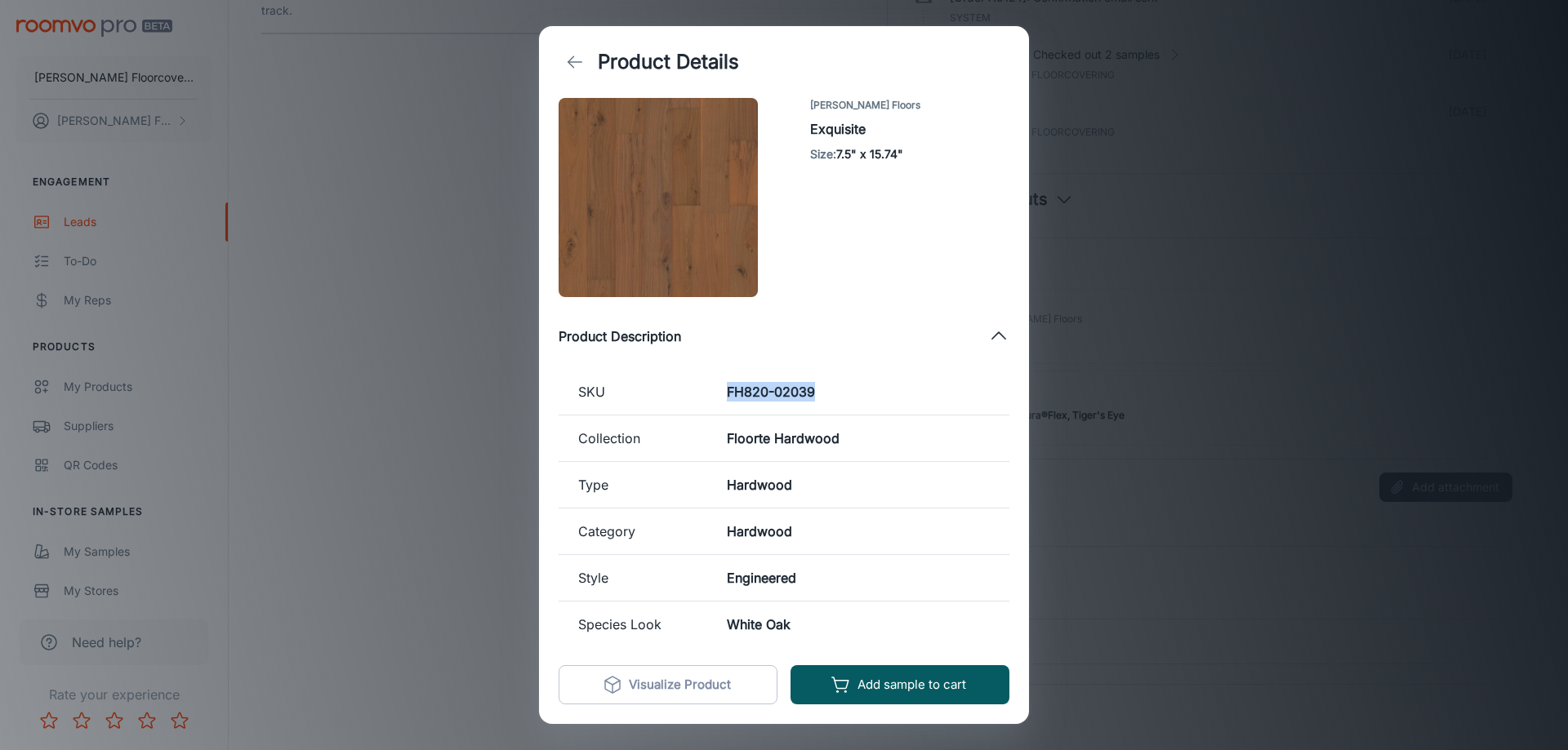
drag, startPoint x: 814, startPoint y: 387, endPoint x: 722, endPoint y: 388, distance: 92.0
click at [722, 388] on td "FH820-02039" at bounding box center [858, 392] width 302 height 47
copy h6 "FH820-02039"
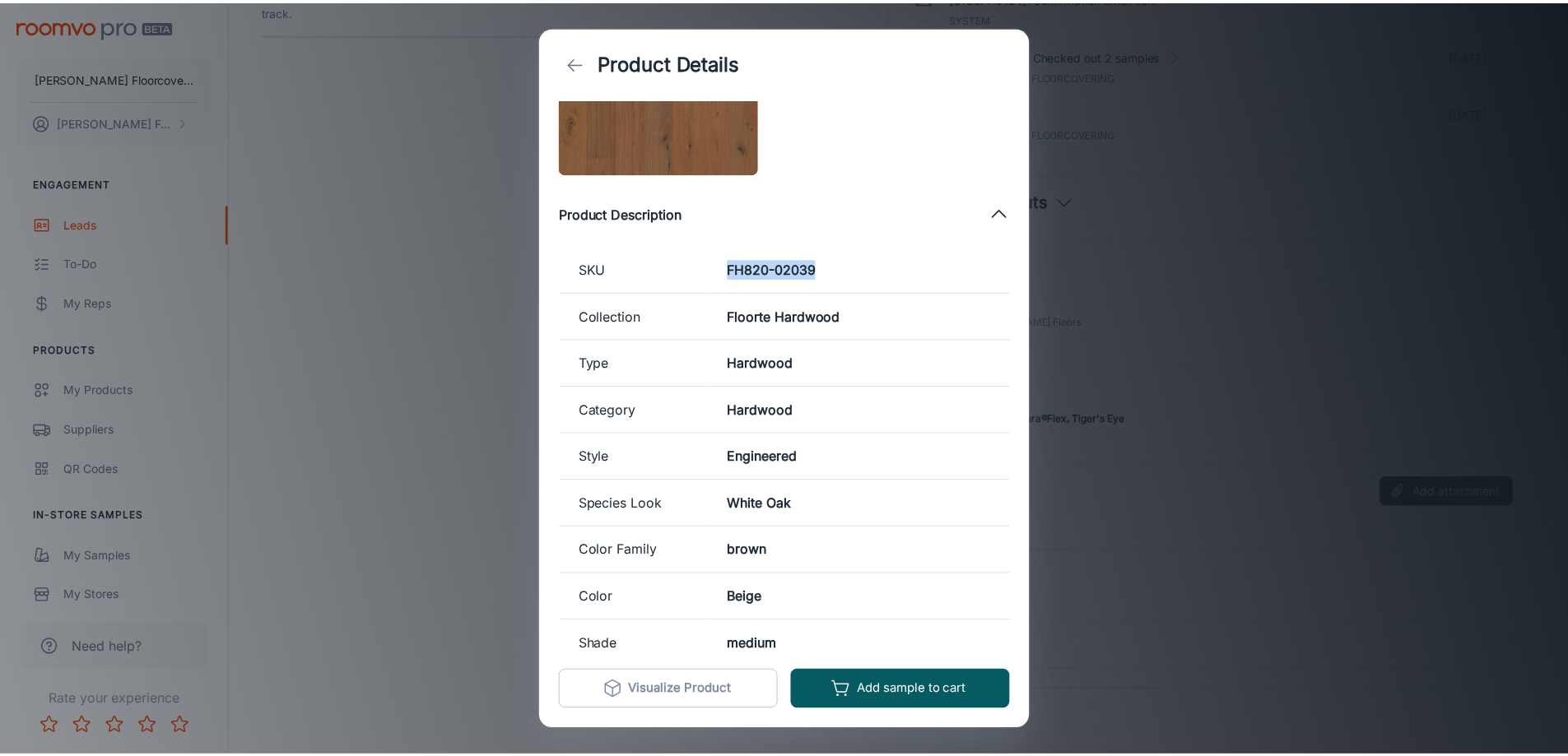
scroll to position [0, 0]
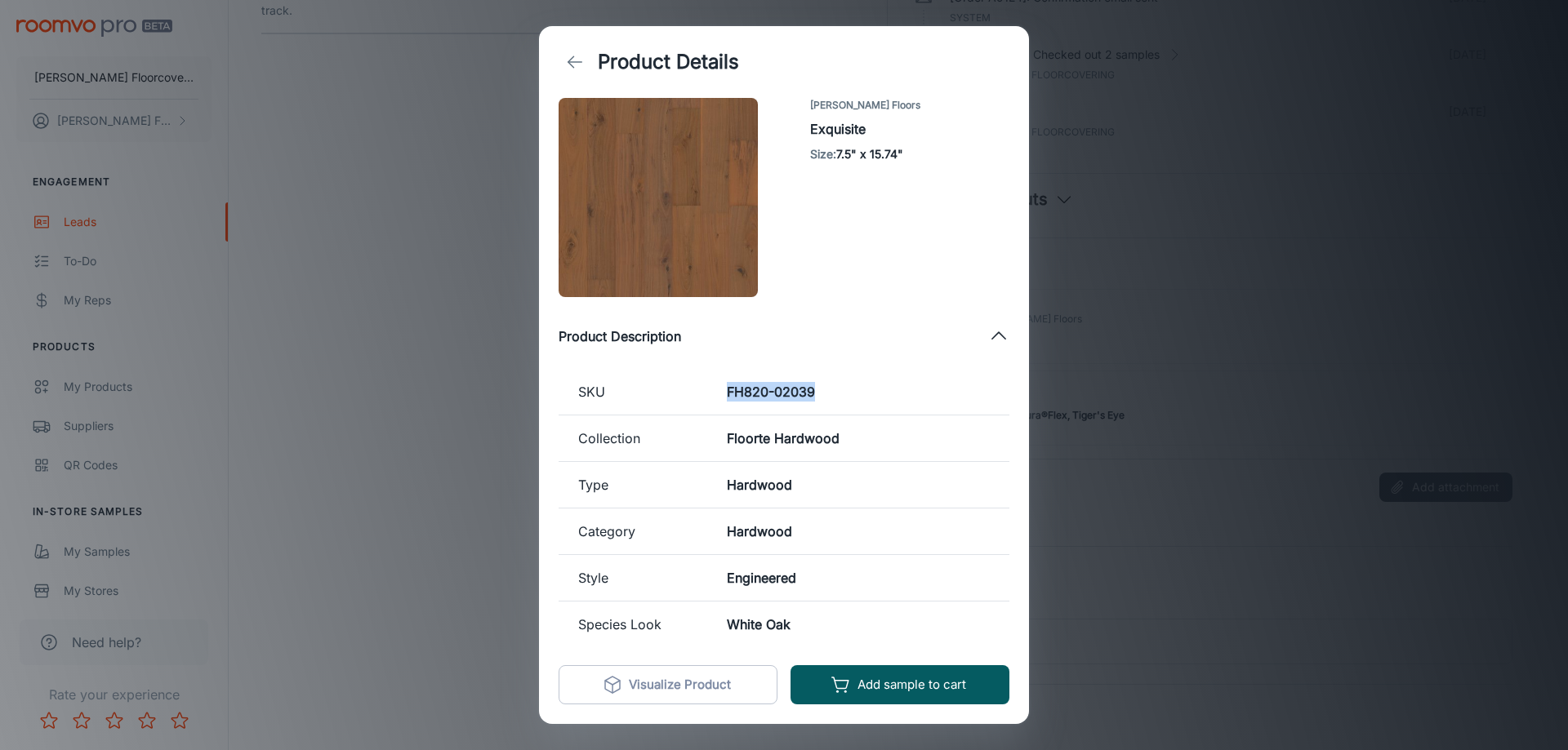
click at [567, 60] on icon "back" at bounding box center [575, 62] width 20 height 20
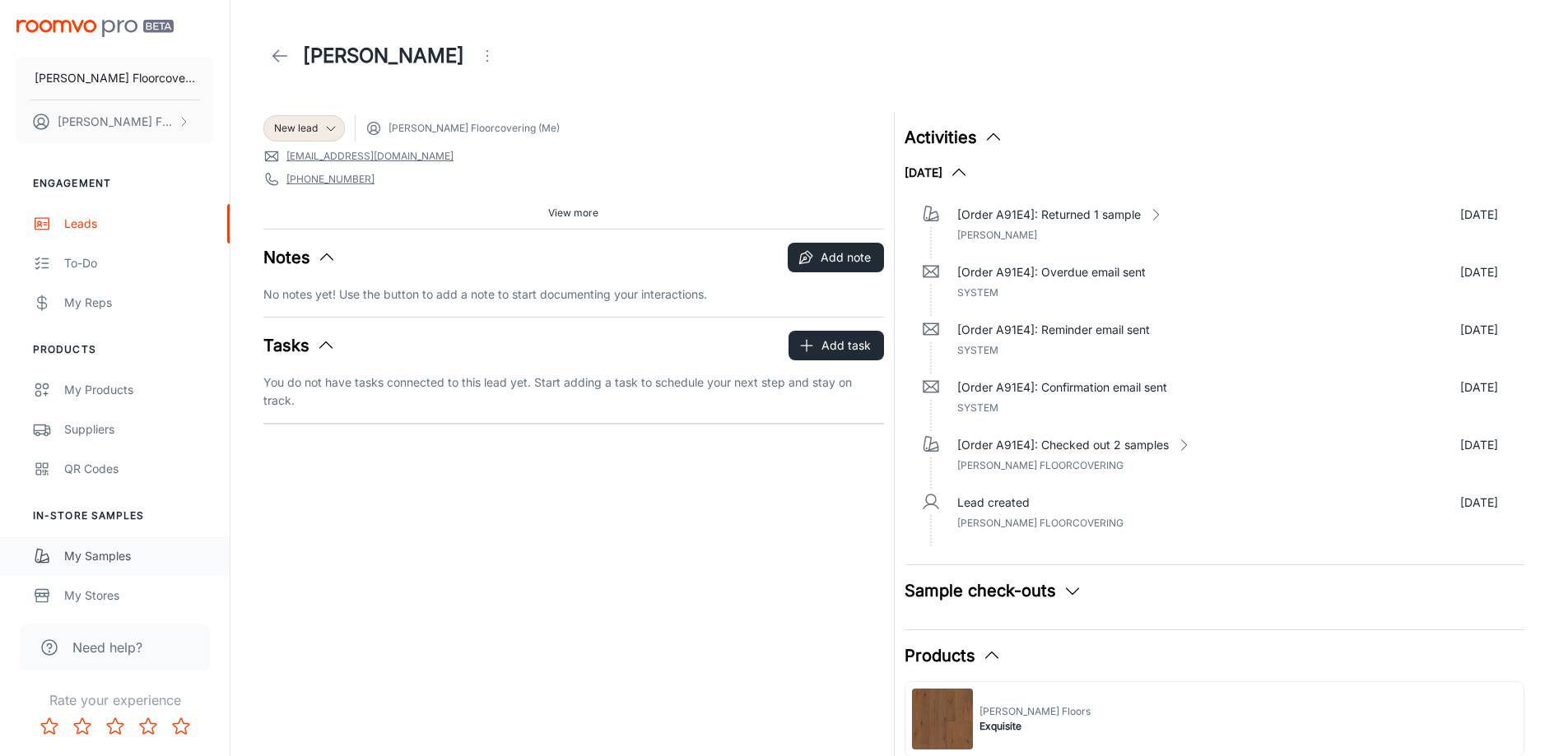
click at [110, 556] on div "My Samples" at bounding box center [139, 557] width 149 height 18
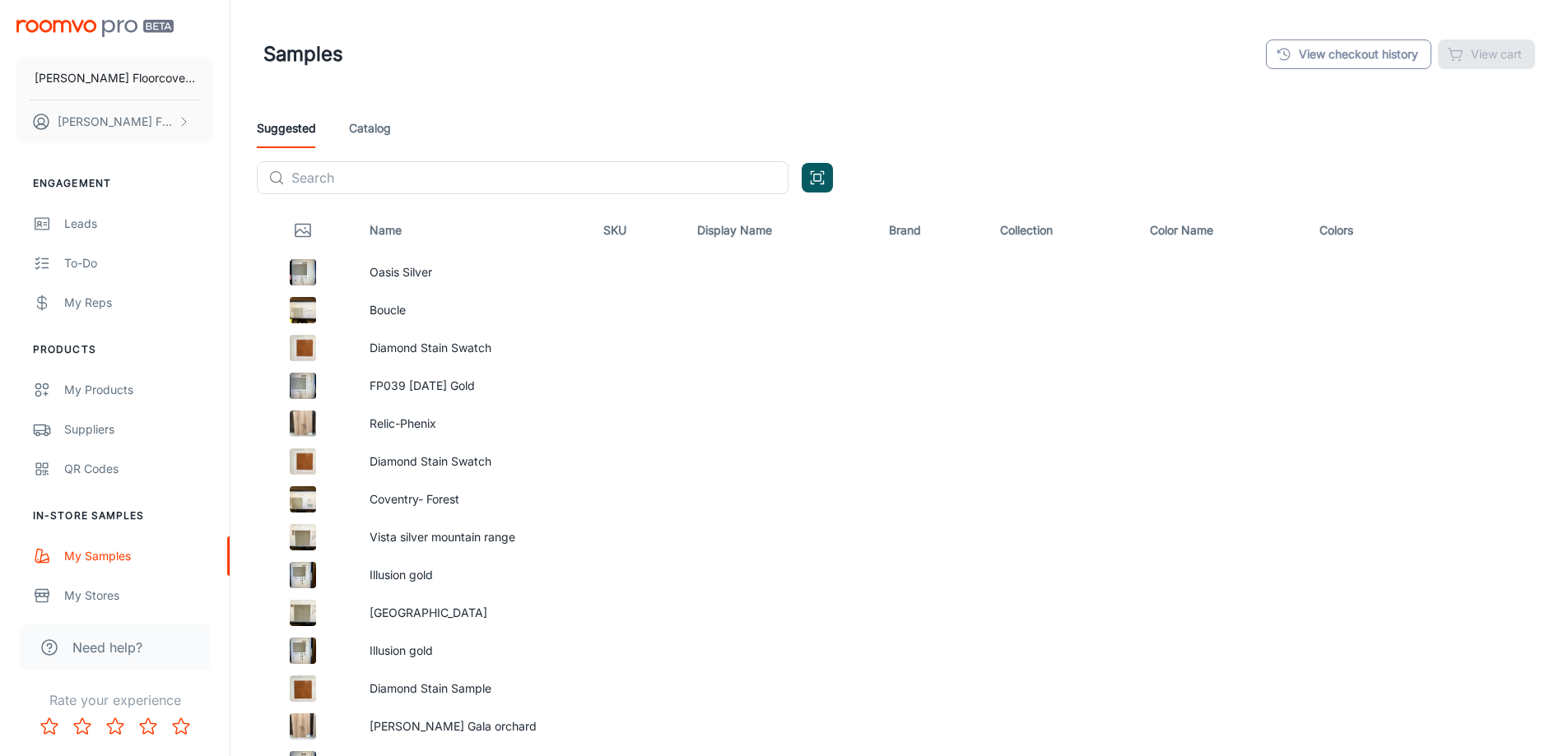
click at [1329, 60] on link "View checkout history" at bounding box center [1348, 54] width 165 height 29
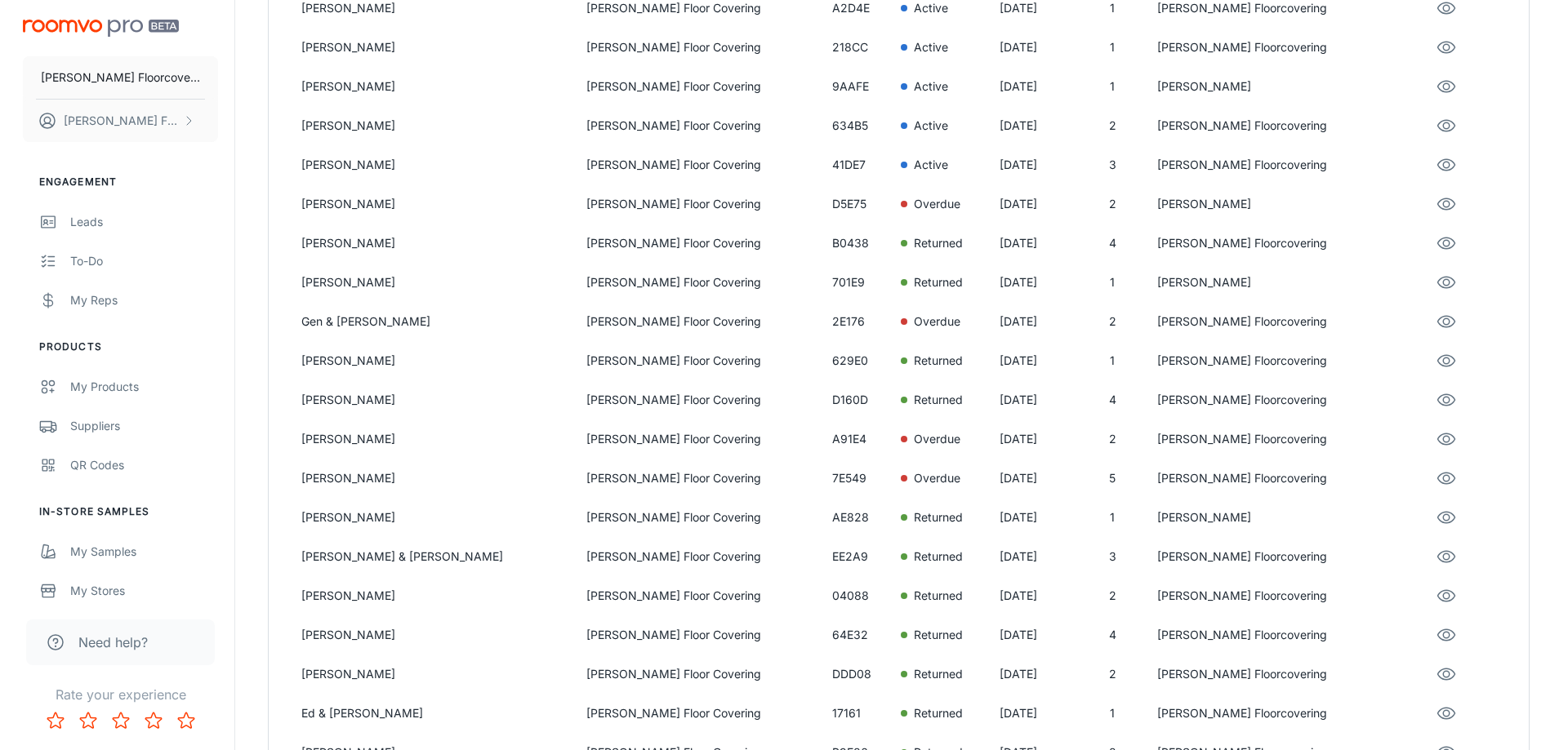
scroll to position [408, 0]
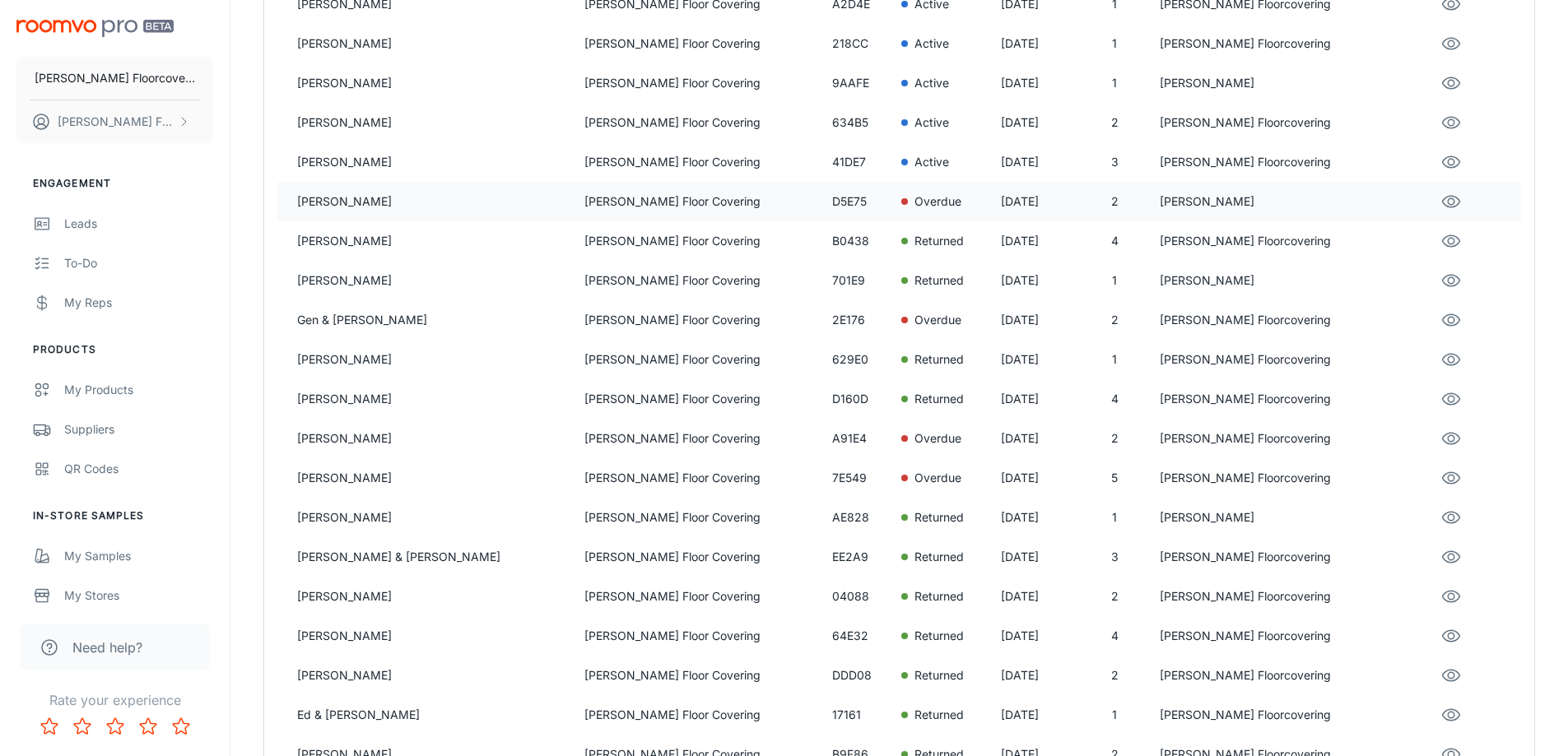
click at [431, 204] on p "[PERSON_NAME]" at bounding box center [434, 202] width 274 height 18
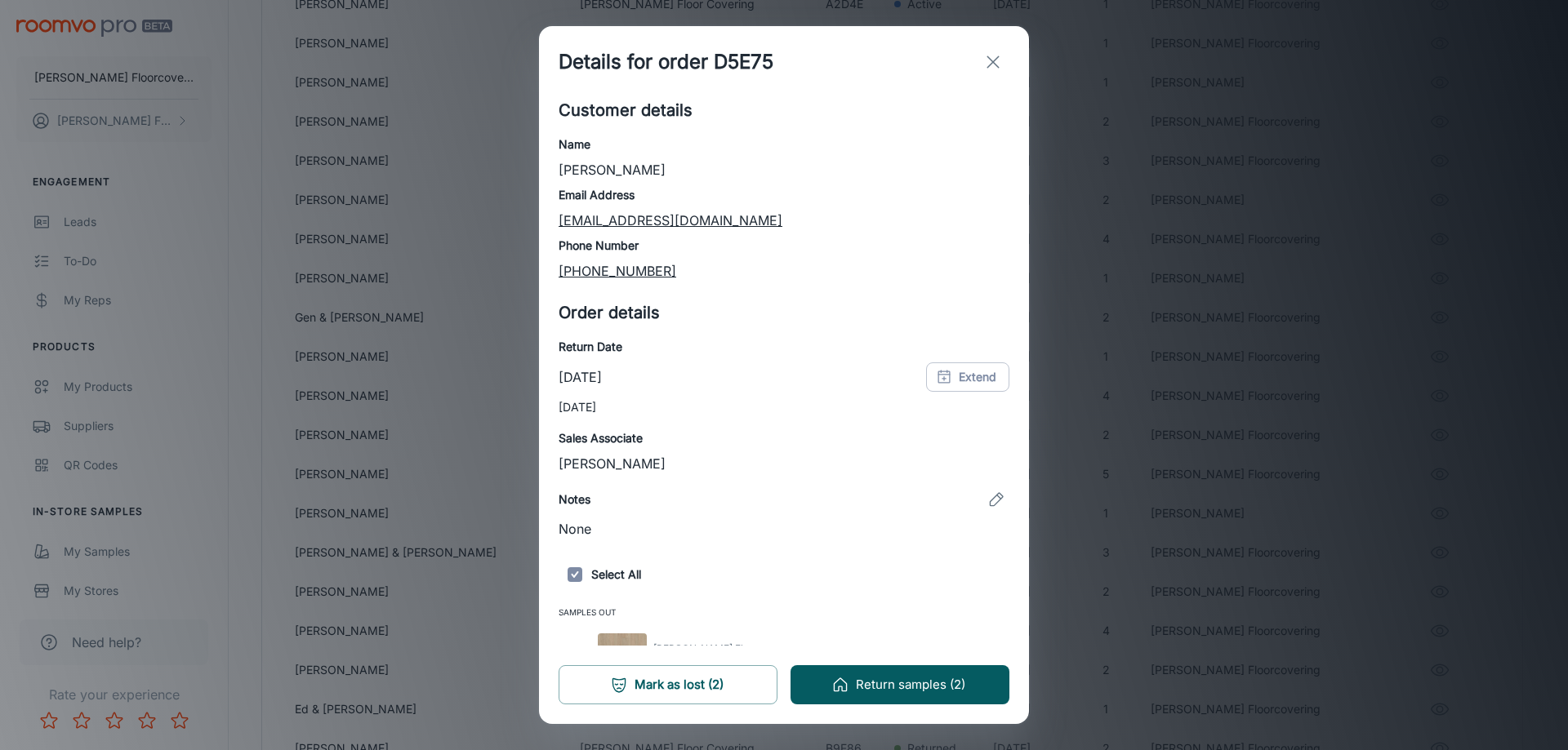
click at [988, 61] on icon "exit" at bounding box center [993, 62] width 20 height 20
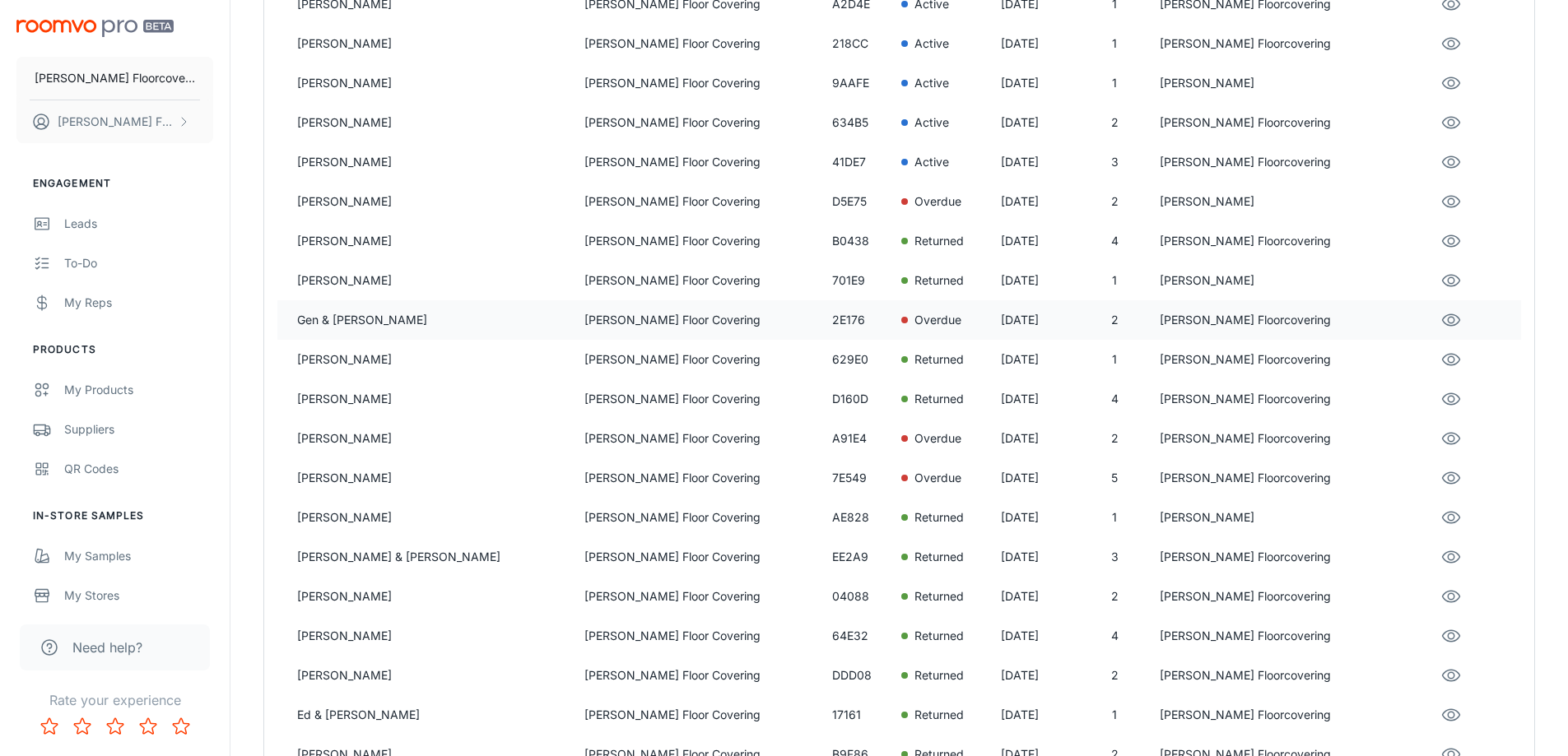
click at [587, 315] on p "[PERSON_NAME] Floor Covering" at bounding box center [702, 320] width 235 height 18
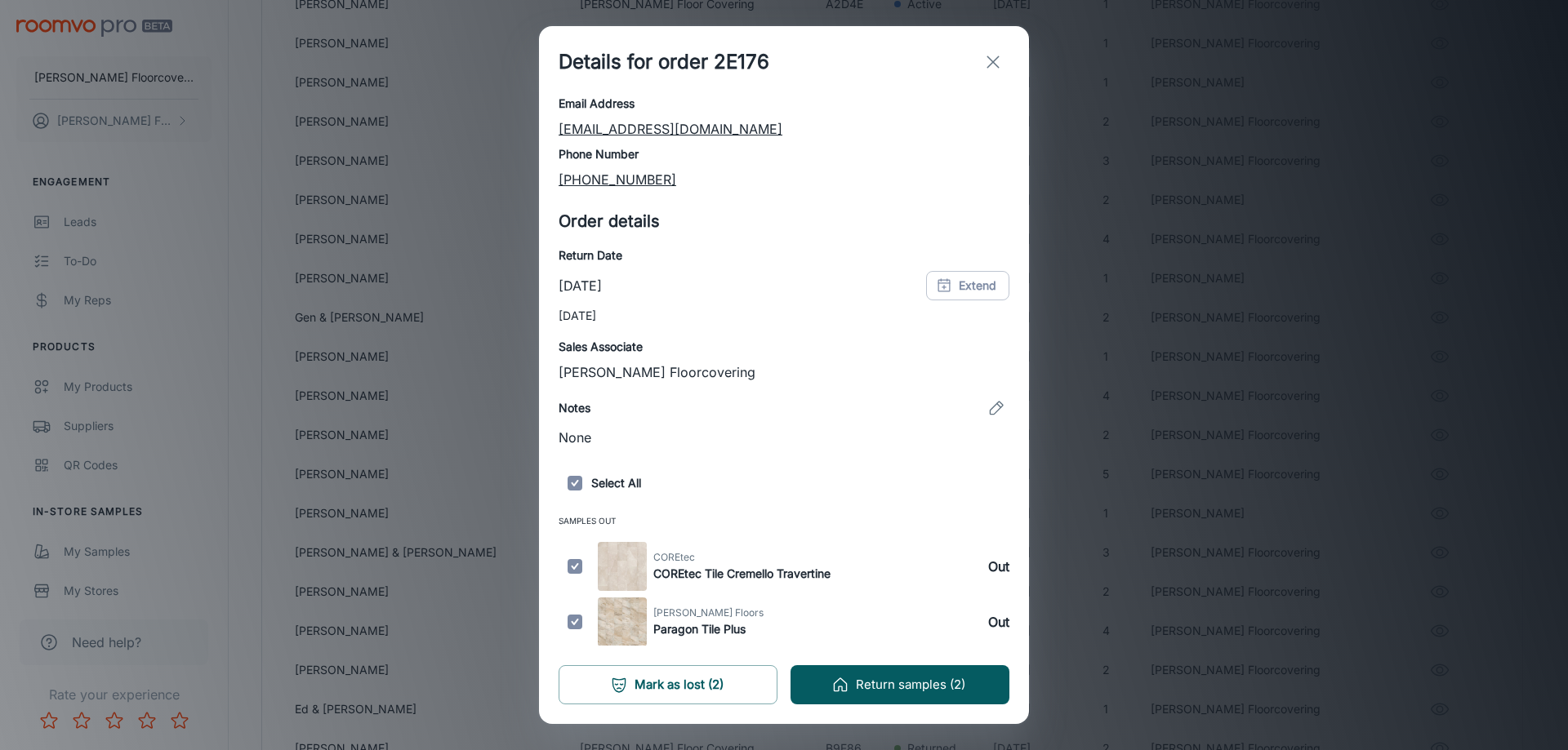
scroll to position [92, 0]
click at [915, 685] on button "Return samples (2)" at bounding box center [899, 684] width 219 height 39
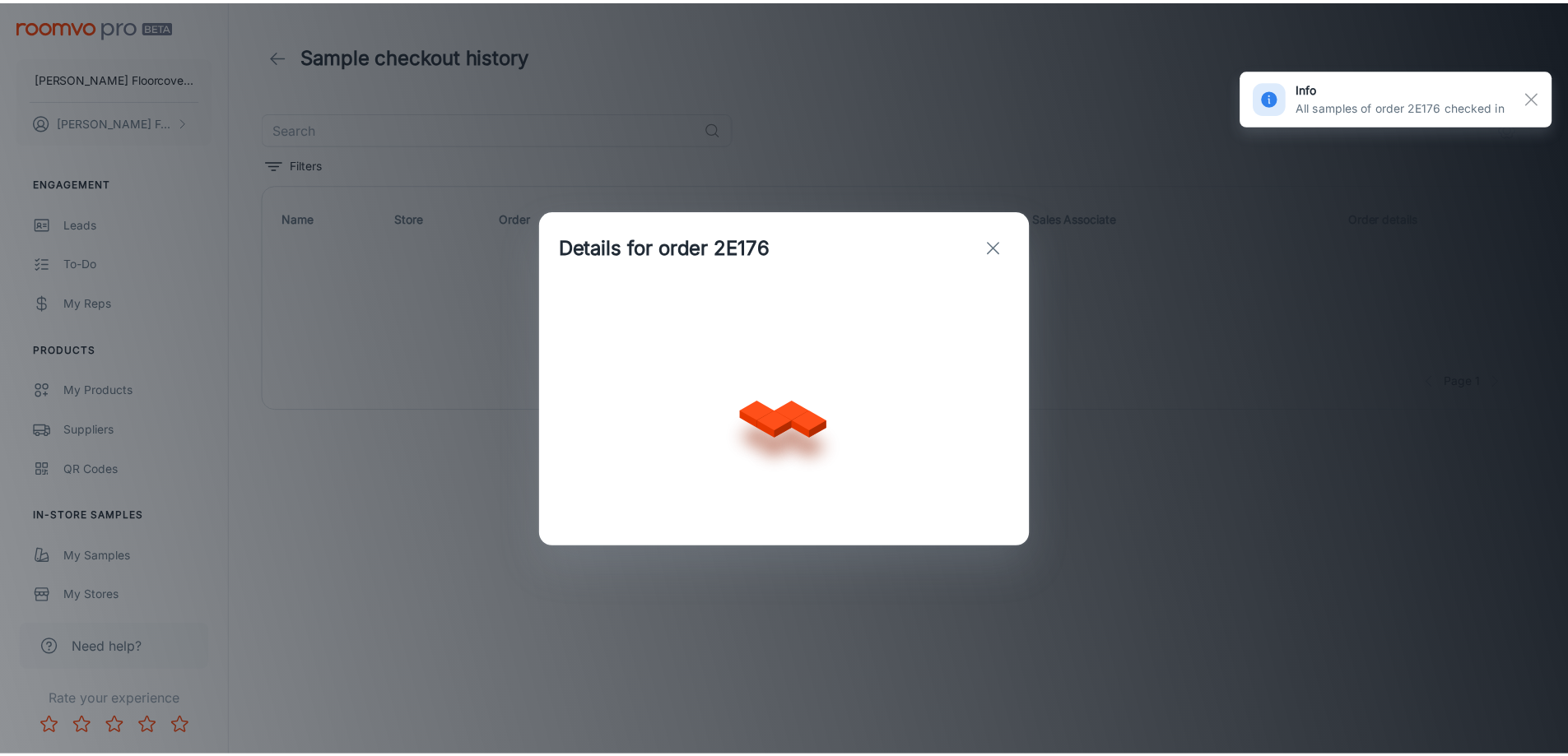
scroll to position [0, 0]
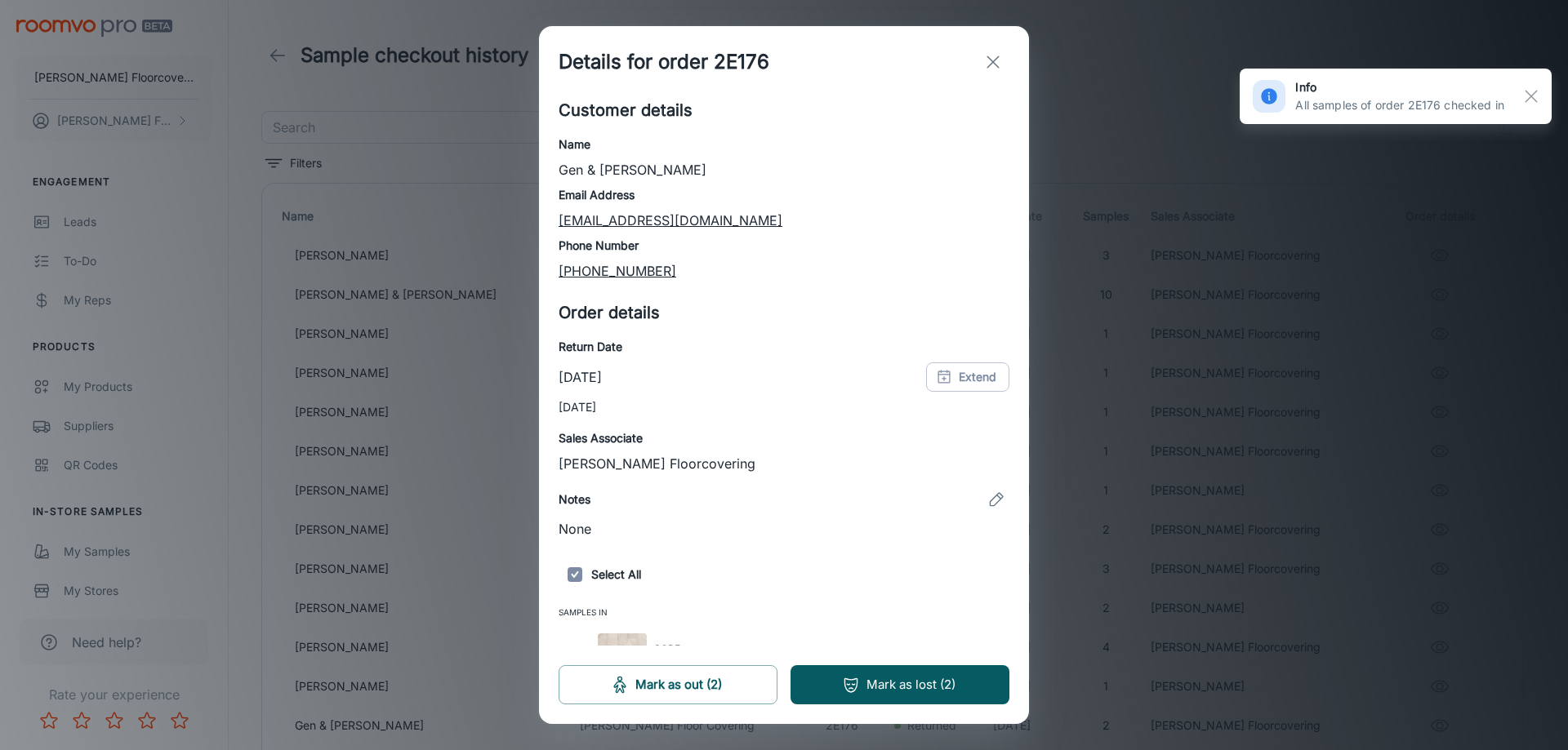
click at [991, 247] on h6 "Phone Number" at bounding box center [784, 246] width 451 height 18
click at [989, 60] on icon "exit" at bounding box center [993, 62] width 20 height 20
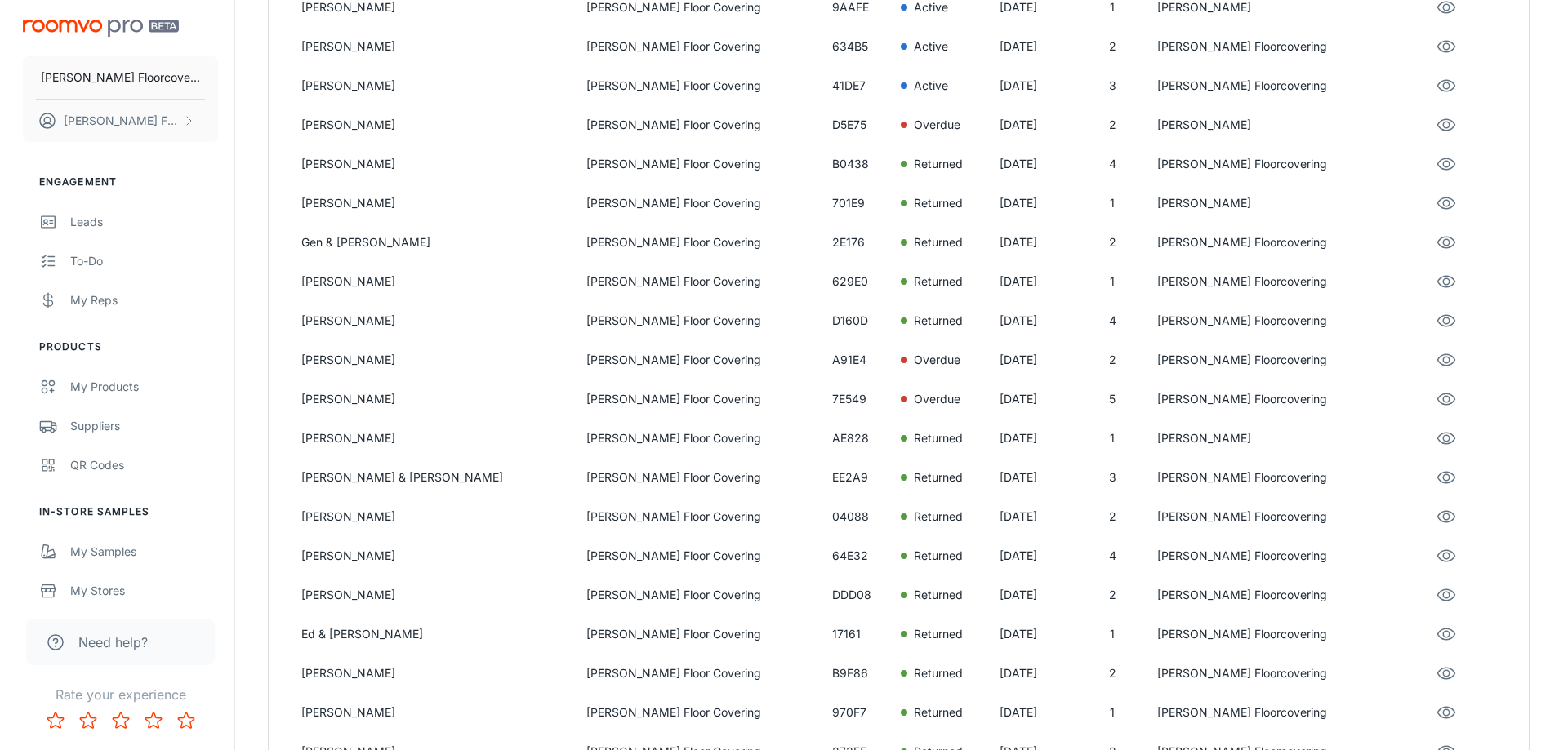
scroll to position [490, 0]
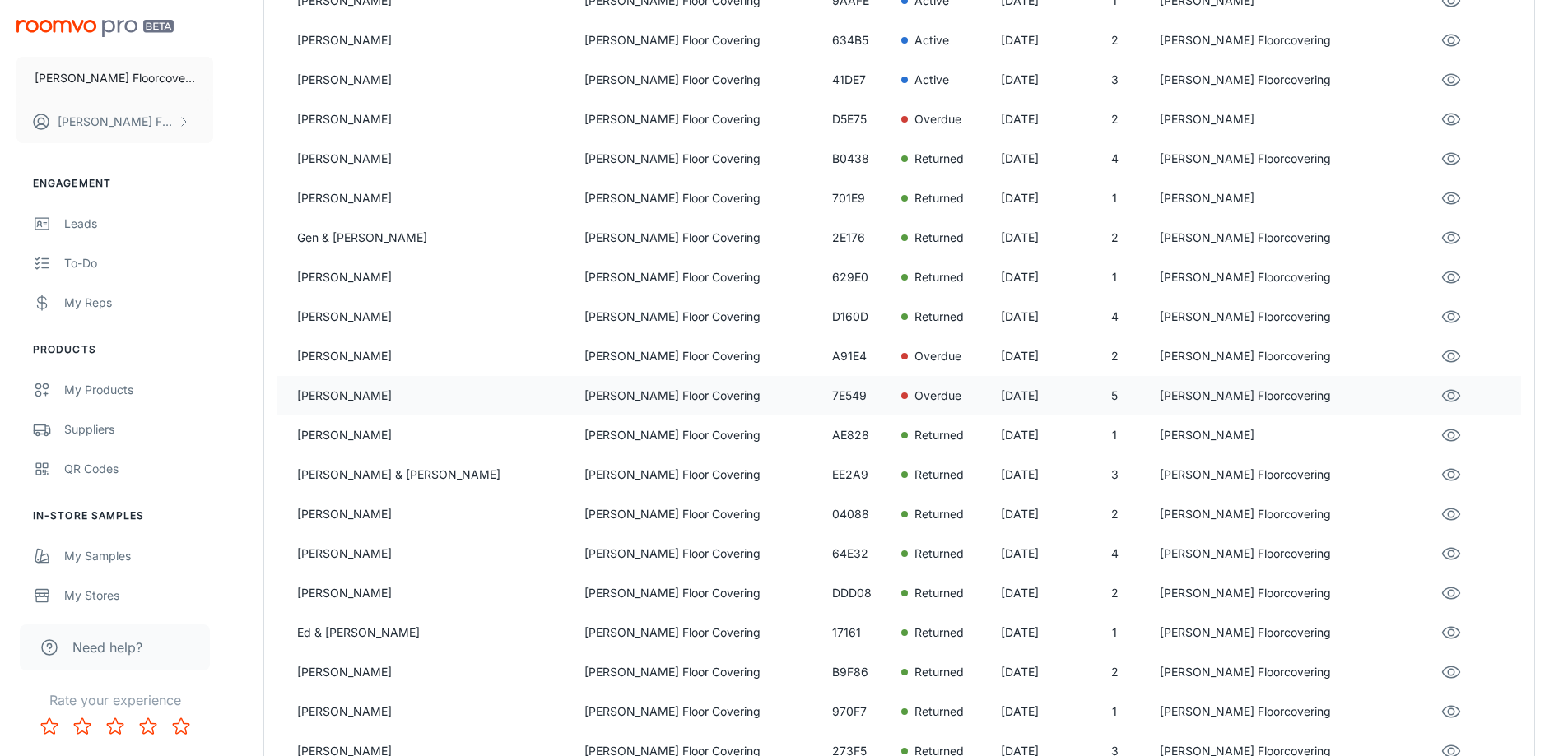
click at [626, 396] on p "[PERSON_NAME] Floor Covering" at bounding box center [702, 396] width 235 height 18
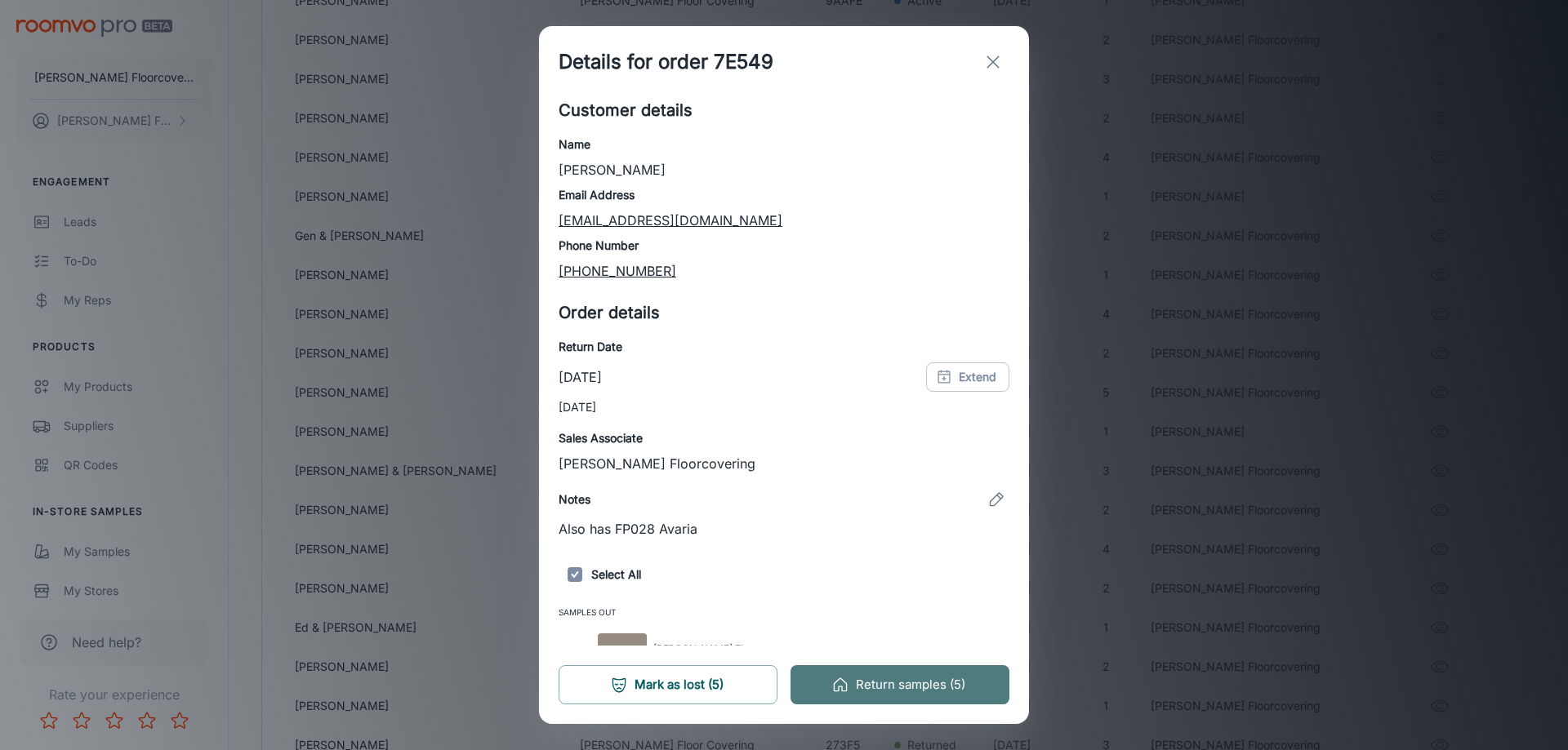
click at [898, 688] on button "Return samples (5)" at bounding box center [899, 684] width 219 height 39
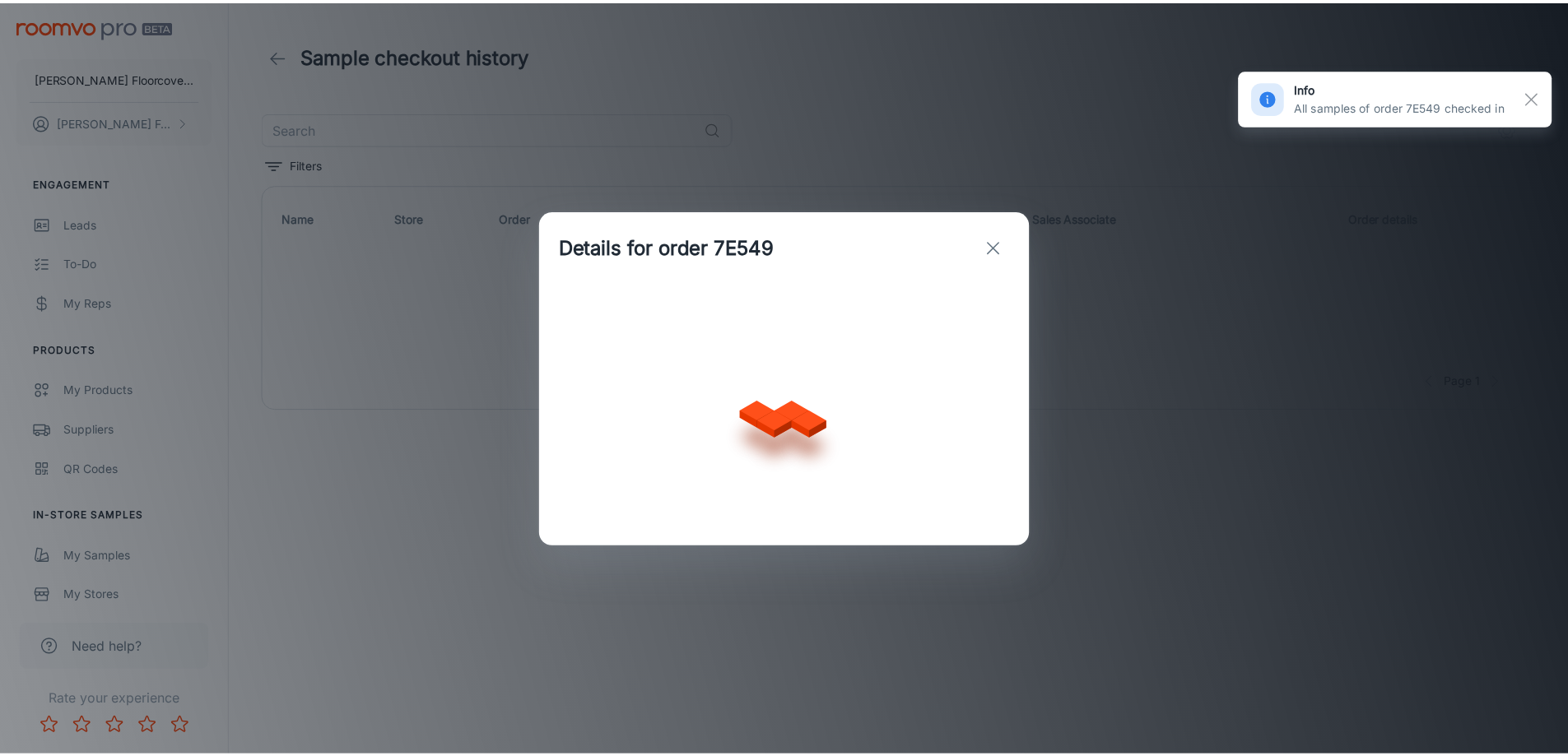
scroll to position [0, 0]
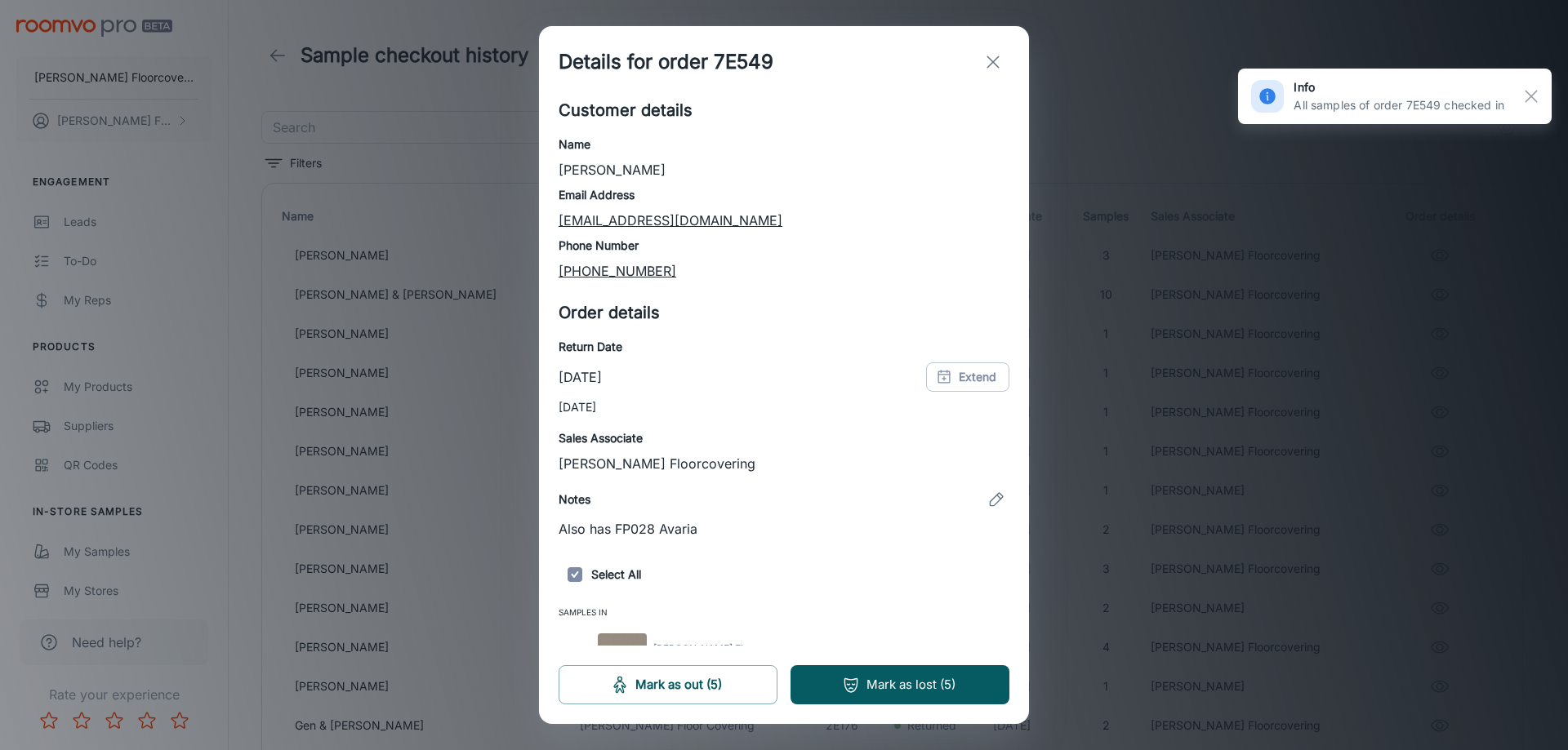
drag, startPoint x: 992, startPoint y: 62, endPoint x: 988, endPoint y: 72, distance: 10.8
click at [991, 62] on icon "exit" at bounding box center [993, 62] width 20 height 20
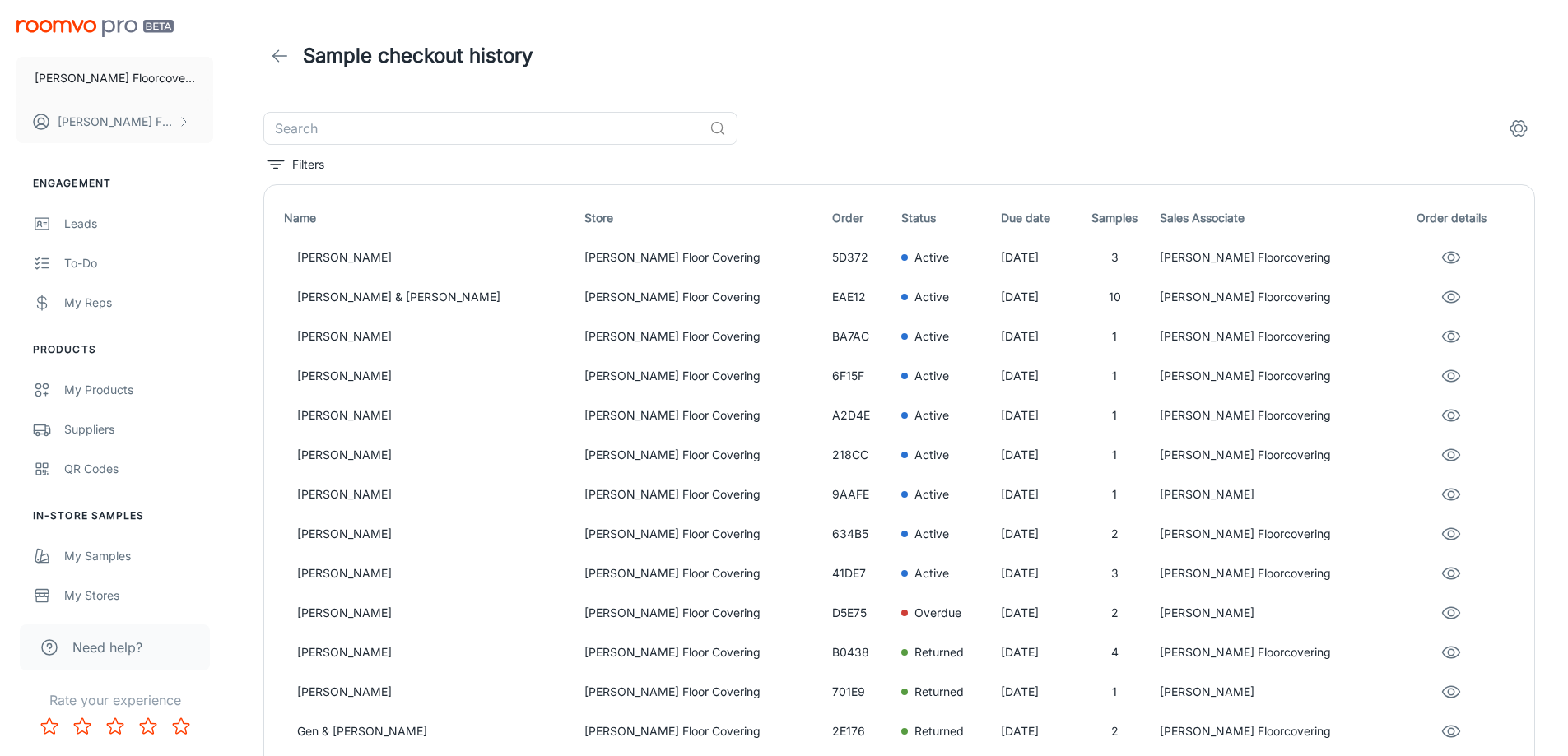
click at [266, 54] on link at bounding box center [279, 55] width 33 height 33
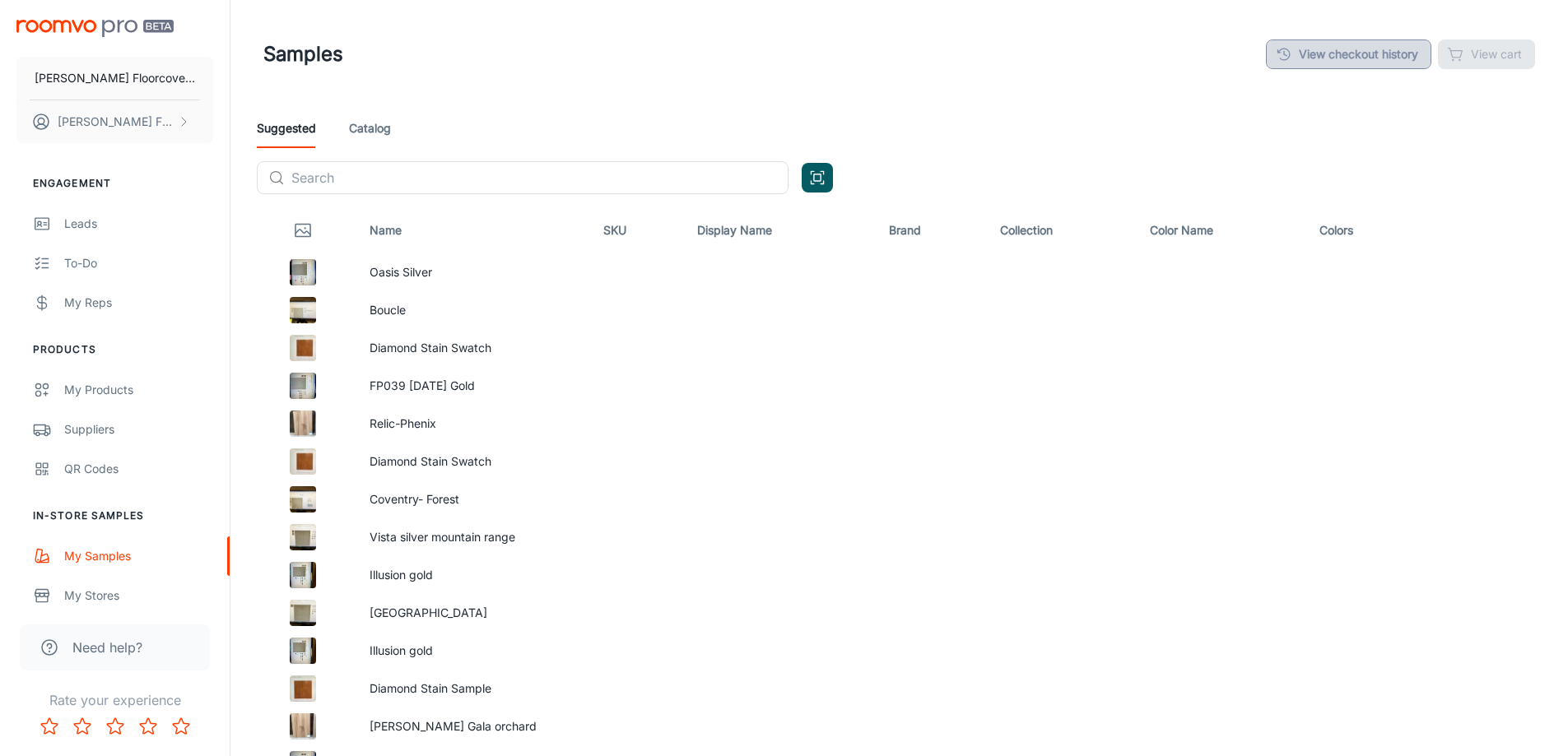
click at [1356, 56] on link "View checkout history" at bounding box center [1348, 54] width 165 height 29
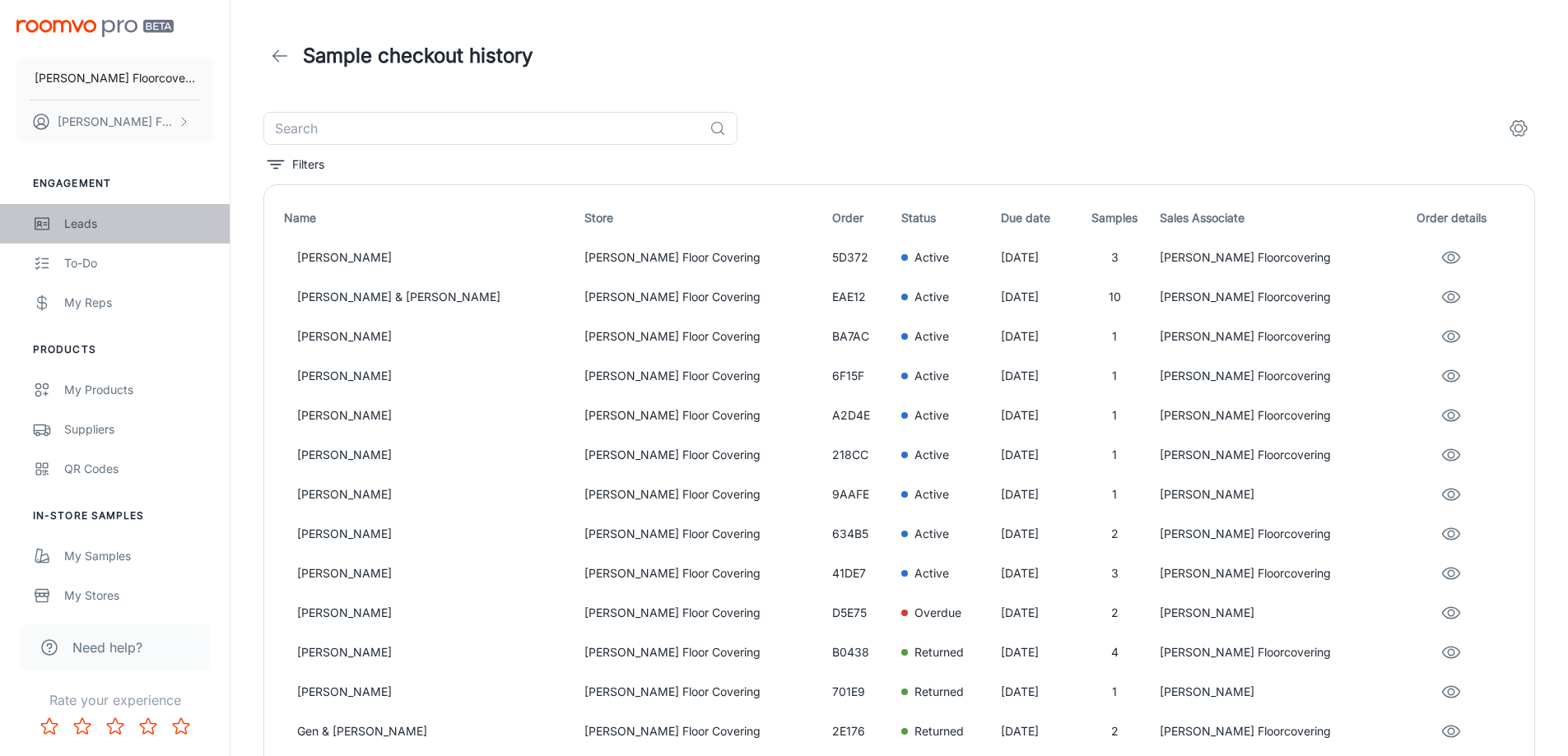
click at [71, 235] on link "Leads" at bounding box center [115, 223] width 230 height 39
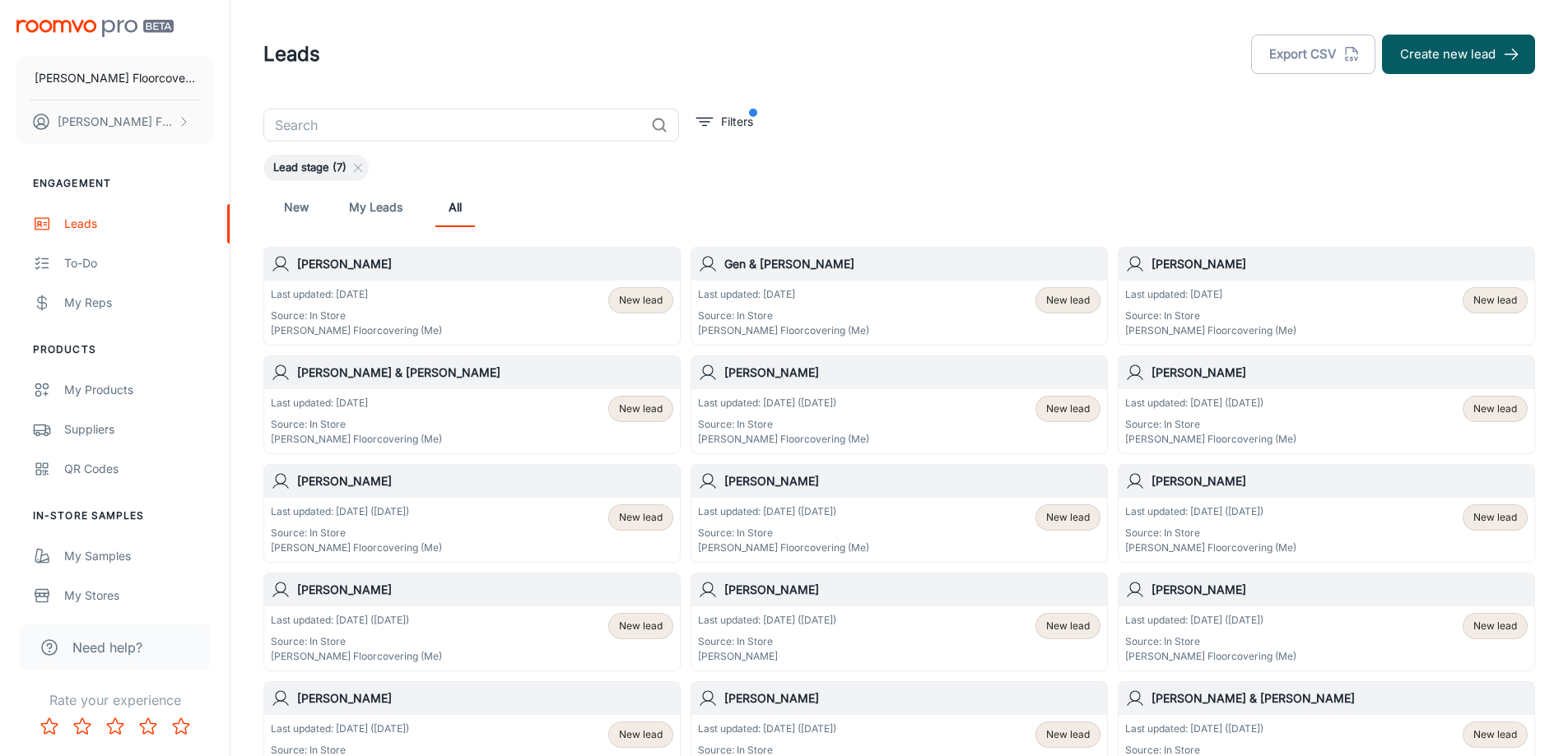
click at [831, 585] on h6 "[PERSON_NAME]" at bounding box center [912, 590] width 376 height 18
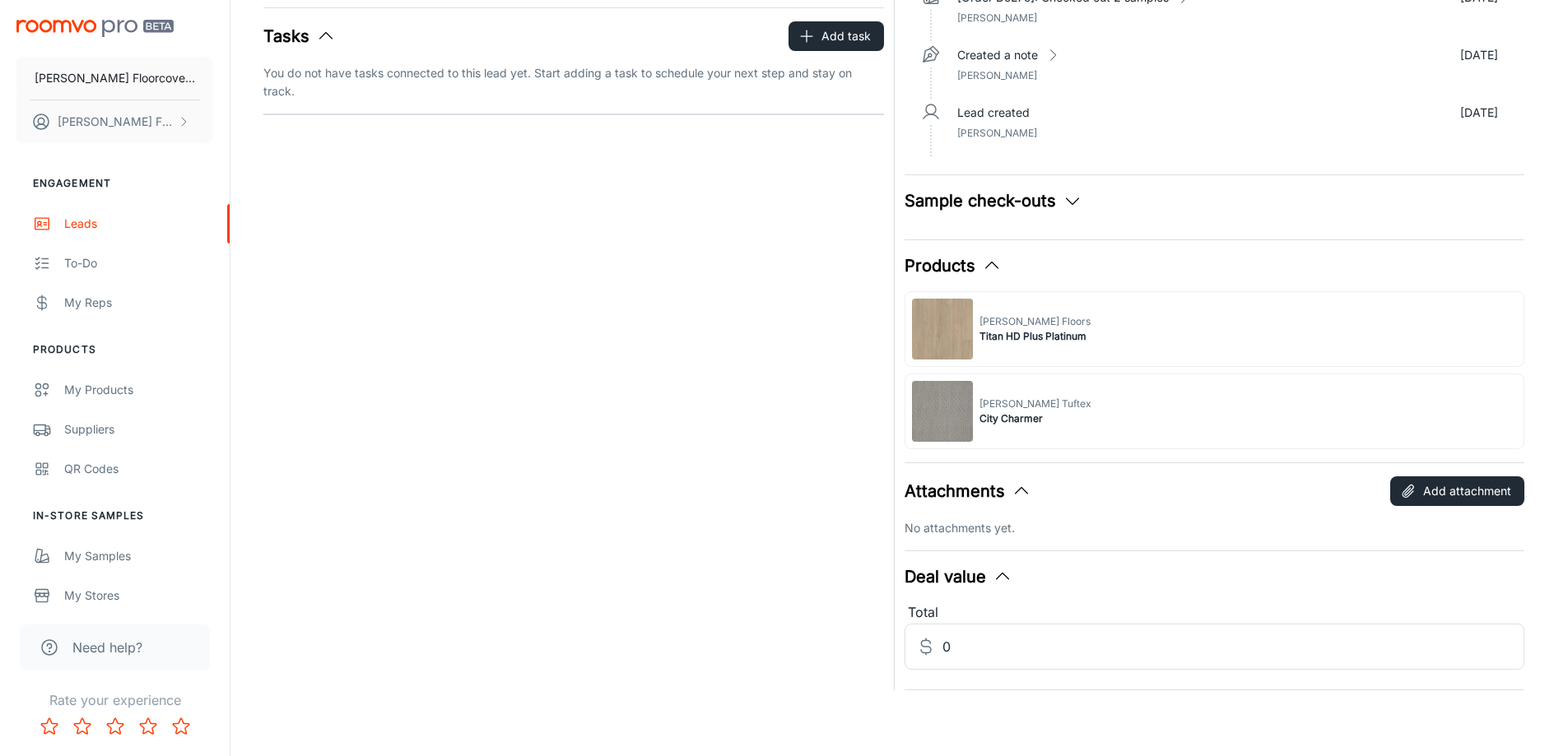
scroll to position [143, 0]
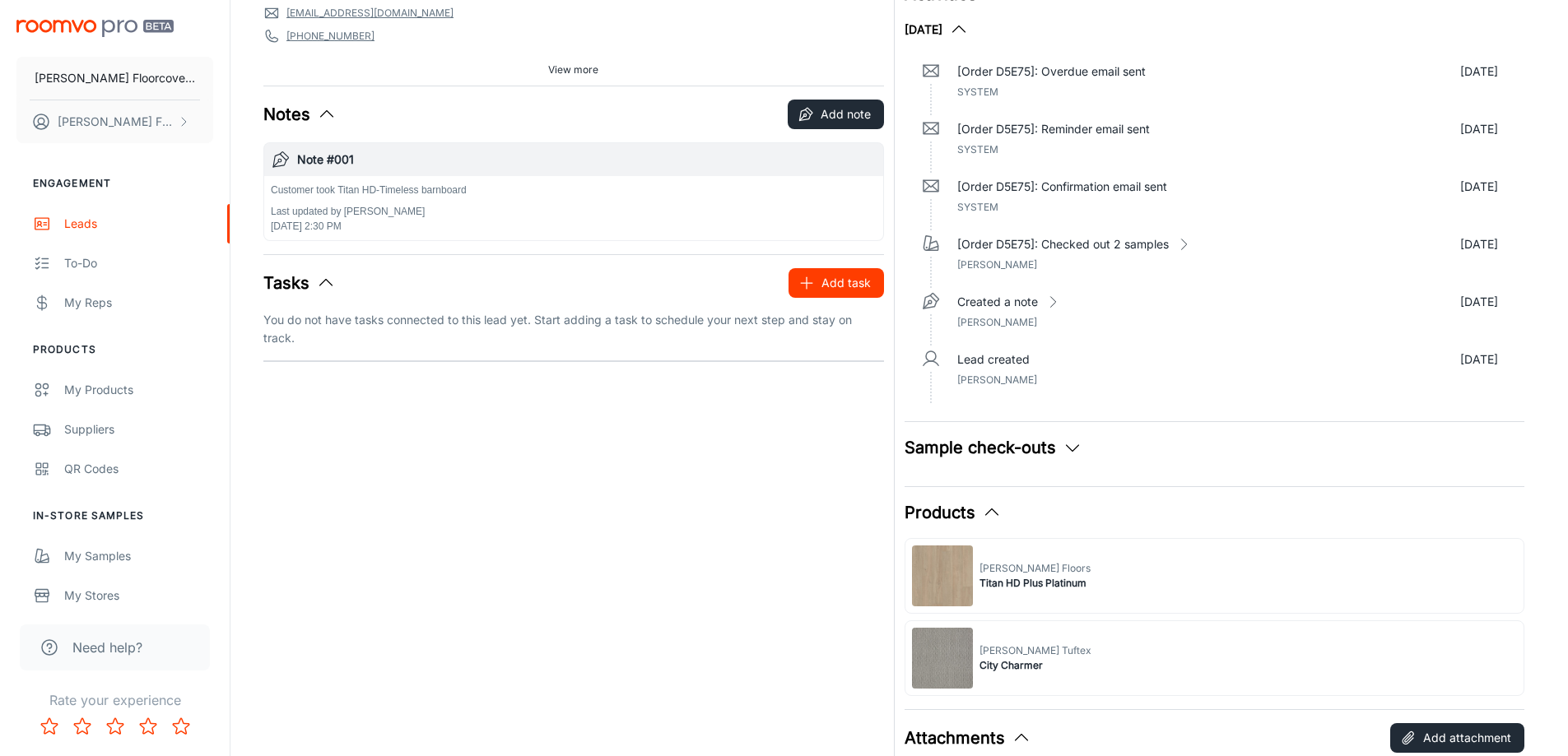
click at [830, 276] on button "Add task" at bounding box center [837, 282] width 96 height 29
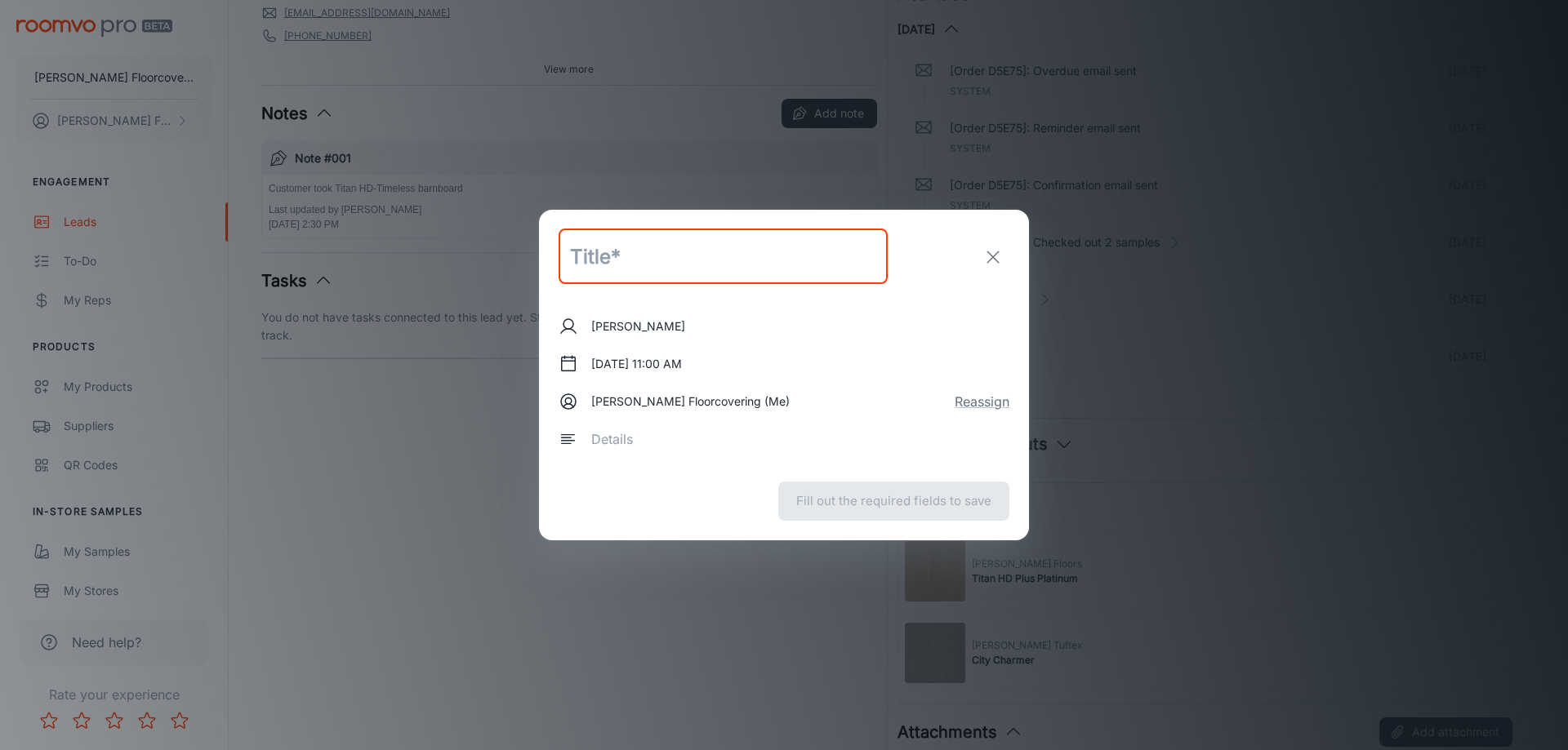
click at [991, 251] on icon "exit" at bounding box center [993, 257] width 20 height 20
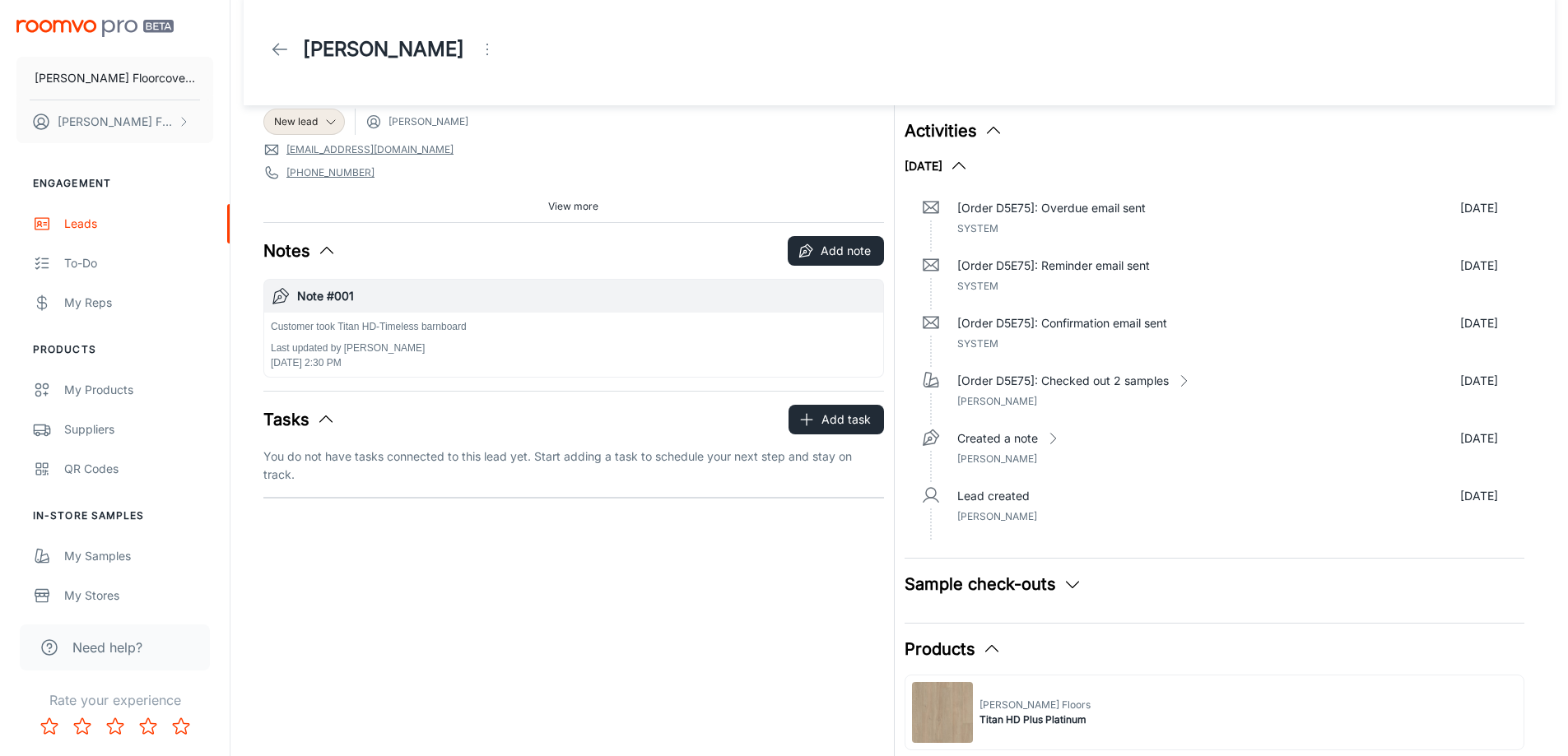
scroll to position [0, 0]
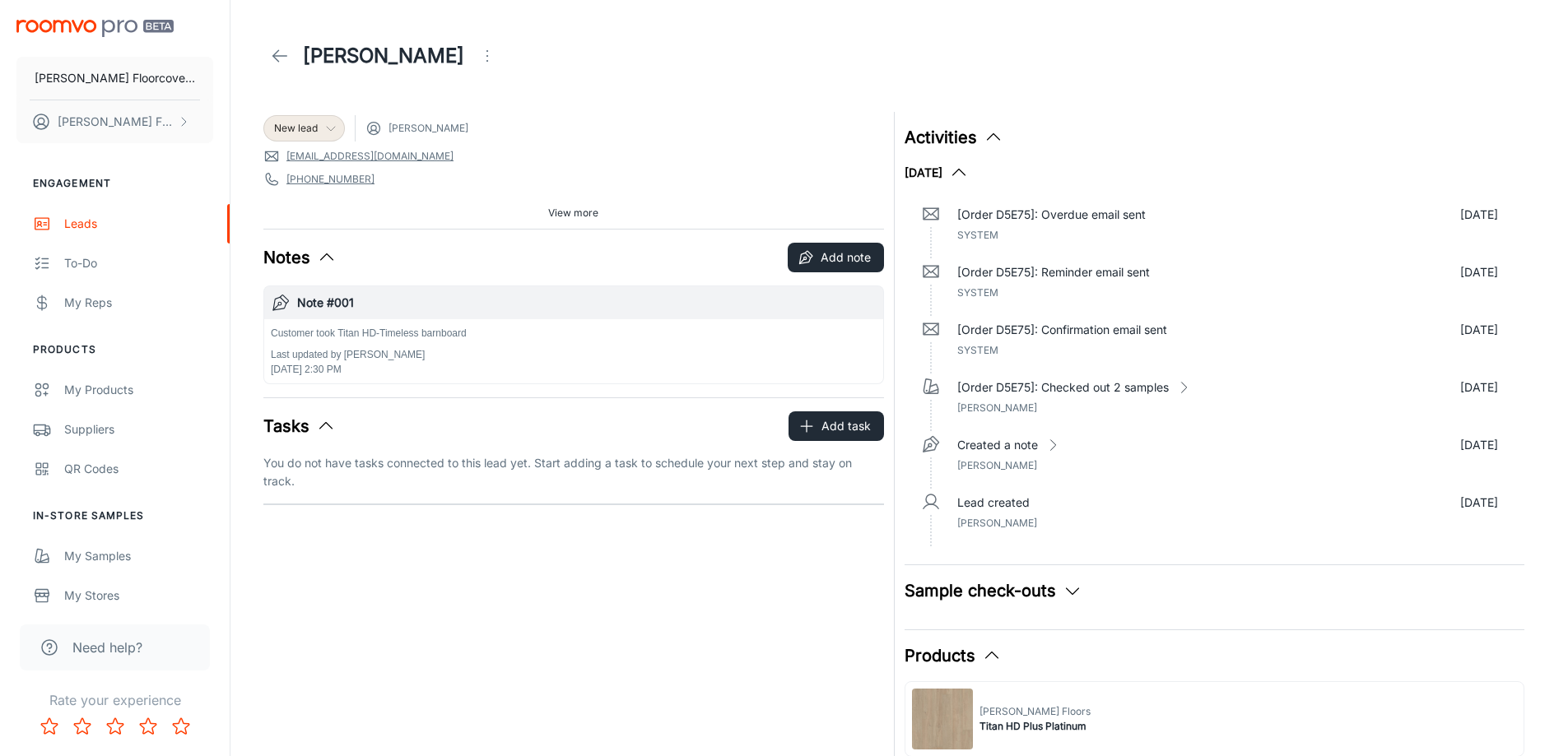
click at [321, 131] on div "New lead" at bounding box center [304, 128] width 60 height 15
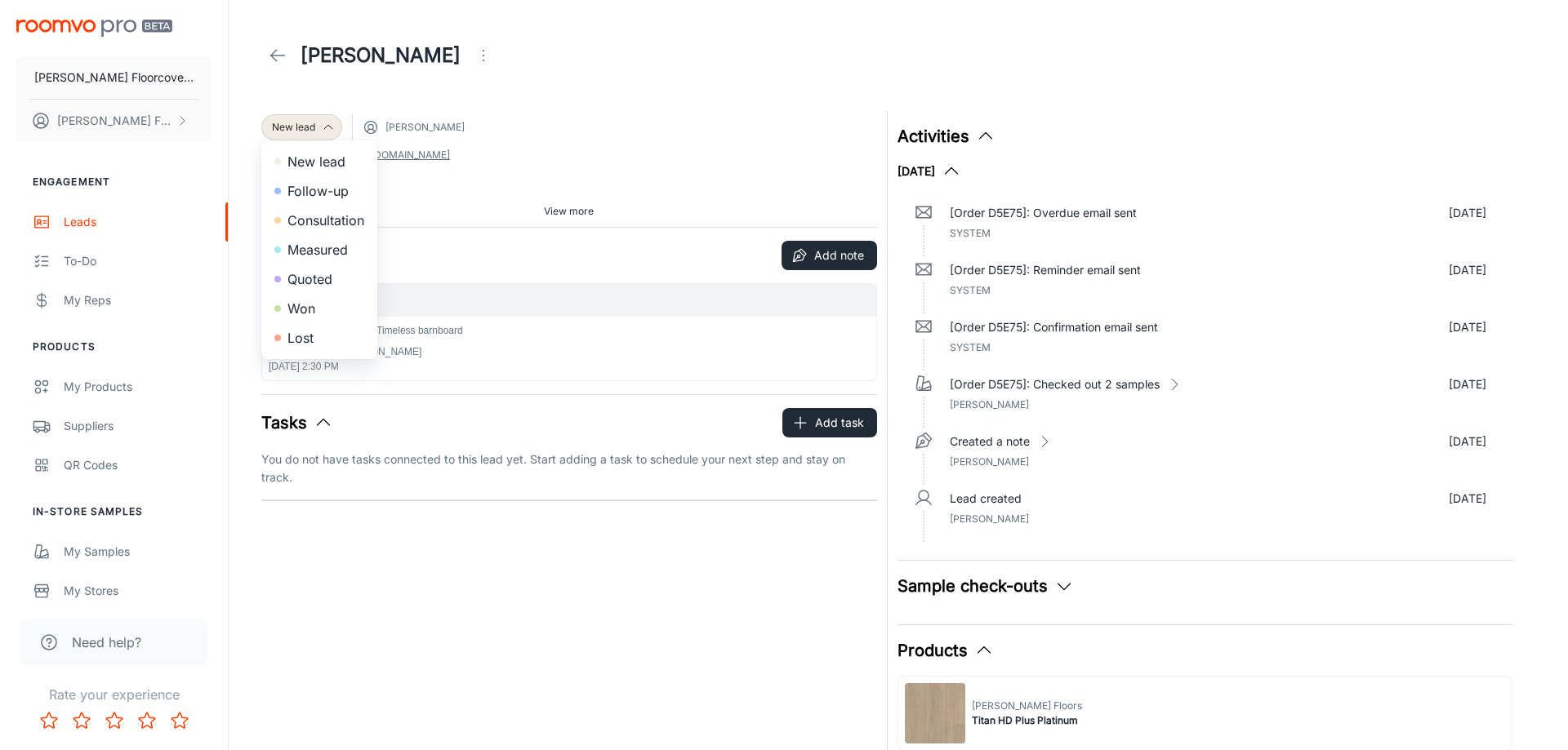
click at [641, 101] on div at bounding box center [784, 375] width 1568 height 750
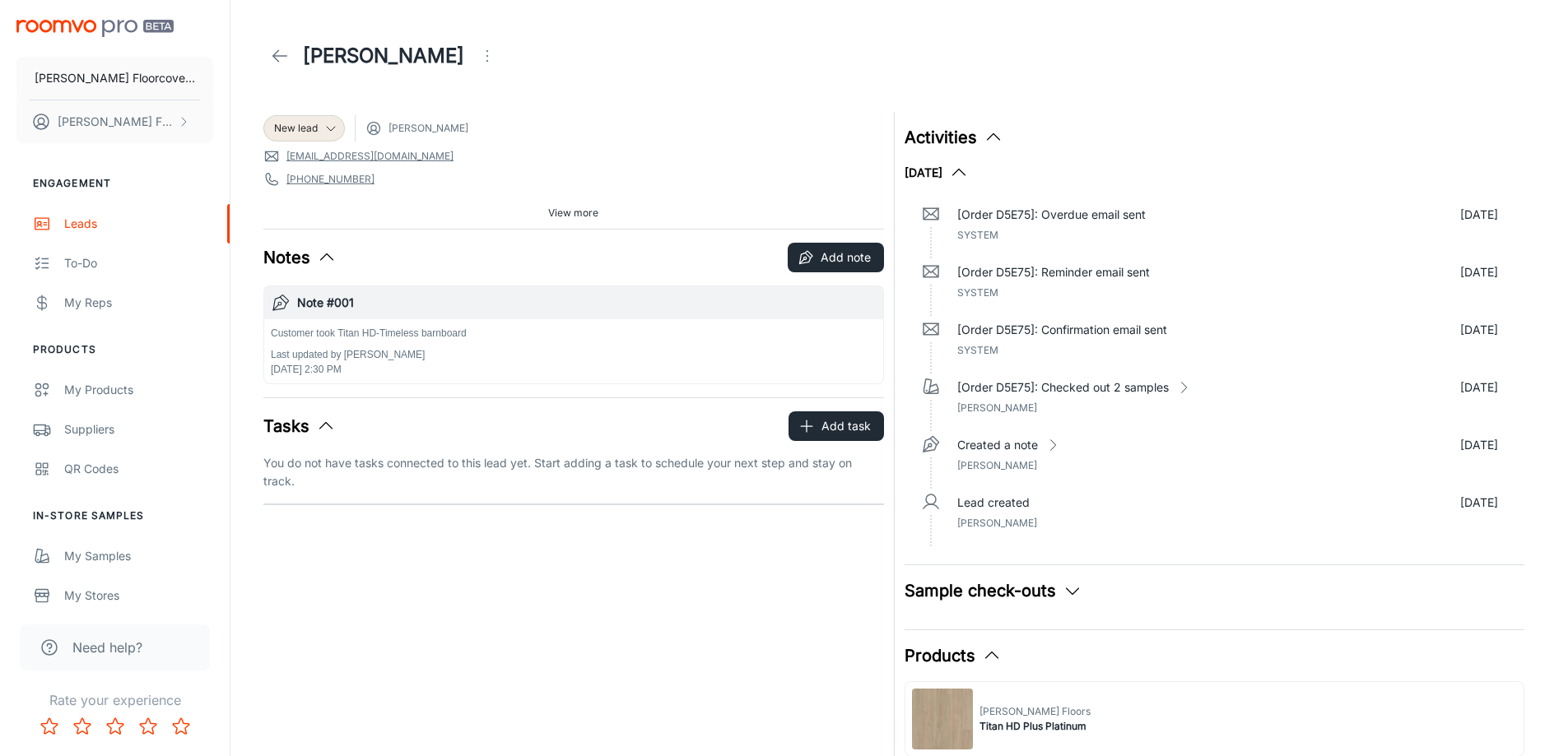
click at [981, 137] on button "Activities" at bounding box center [954, 137] width 99 height 24
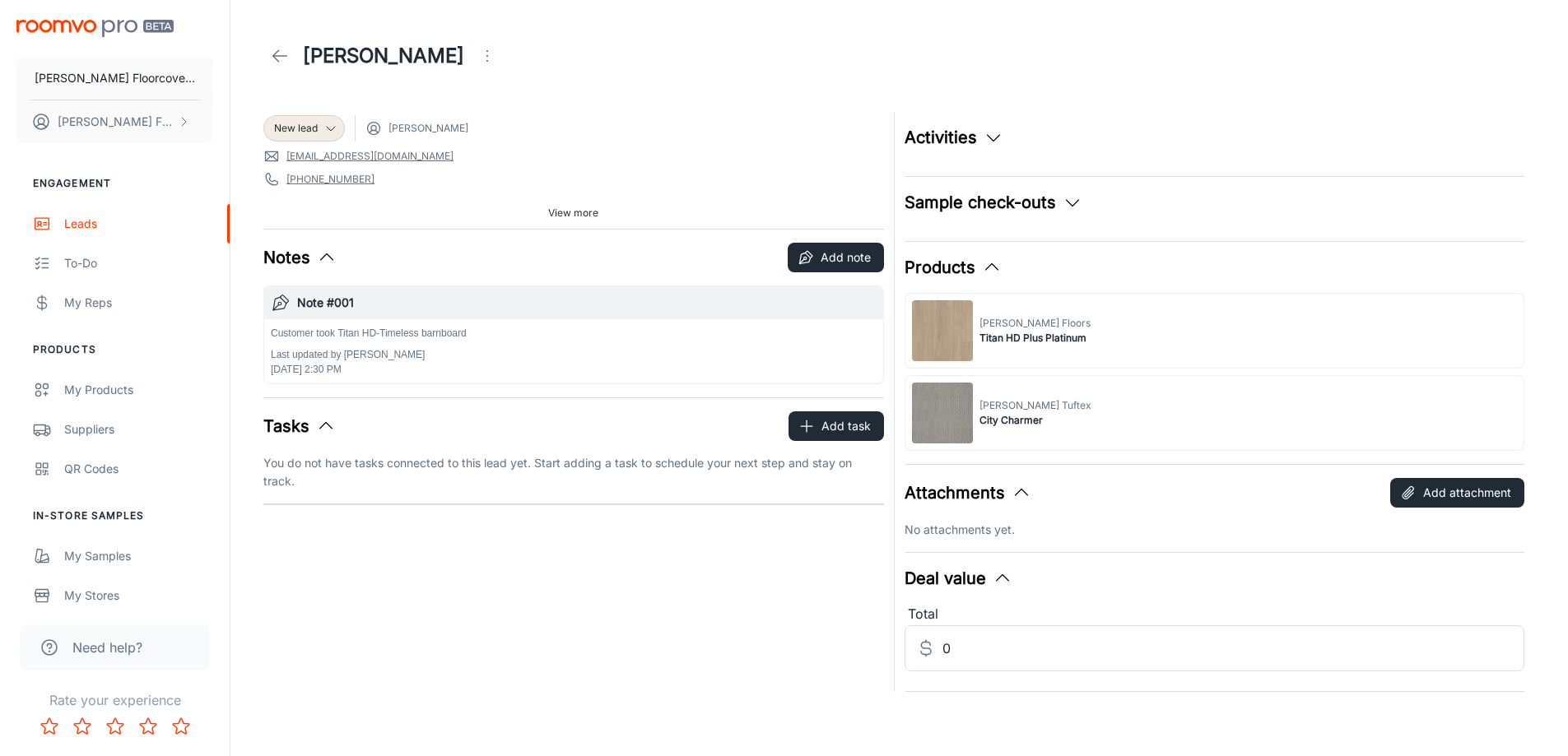
click at [984, 137] on icon "button" at bounding box center [994, 137] width 20 height 20
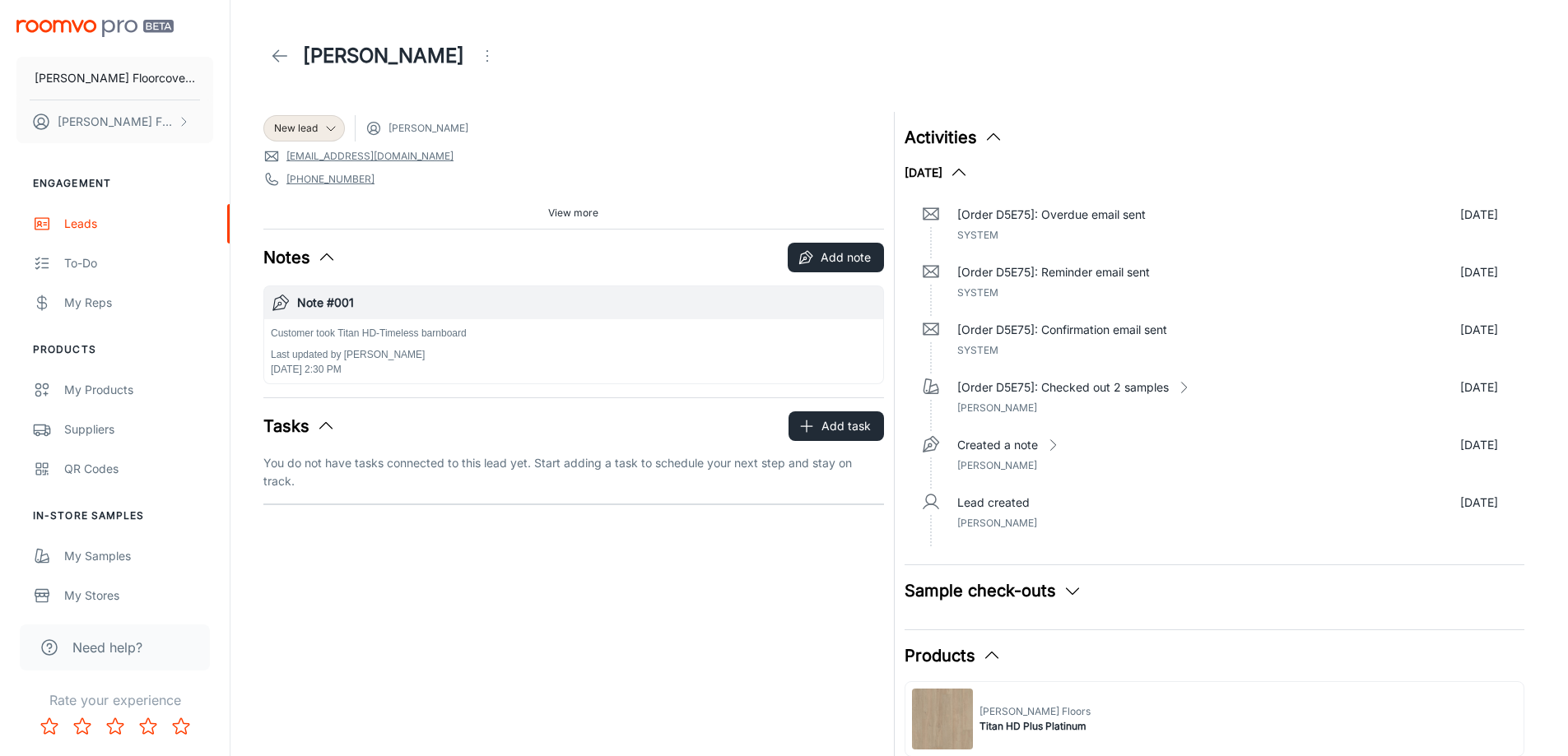
click at [1051, 585] on button "Sample check-outs" at bounding box center [994, 590] width 178 height 24
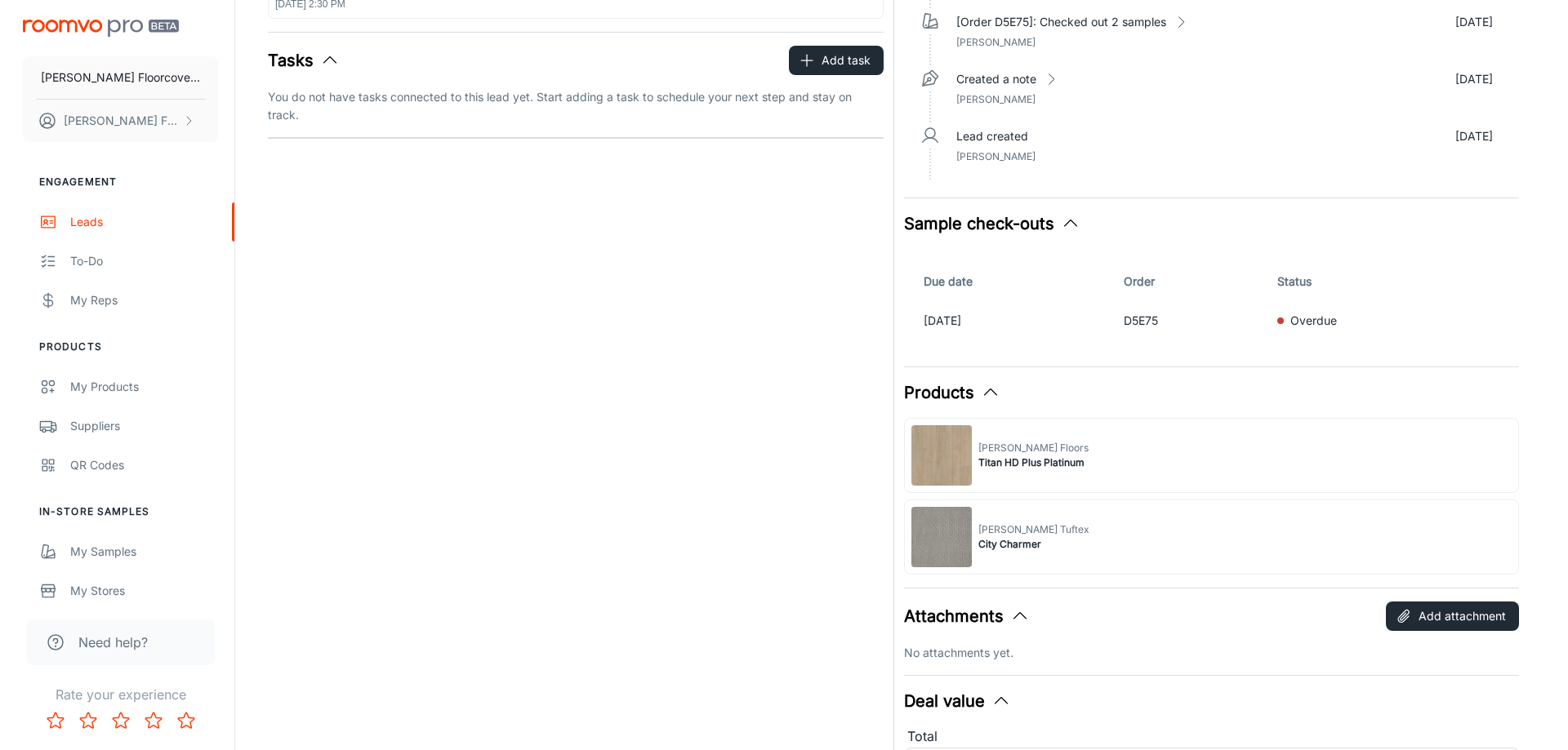
scroll to position [408, 0]
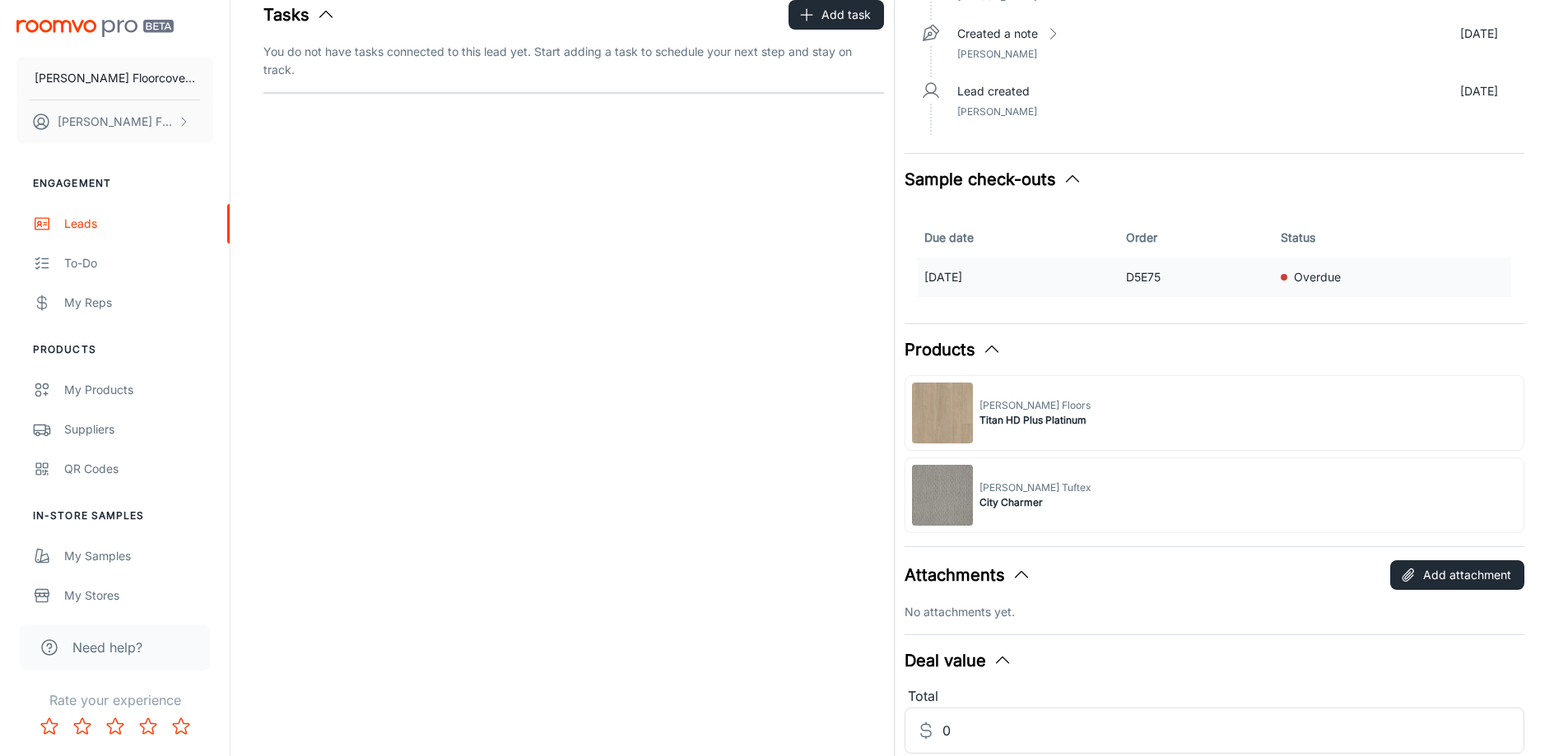
click at [998, 281] on p "[DATE]" at bounding box center [1020, 277] width 190 height 18
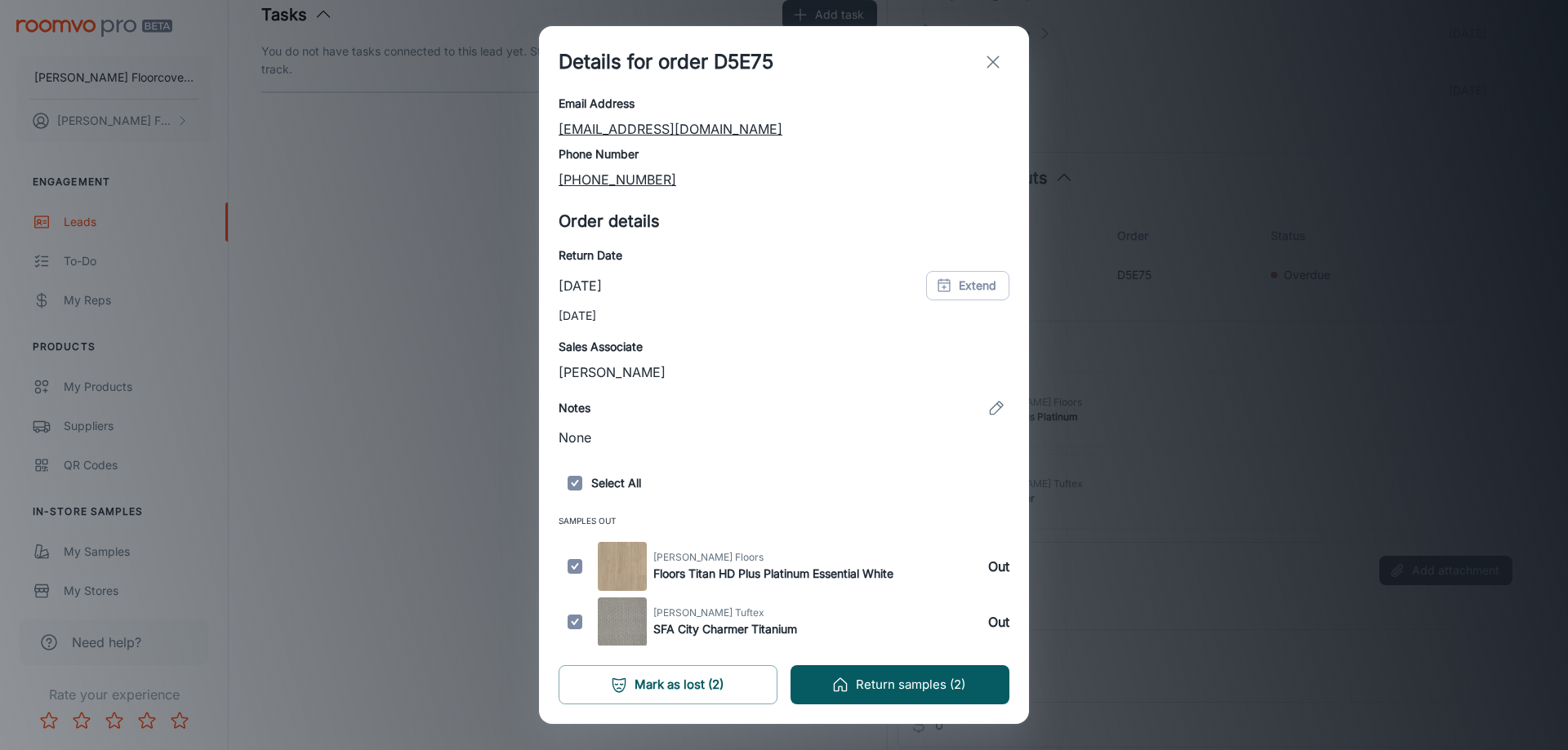
scroll to position [92, 0]
click at [571, 565] on input "checkbox" at bounding box center [575, 565] width 32 height 49
checkbox input "false"
drag, startPoint x: 570, startPoint y: 620, endPoint x: 571, endPoint y: 574, distance: 46.0
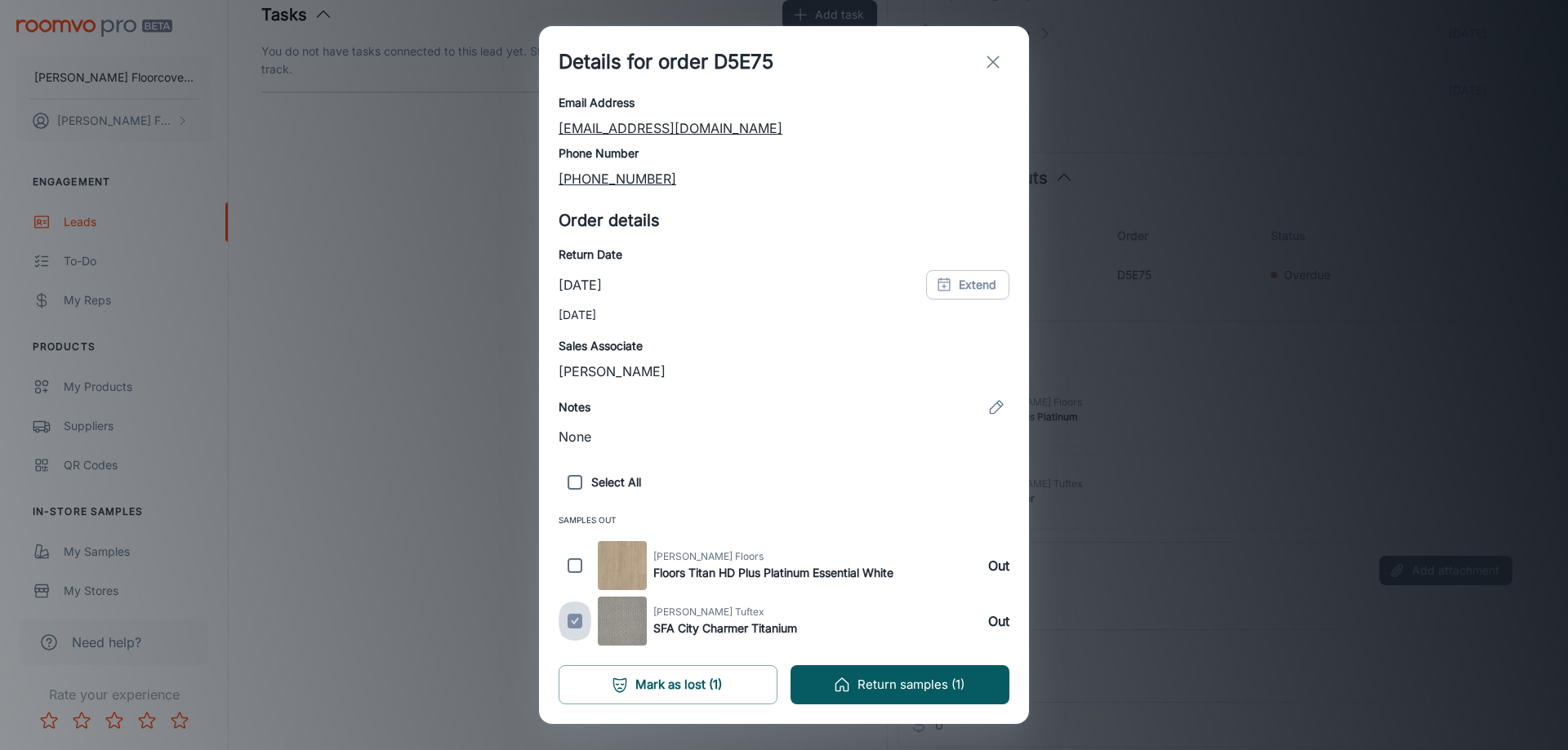
click at [571, 614] on input "checkbox" at bounding box center [575, 621] width 32 height 49
checkbox input "false"
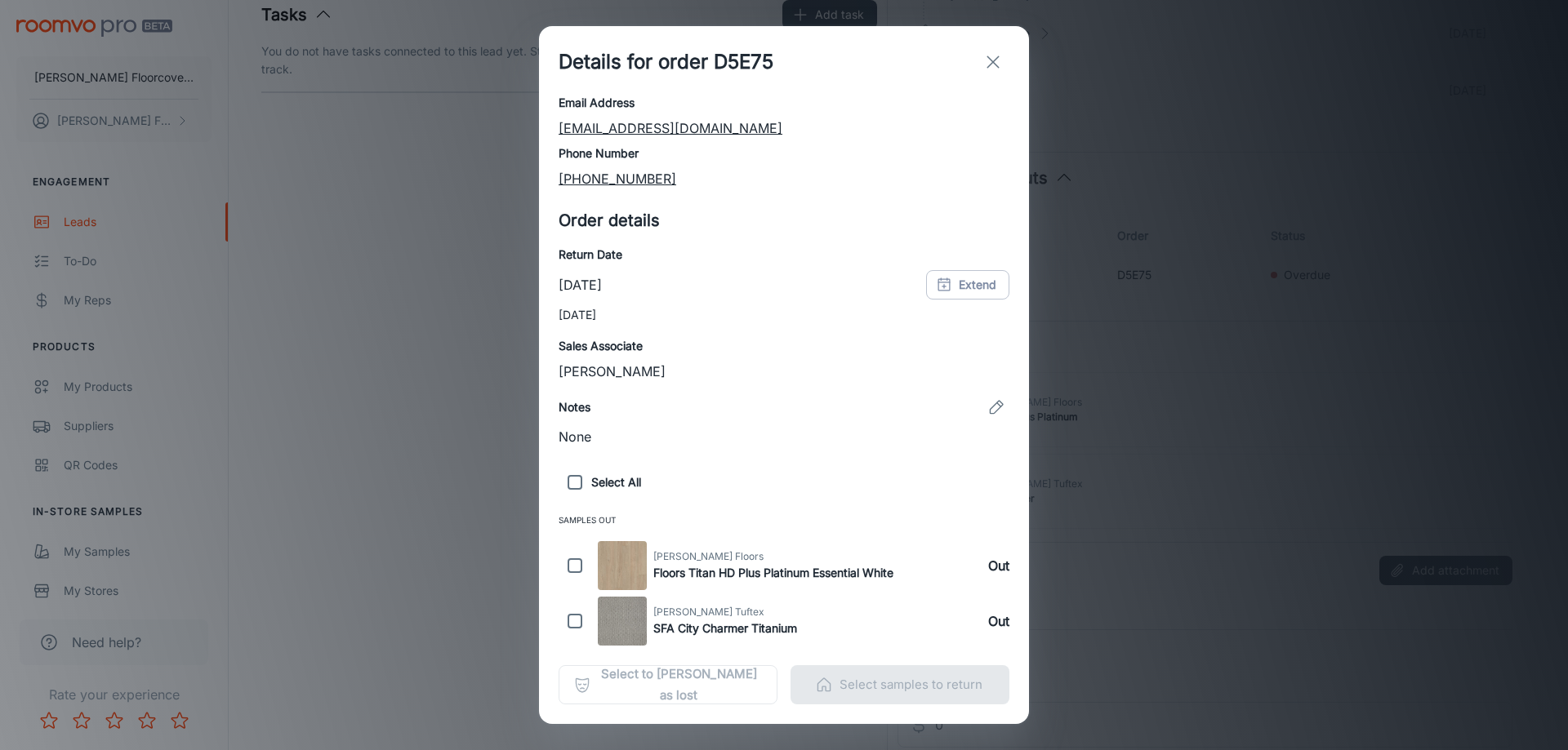
click at [574, 563] on input "checkbox" at bounding box center [575, 565] width 32 height 49
checkbox input "true"
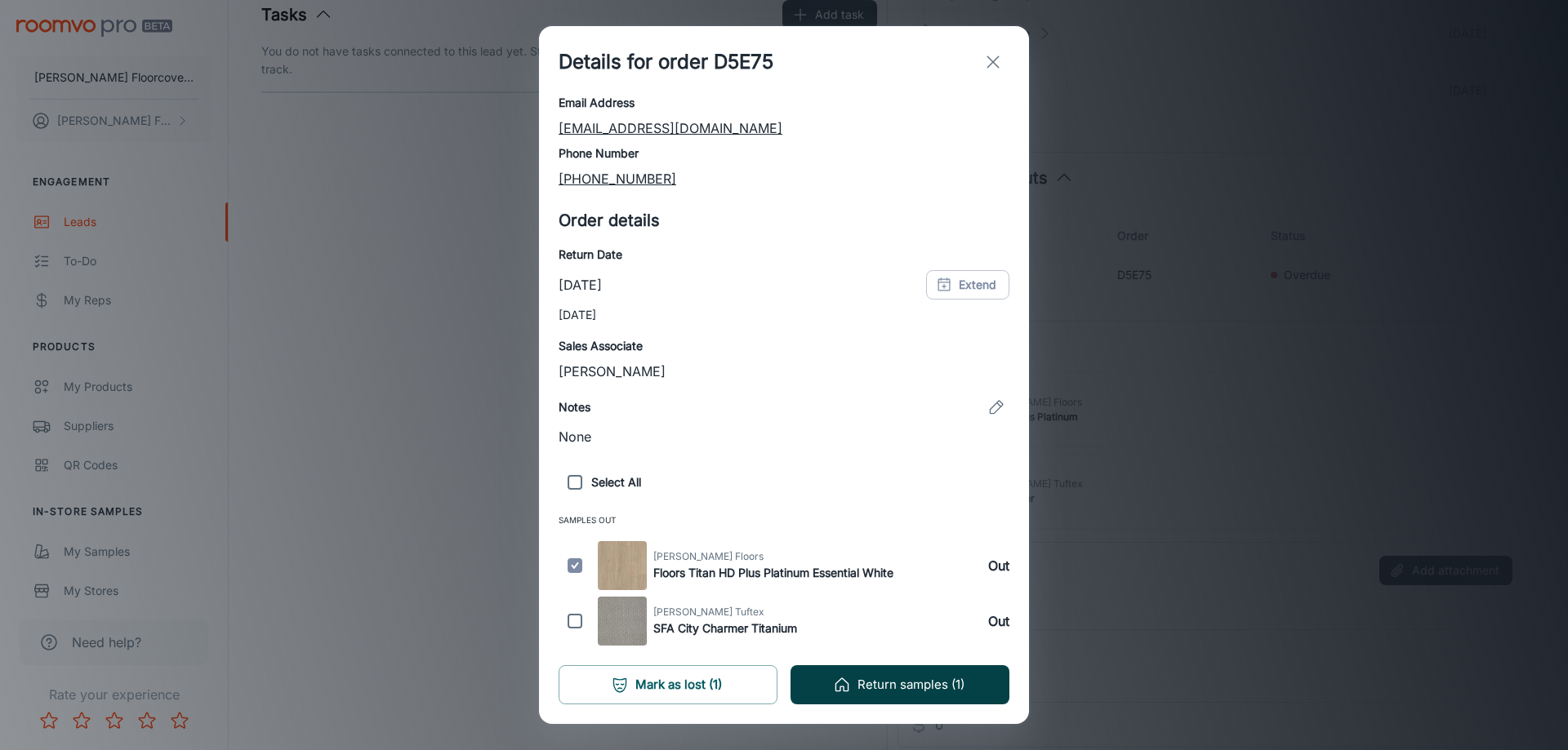
click at [952, 685] on button "Return samples (1)" at bounding box center [899, 684] width 219 height 39
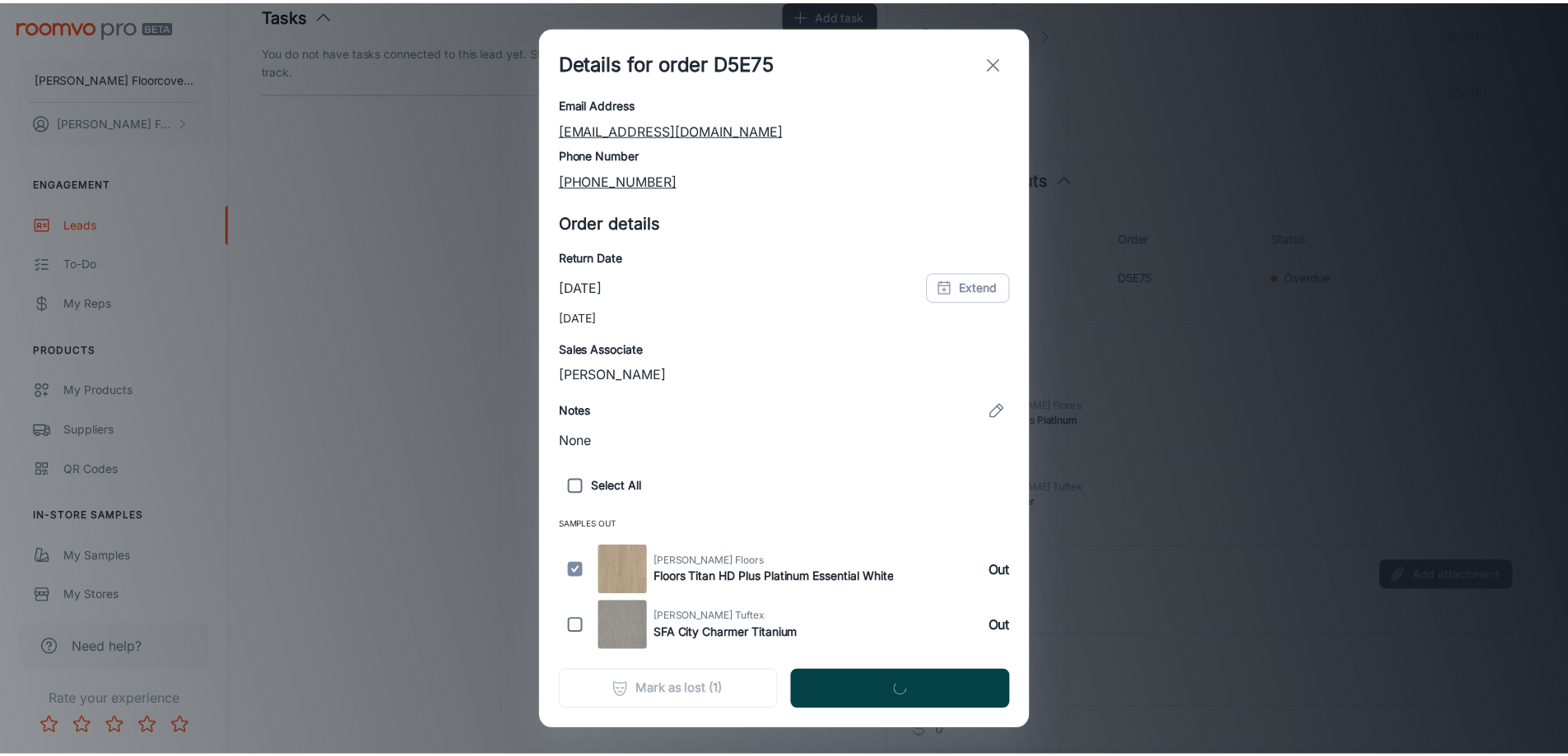
scroll to position [0, 0]
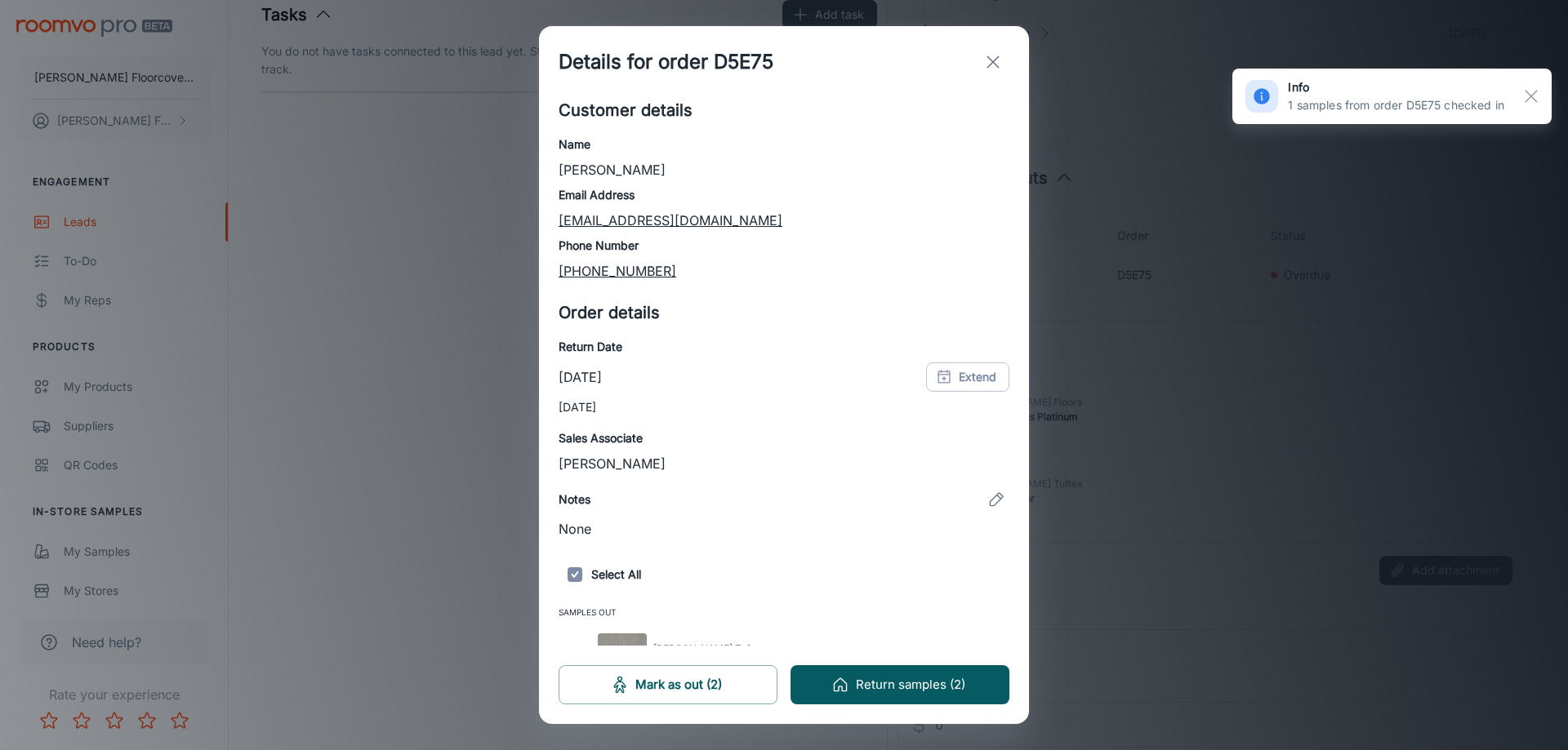
click at [999, 60] on icon "exit" at bounding box center [993, 62] width 20 height 20
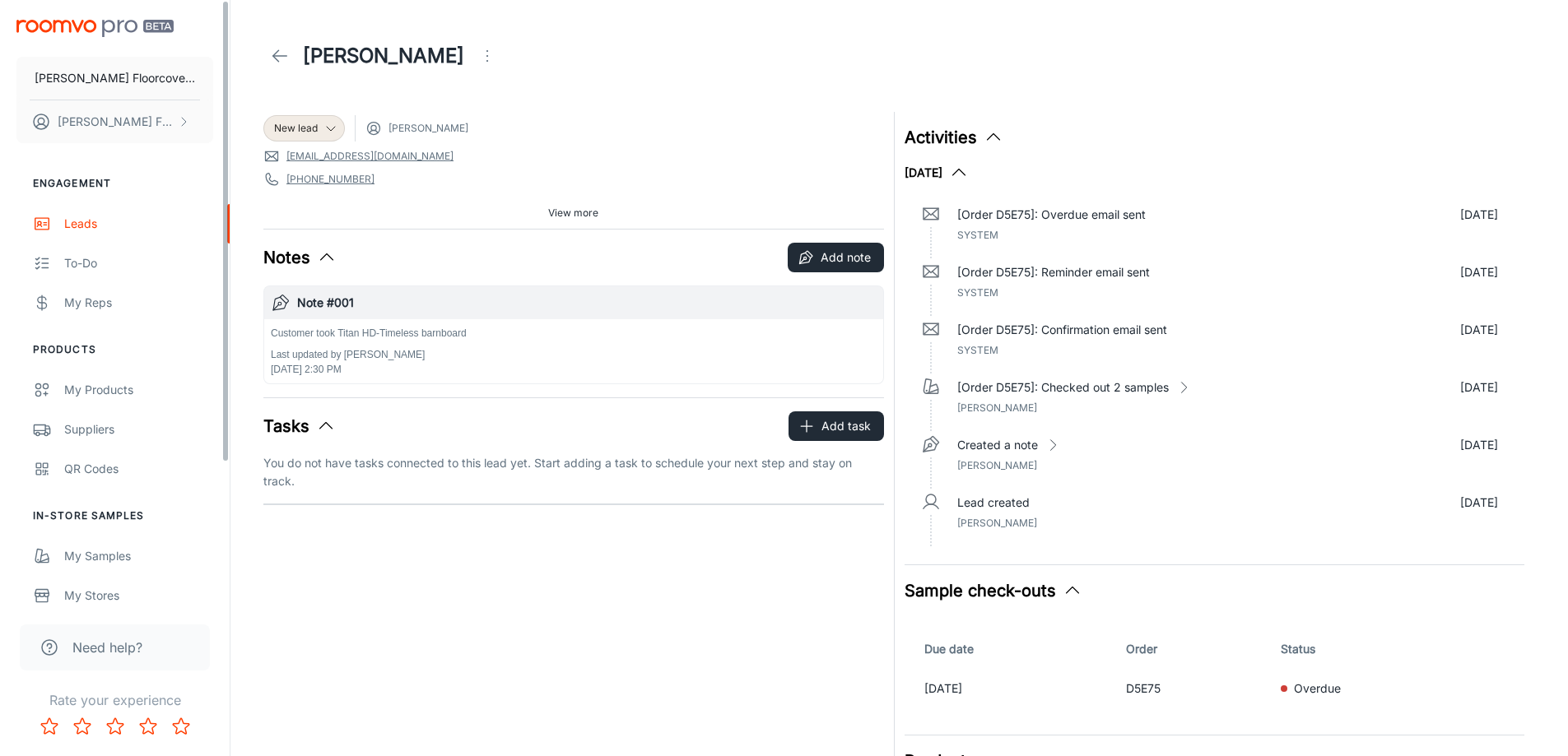
click at [279, 58] on icon at bounding box center [280, 56] width 20 height 20
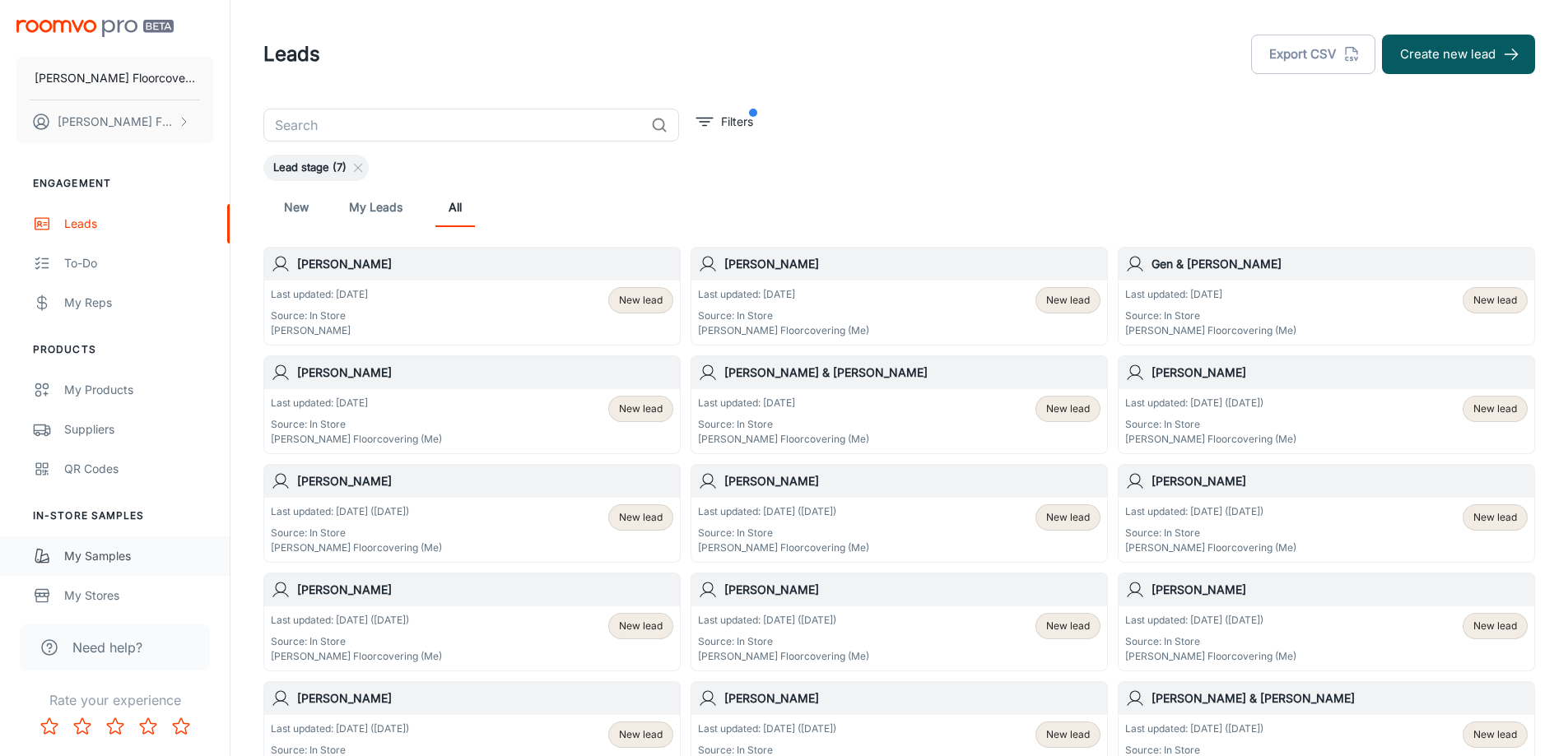
click at [110, 564] on div "My Samples" at bounding box center [139, 557] width 149 height 18
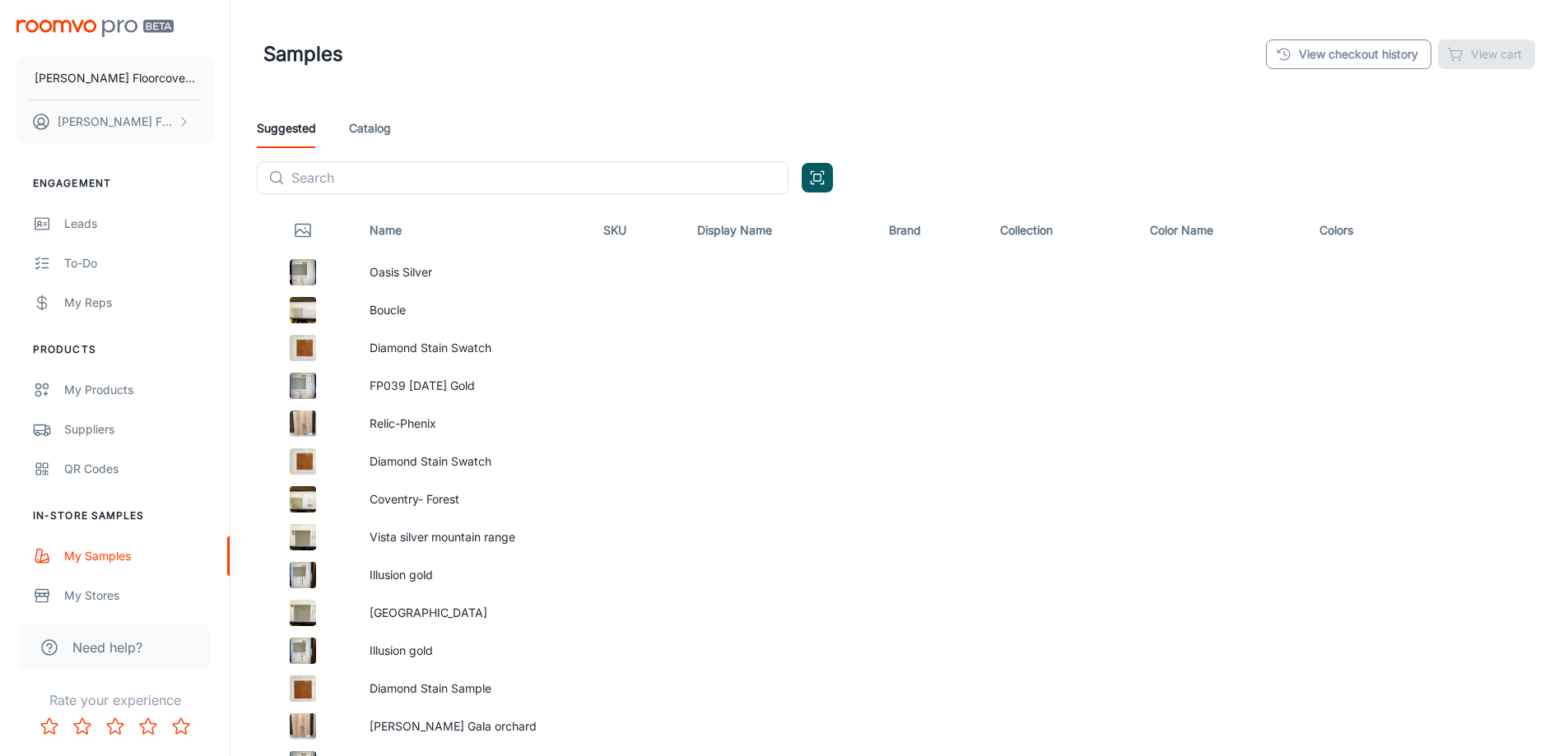
click at [1342, 60] on link "View checkout history" at bounding box center [1348, 54] width 165 height 29
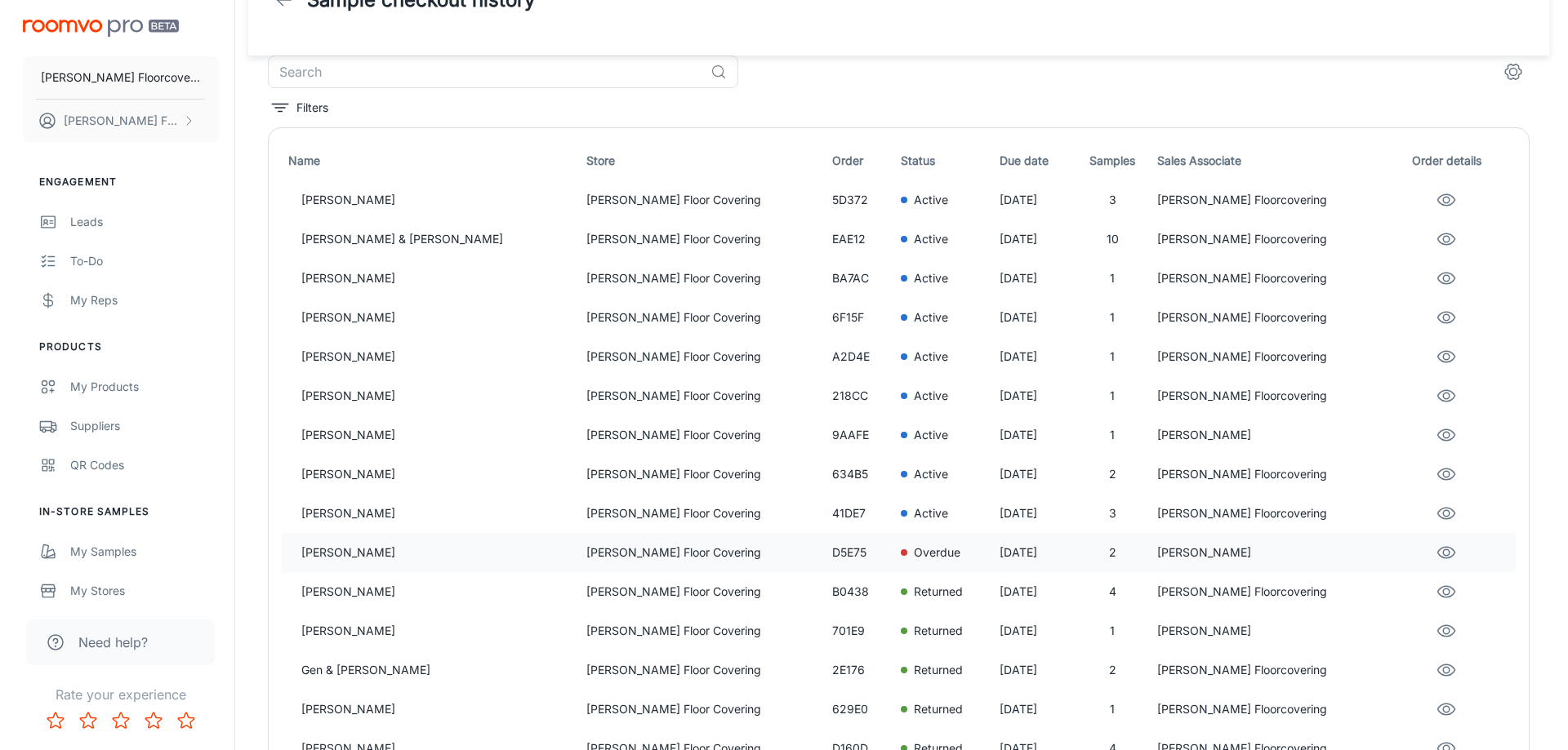
scroll to position [163, 0]
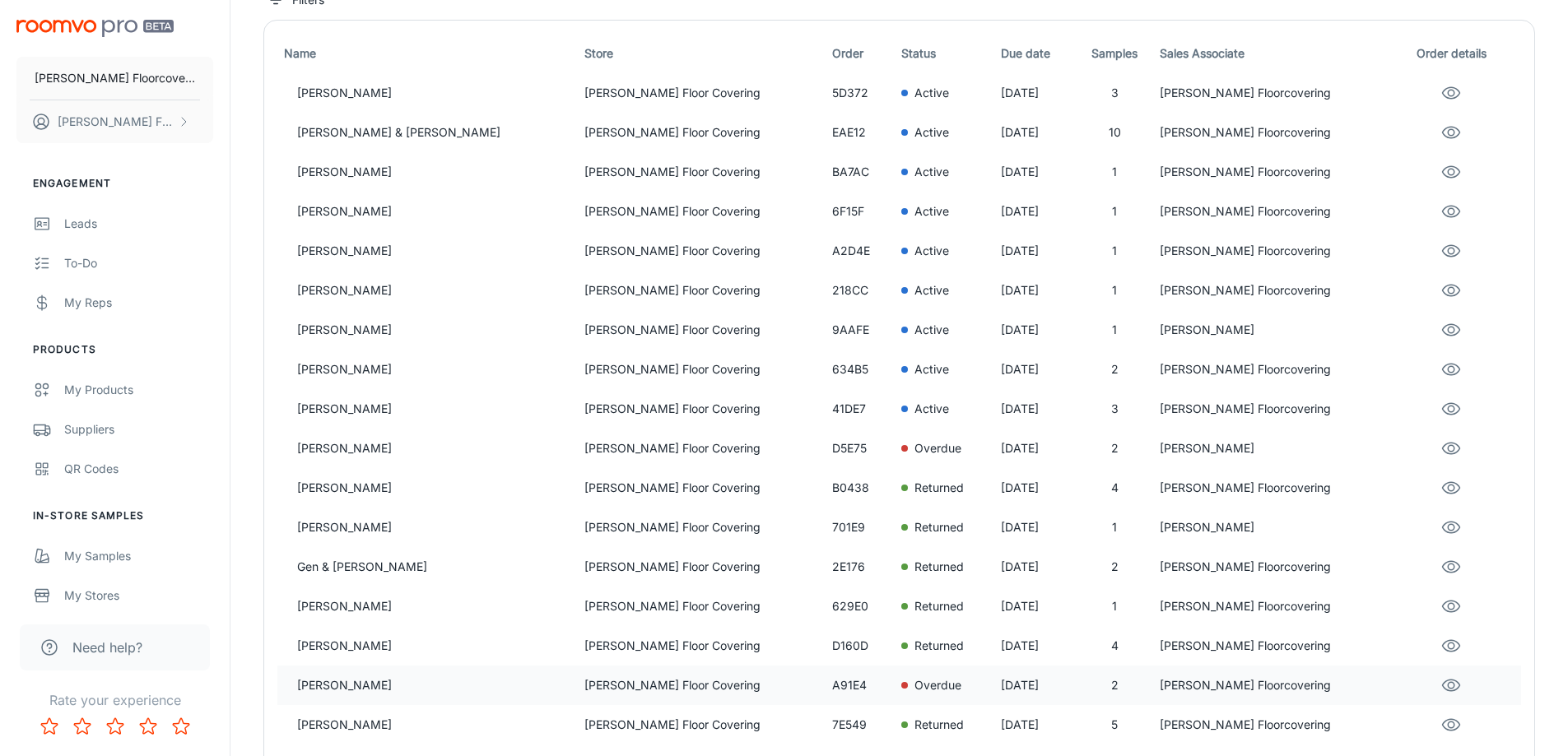
click at [833, 687] on p "A91E4" at bounding box center [860, 686] width 56 height 18
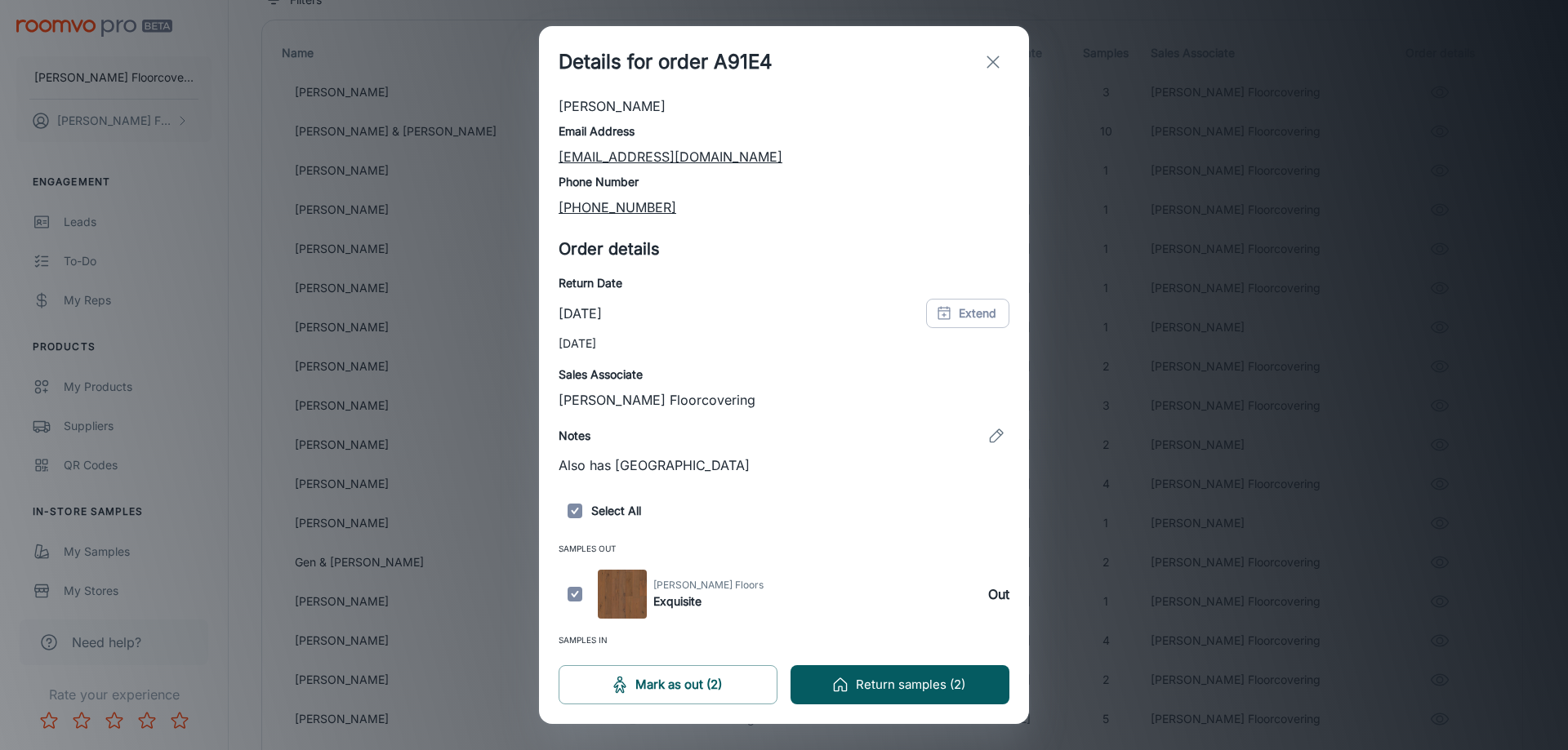
scroll to position [128, 0]
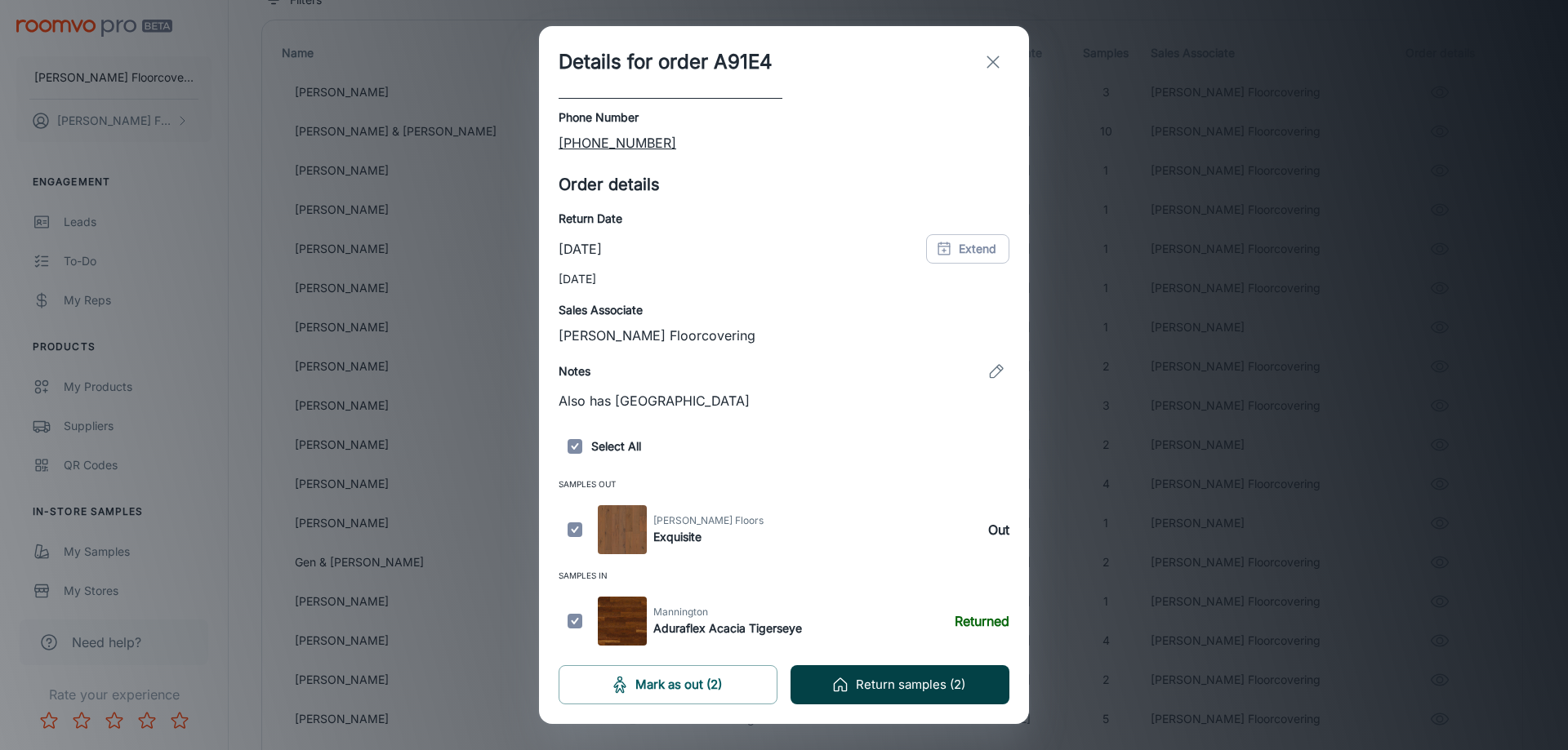
click at [922, 686] on button "Return samples (2)" at bounding box center [899, 684] width 219 height 39
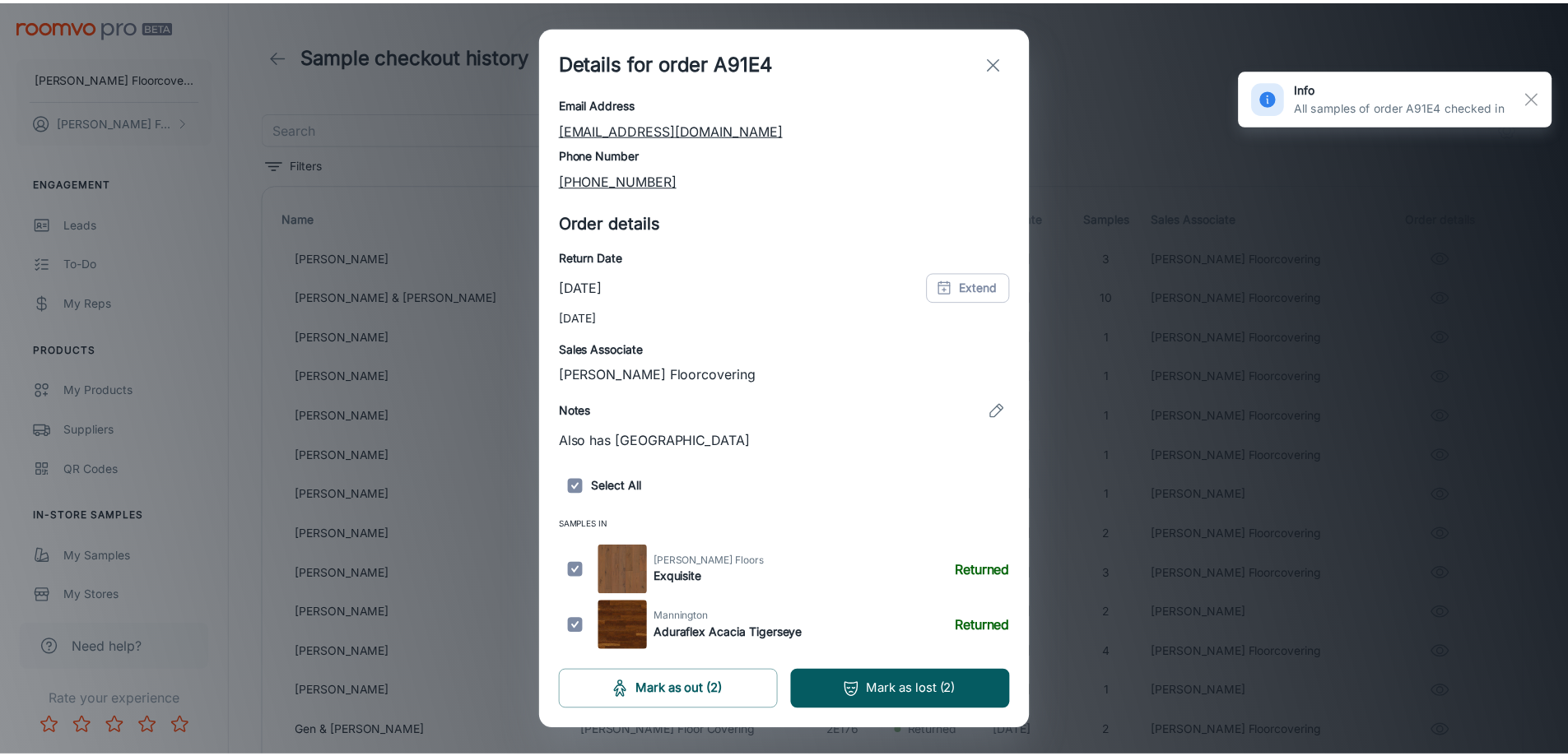
scroll to position [0, 0]
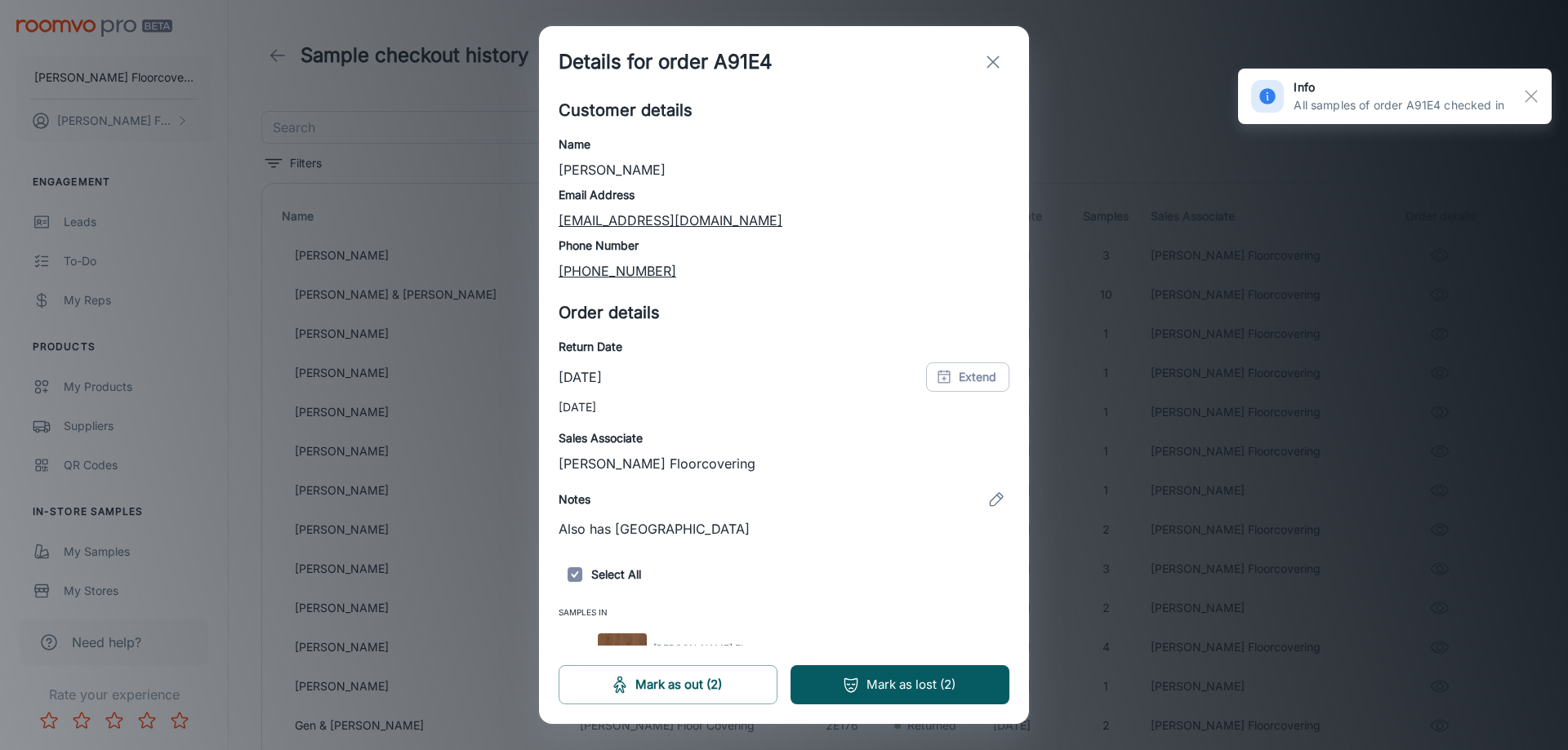
click at [997, 72] on button "exit" at bounding box center [992, 62] width 32 height 32
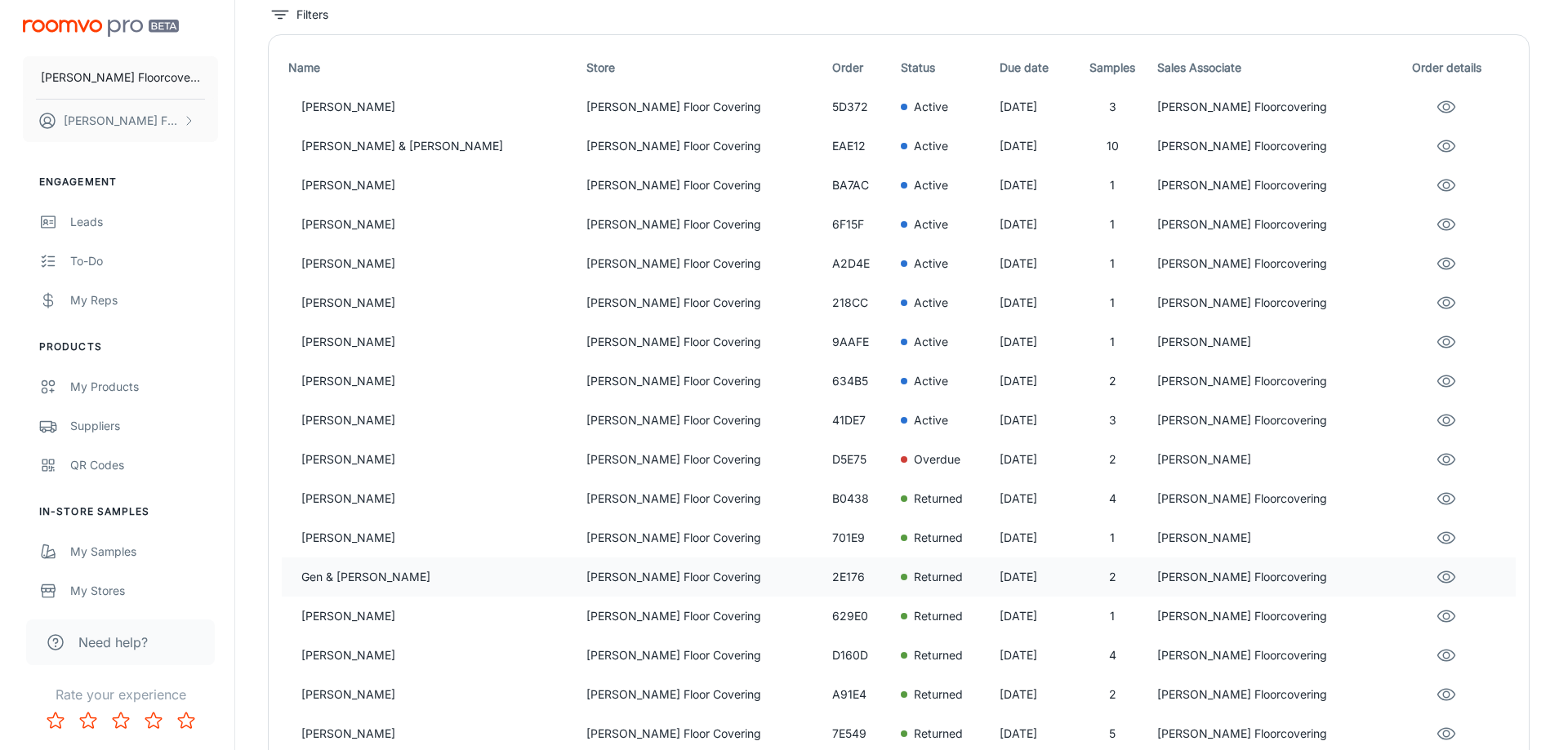
scroll to position [327, 0]
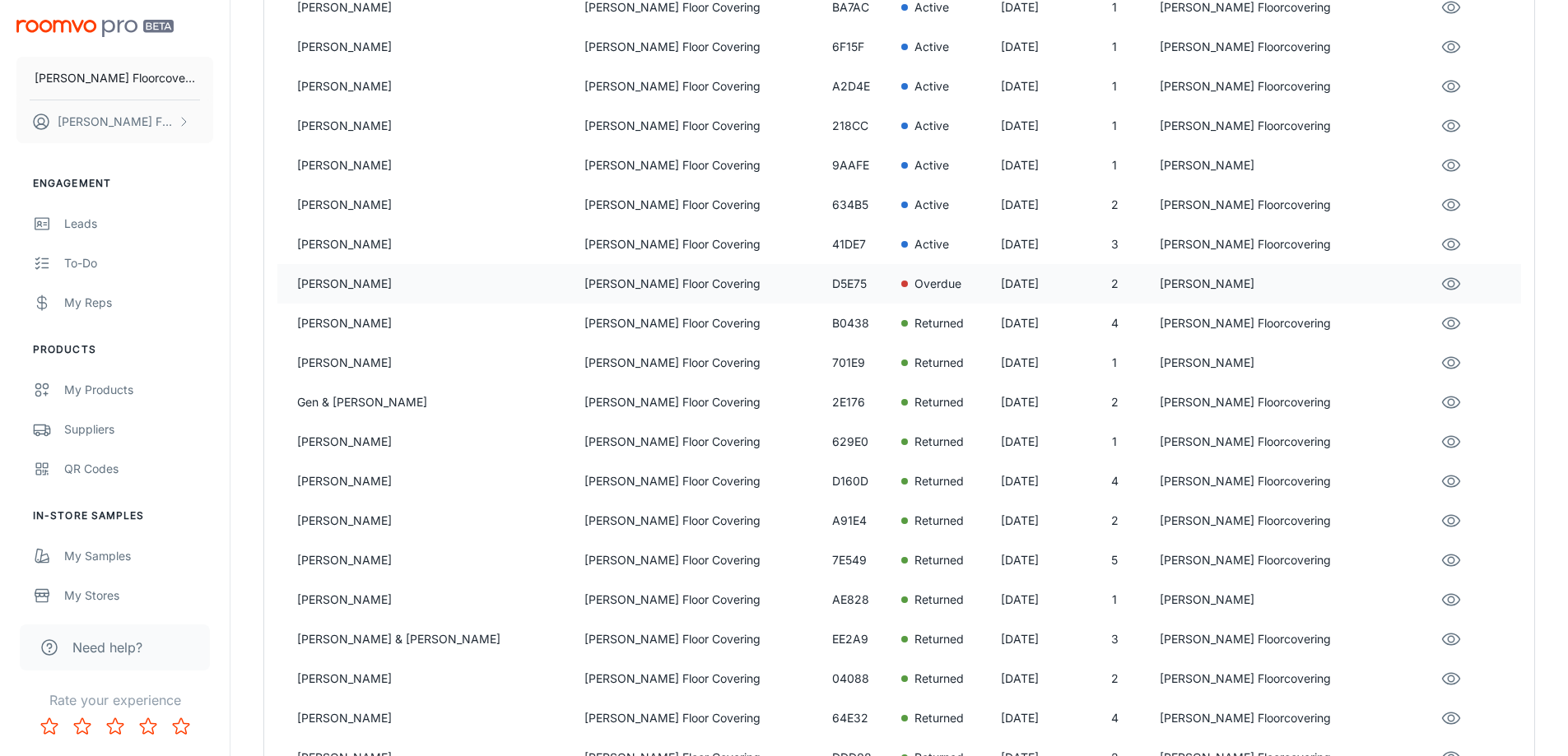
click at [915, 275] on p "Overdue" at bounding box center [938, 284] width 47 height 18
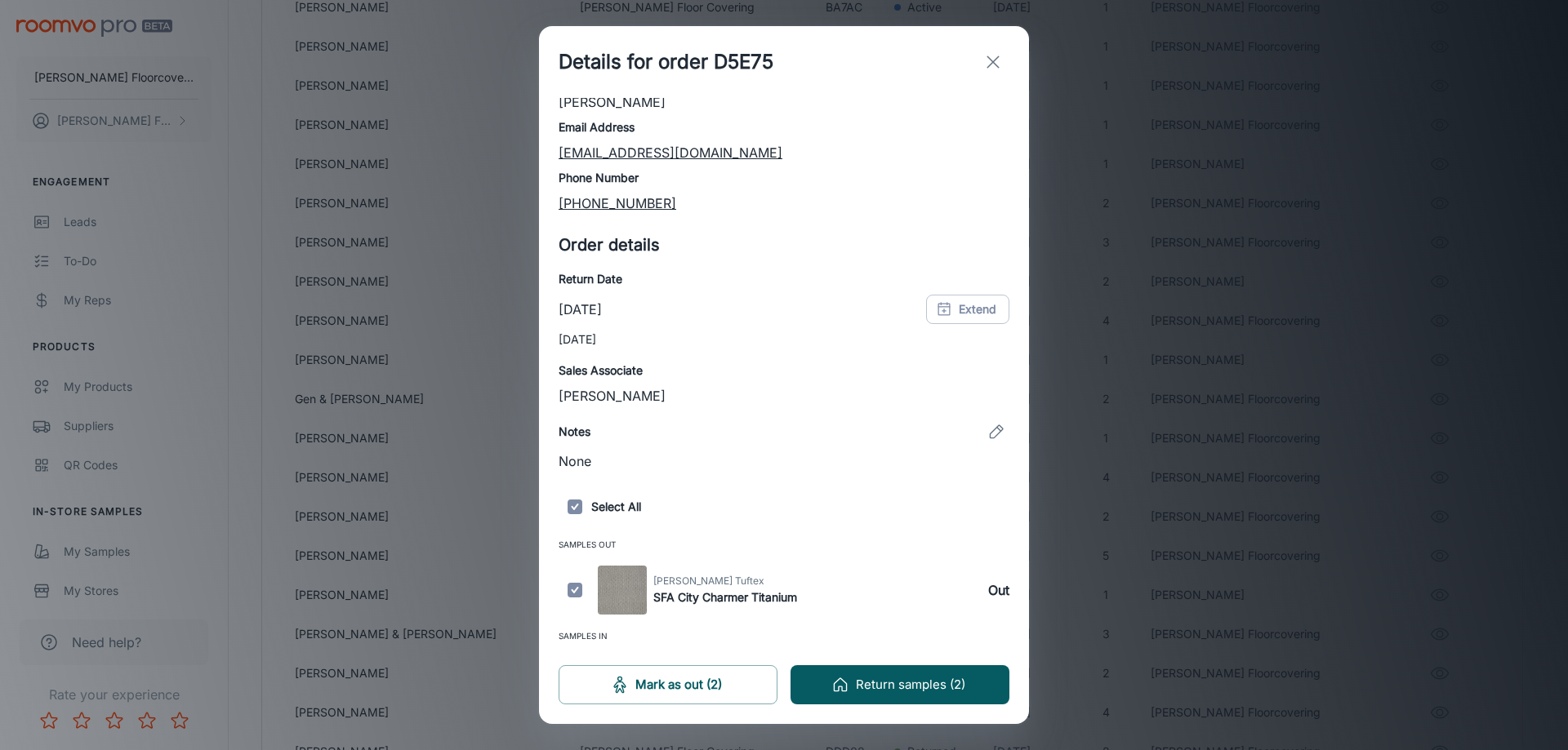
scroll to position [128, 0]
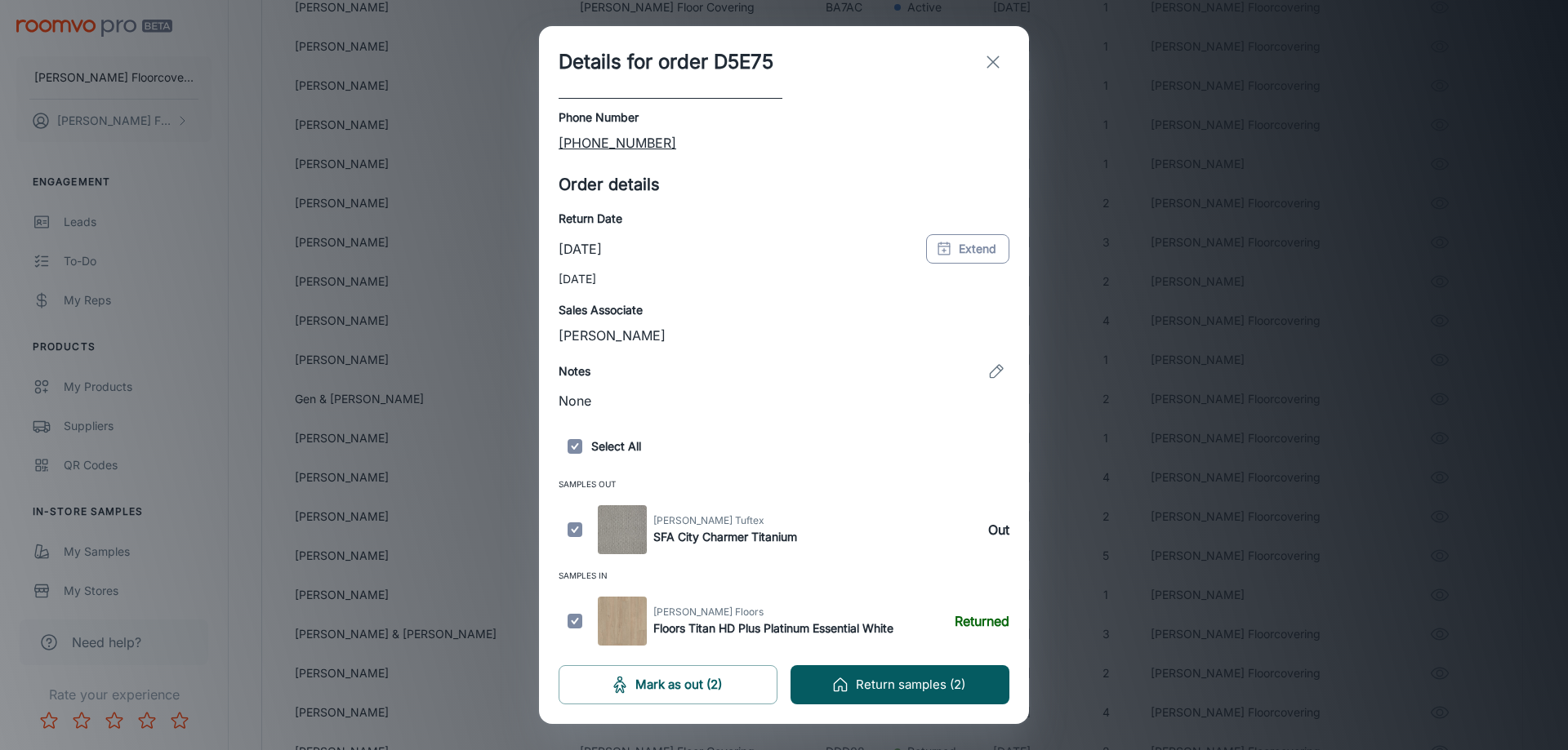
click at [962, 245] on button "Extend" at bounding box center [967, 249] width 83 height 29
click at [971, 282] on icon "Next month" at bounding box center [974, 289] width 20 height 20
click at [967, 356] on button "6" at bounding box center [964, 356] width 29 height 29
click at [967, 552] on button "OK" at bounding box center [964, 557] width 52 height 29
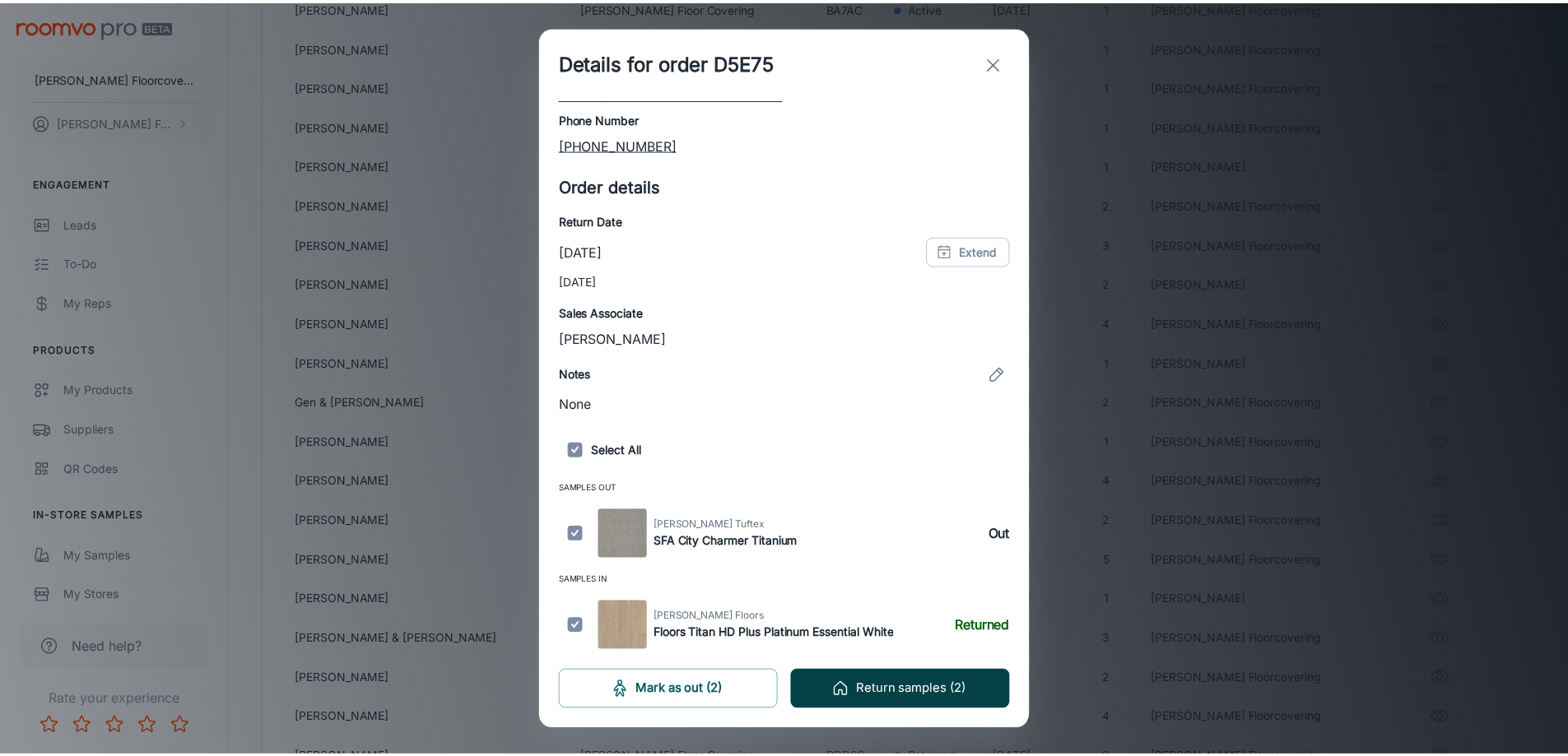
scroll to position [0, 0]
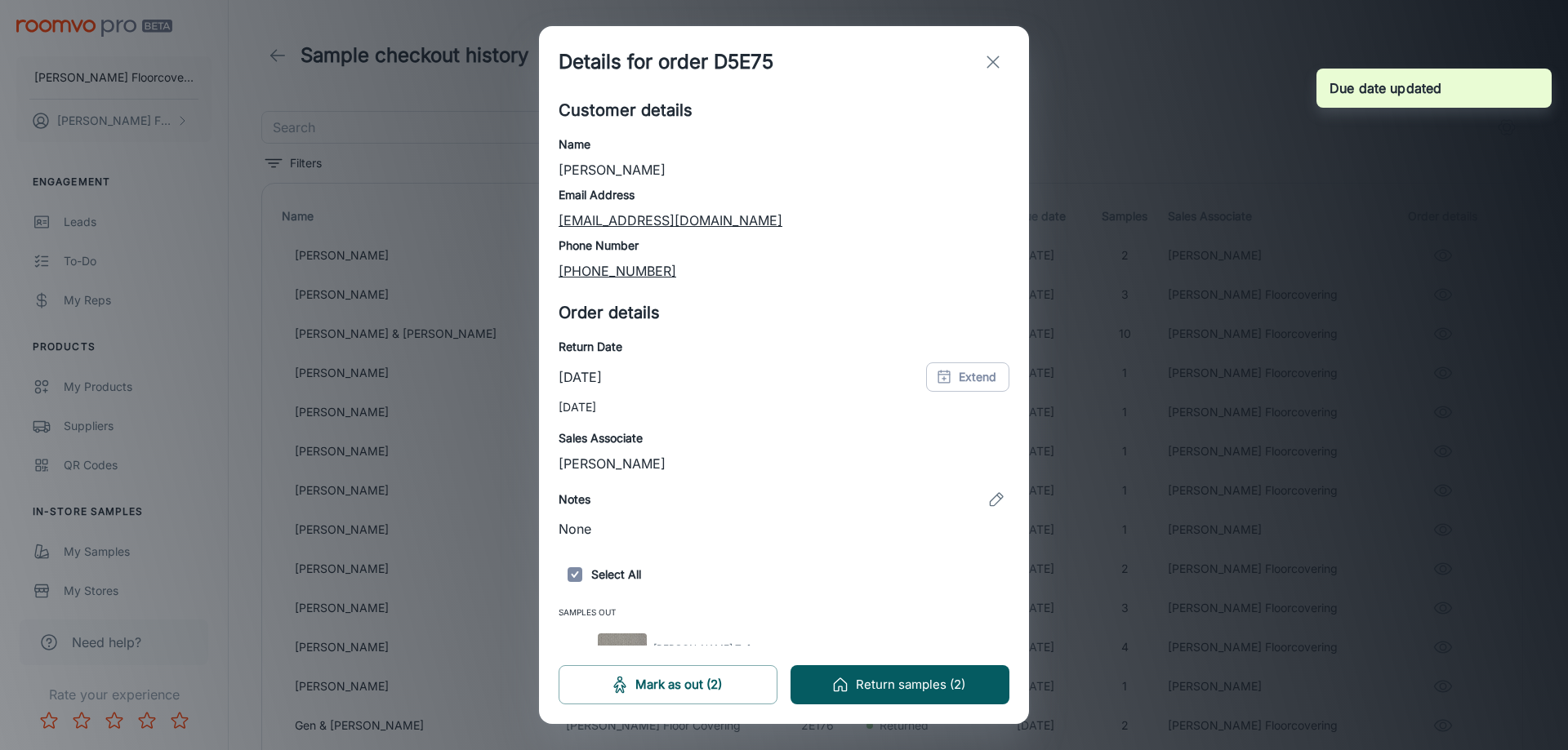
click at [995, 55] on icon "exit" at bounding box center [993, 62] width 20 height 20
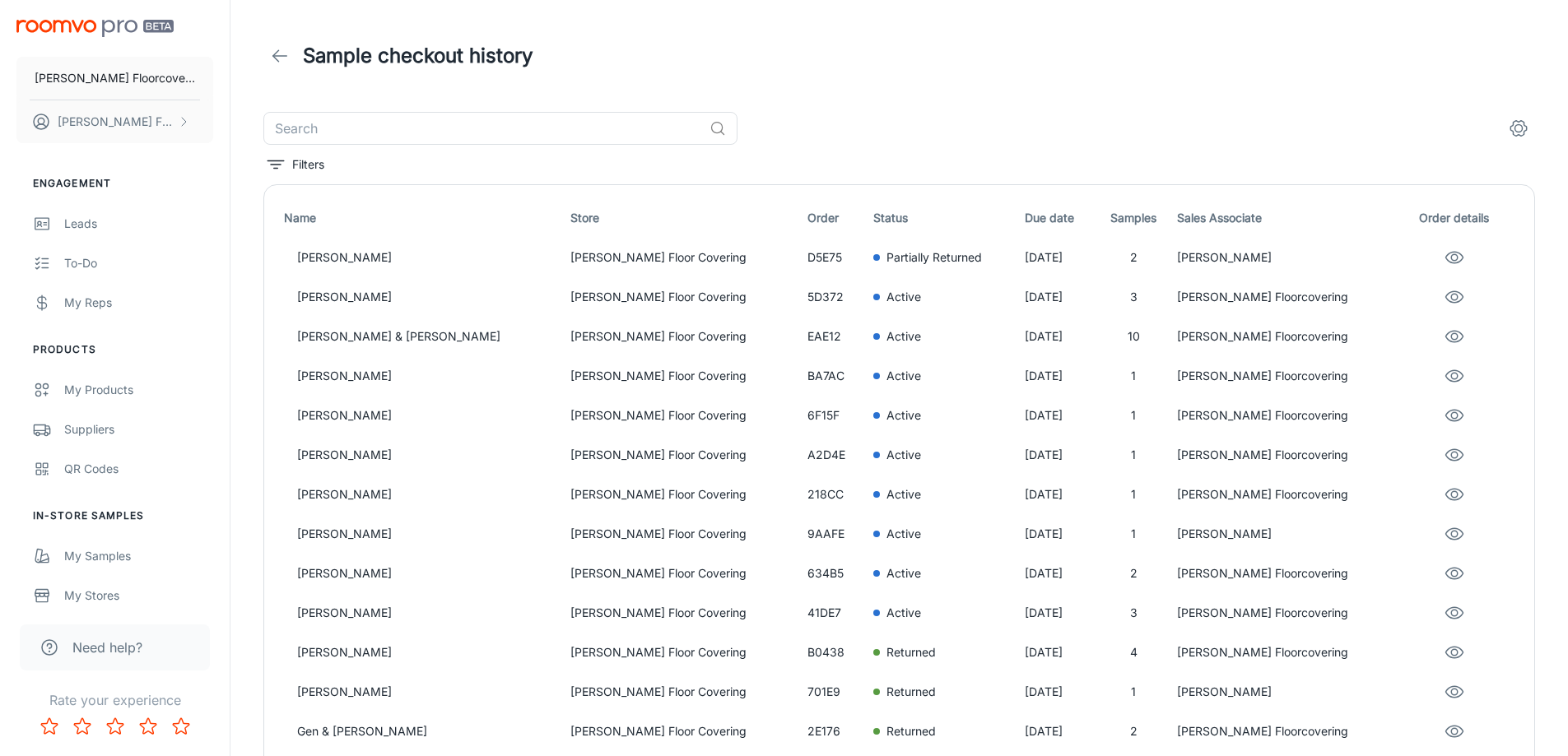
click at [284, 58] on icon at bounding box center [280, 56] width 20 height 20
